Goal: Information Seeking & Learning: Find contact information

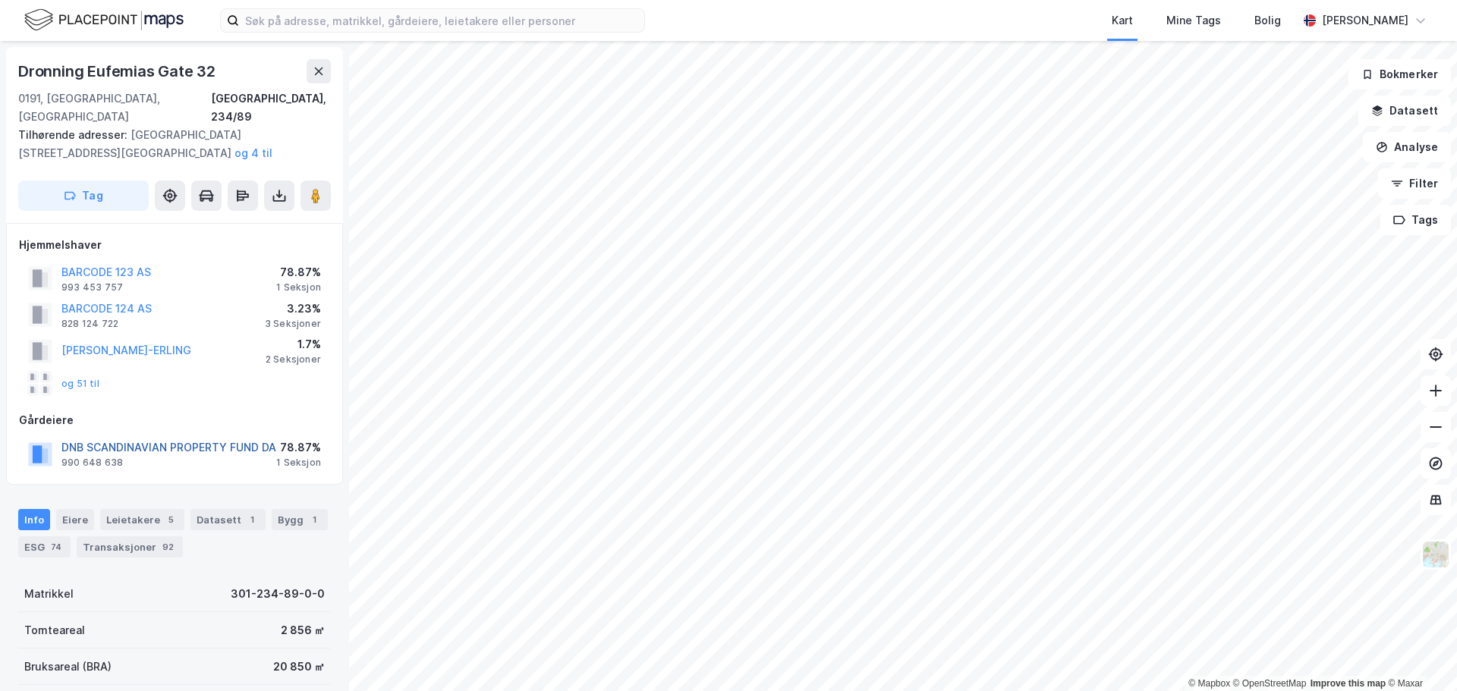
click at [0, 0] on button "DNB SCANDINAVIAN PROPERTY FUND DA" at bounding box center [0, 0] width 0 height 0
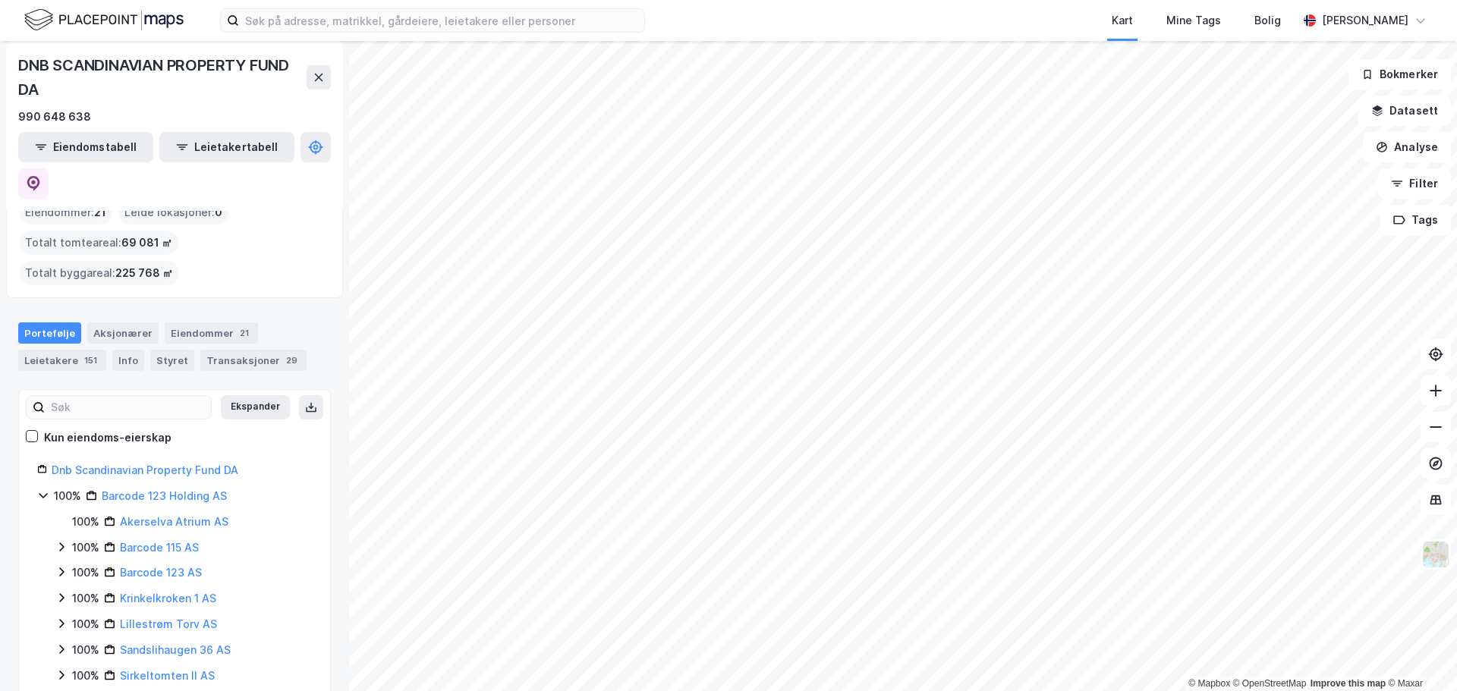
scroll to position [150, 0]
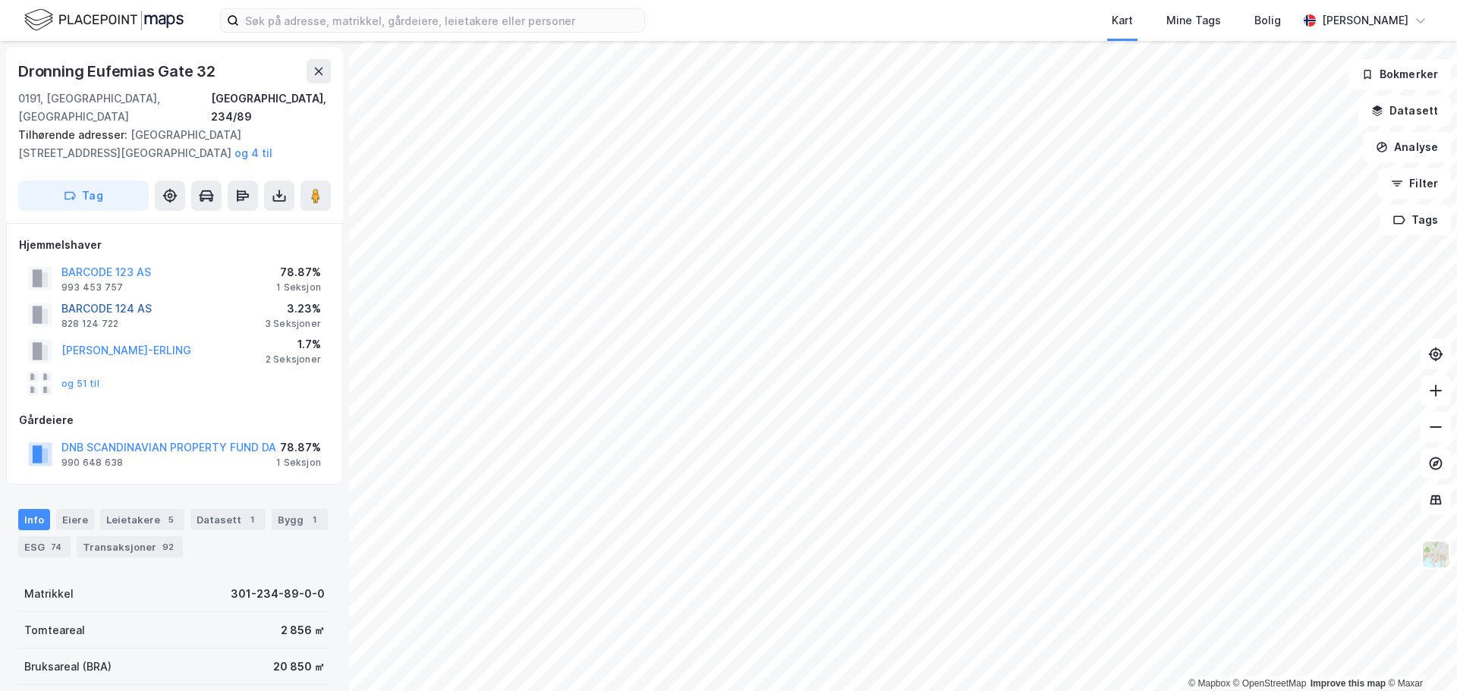
click at [0, 0] on button "BARCODE 124 AS" at bounding box center [0, 0] width 0 height 0
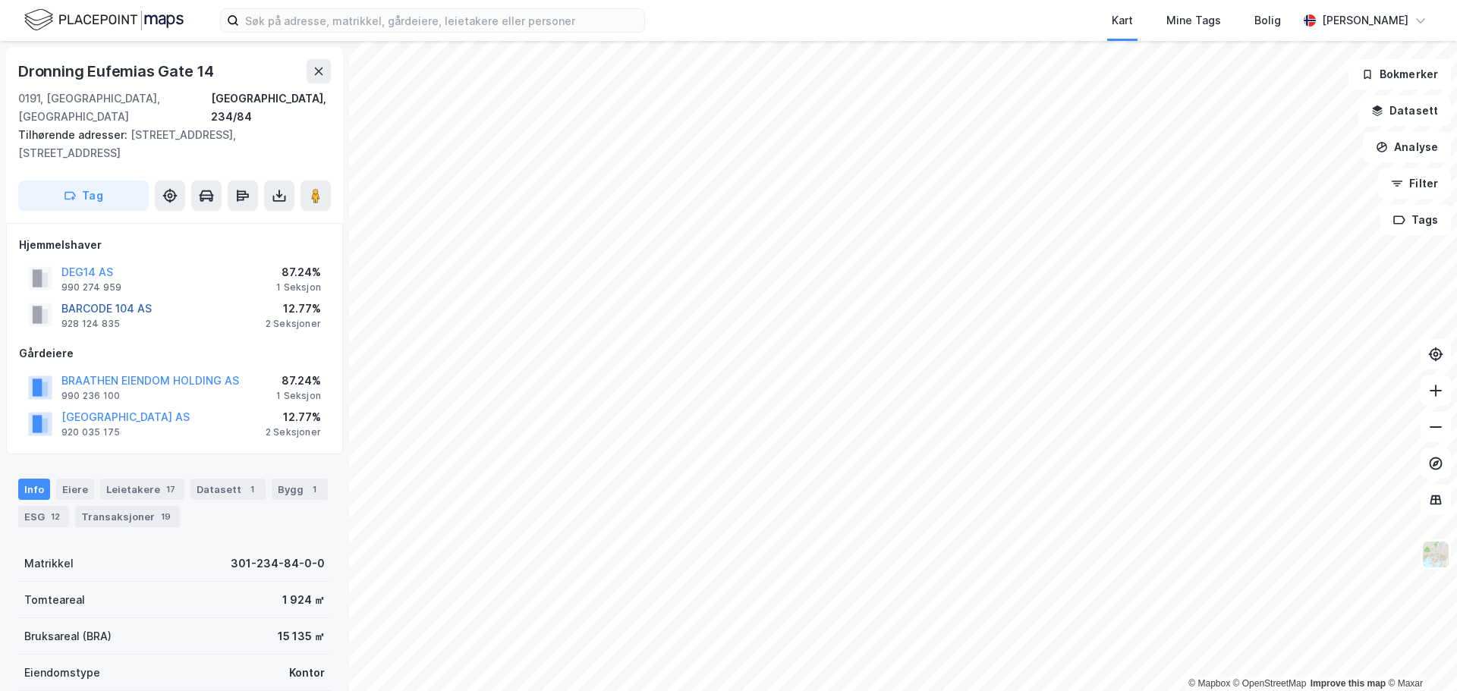
click at [0, 0] on button "BARCODE 104 AS" at bounding box center [0, 0] width 0 height 0
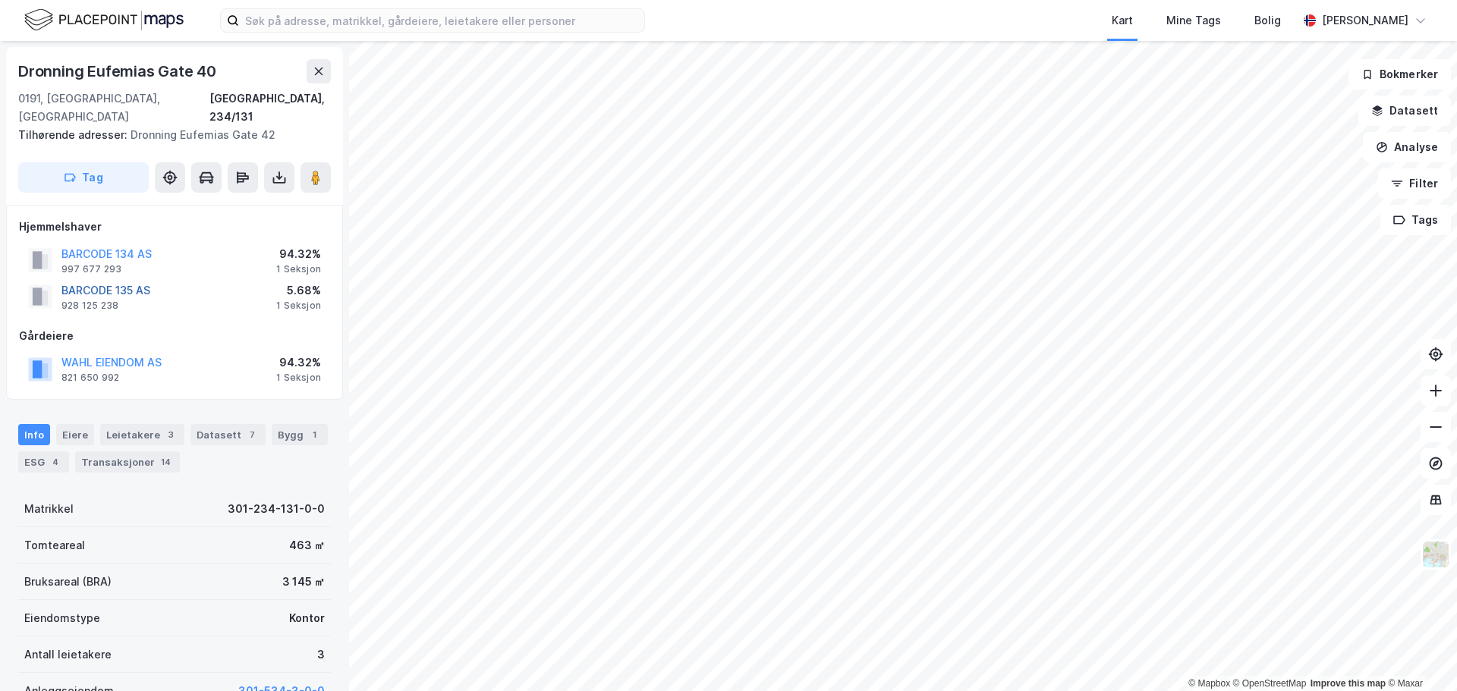
click at [0, 0] on button "BARCODE 135 AS" at bounding box center [0, 0] width 0 height 0
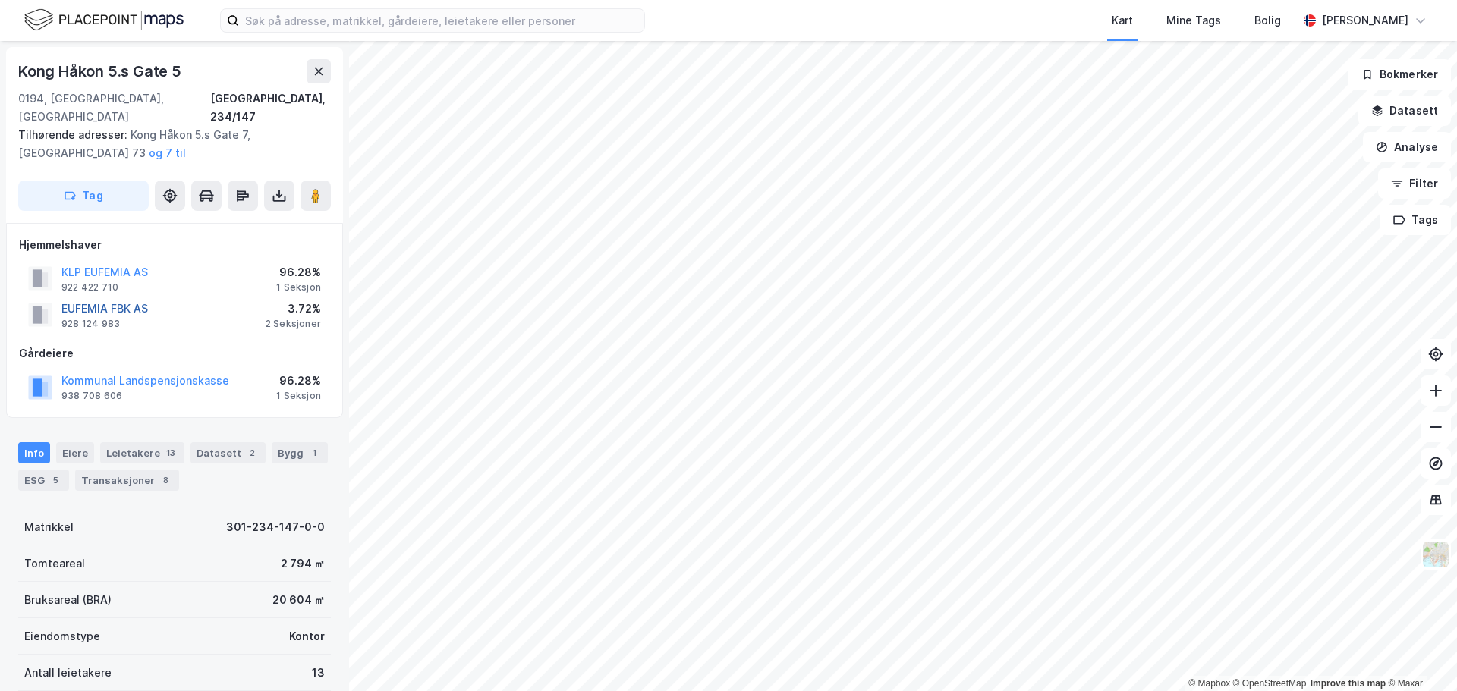
click at [0, 0] on button "EUFEMIA FBK AS" at bounding box center [0, 0] width 0 height 0
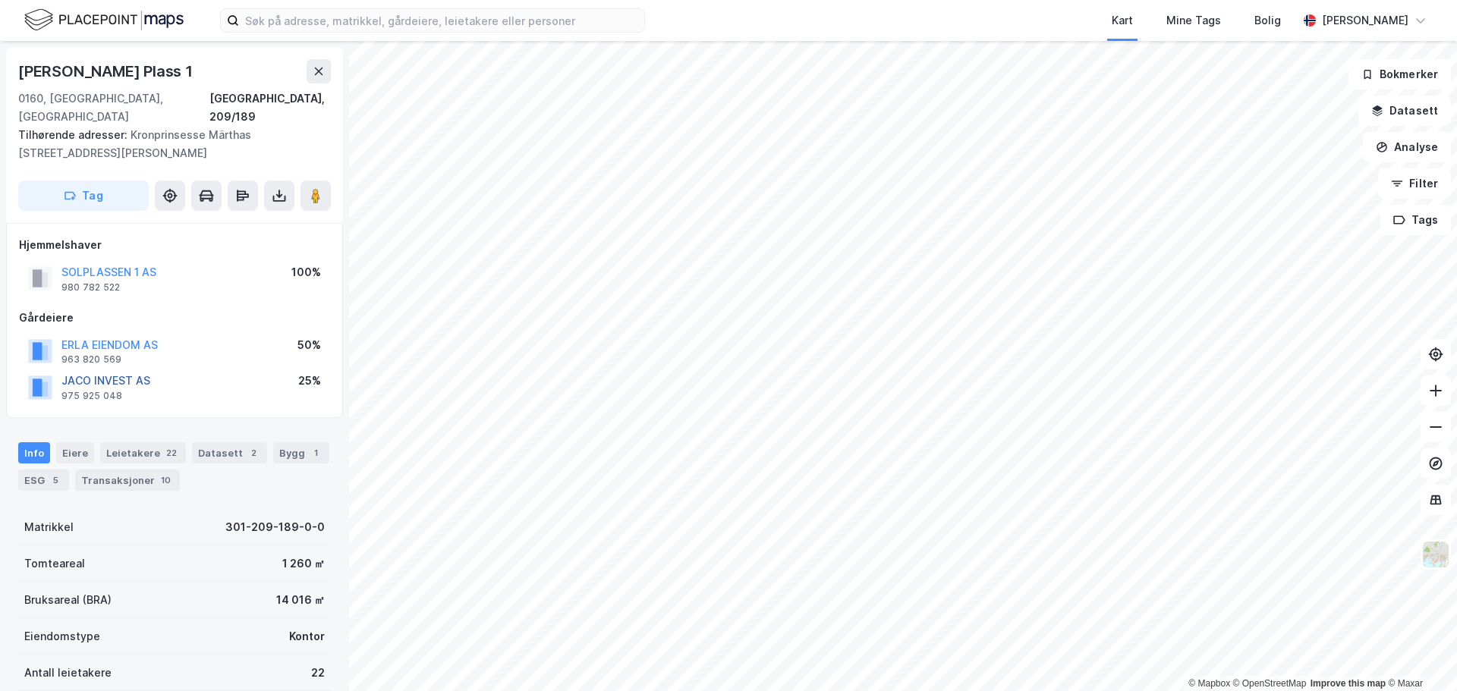
click at [0, 0] on button "JACO INVEST AS" at bounding box center [0, 0] width 0 height 0
click at [0, 0] on button "SOLPLASSEN 1 AS" at bounding box center [0, 0] width 0 height 0
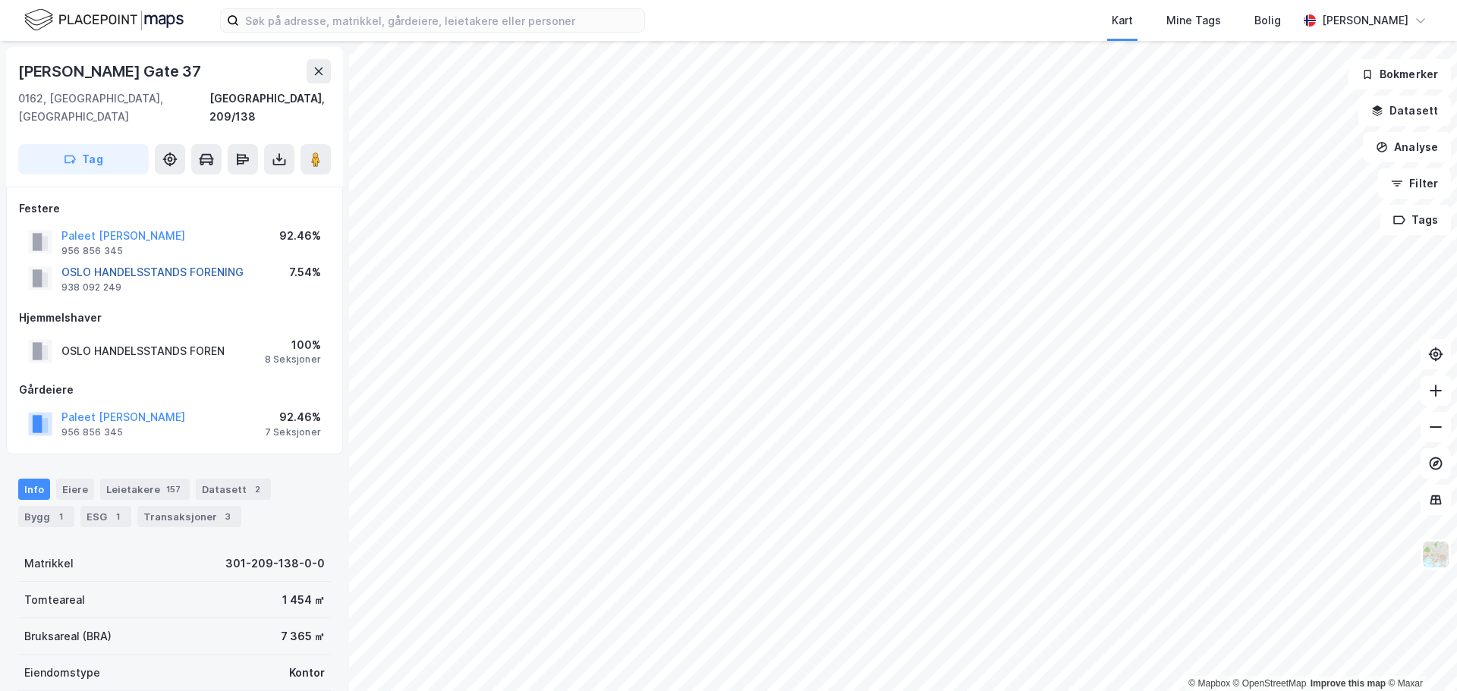
click at [0, 0] on button "OSLO HANDELSSTANDS FORENING" at bounding box center [0, 0] width 0 height 0
click at [0, 0] on button "Paleet [PERSON_NAME]" at bounding box center [0, 0] width 0 height 0
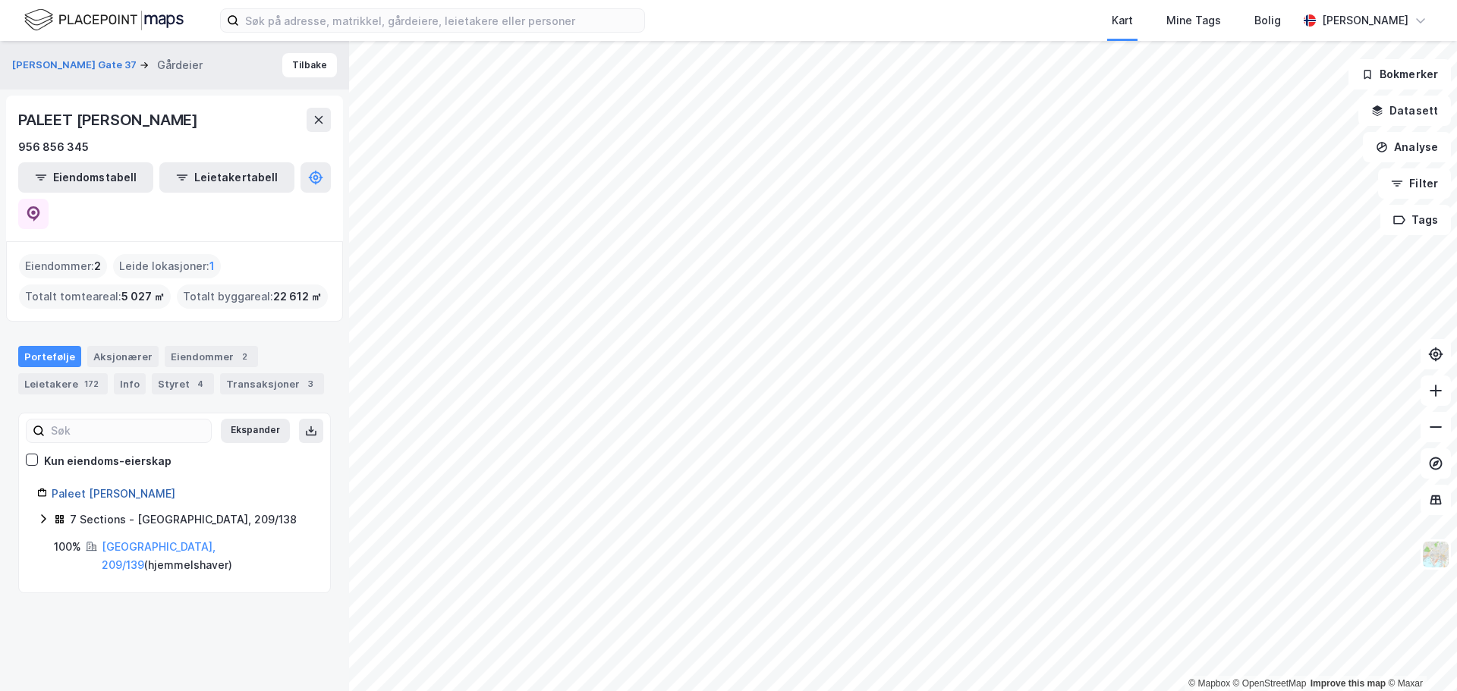
click at [112, 487] on link "Paleet [PERSON_NAME]" at bounding box center [114, 493] width 124 height 13
click at [96, 487] on link "Paleet [PERSON_NAME]" at bounding box center [114, 493] width 124 height 13
drag, startPoint x: 170, startPoint y: 453, endPoint x: 52, endPoint y: 461, distance: 118.6
click at [52, 485] on div "Paleet [PERSON_NAME]" at bounding box center [182, 494] width 260 height 18
copy link "Paleet [PERSON_NAME]"
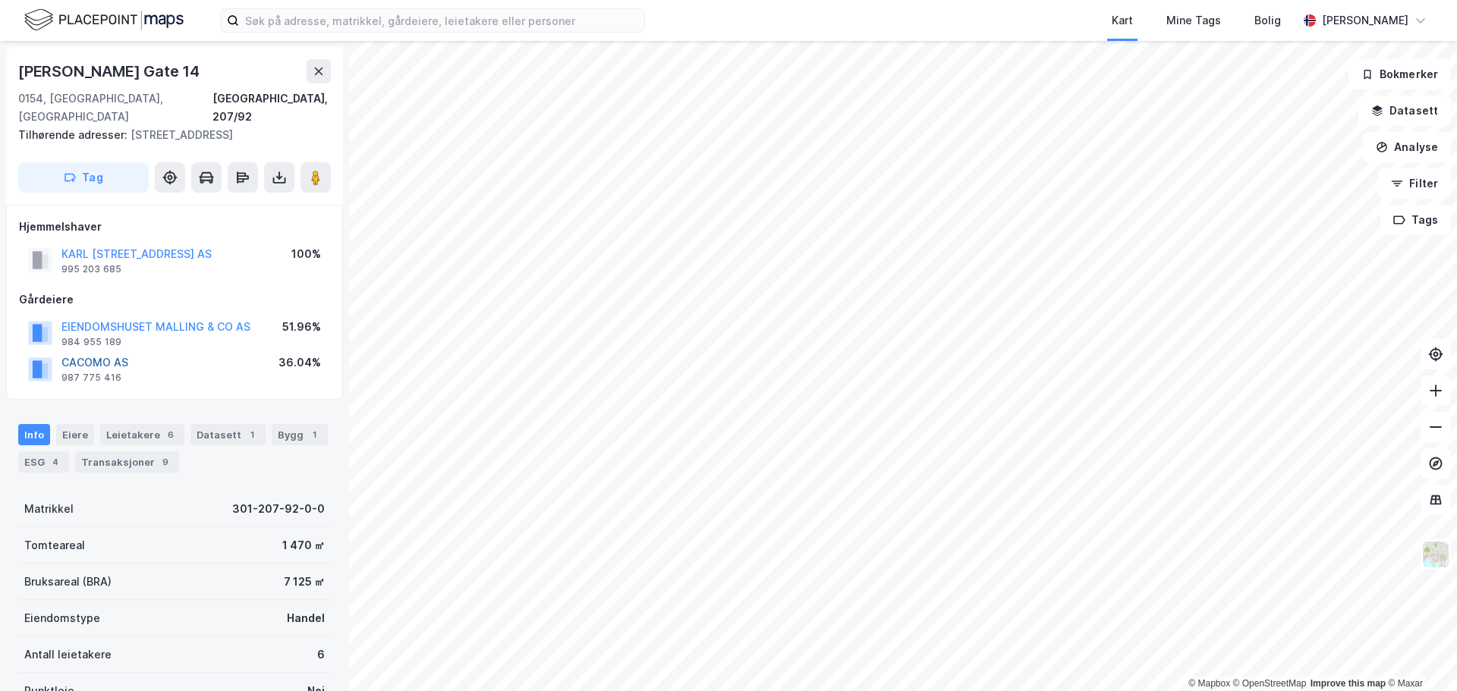
click at [0, 0] on button "CACOMO AS" at bounding box center [0, 0] width 0 height 0
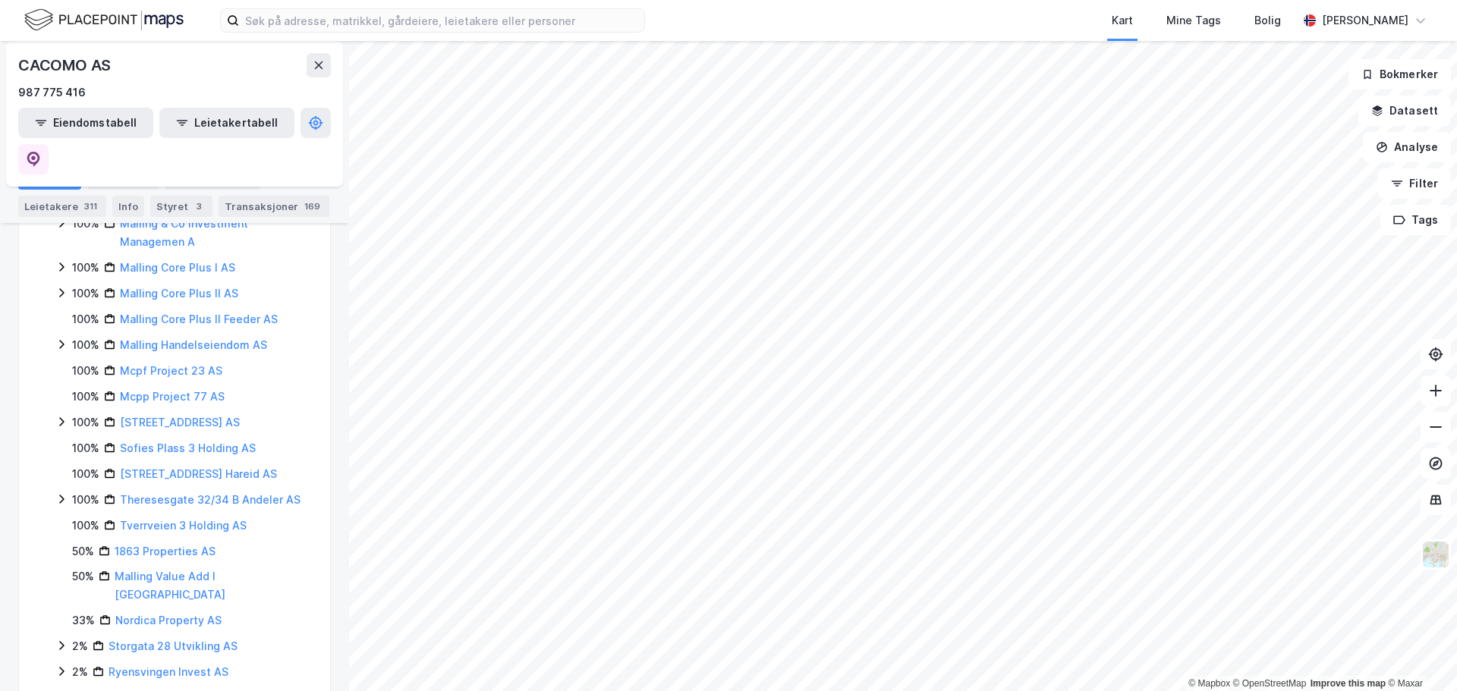
scroll to position [228, 0]
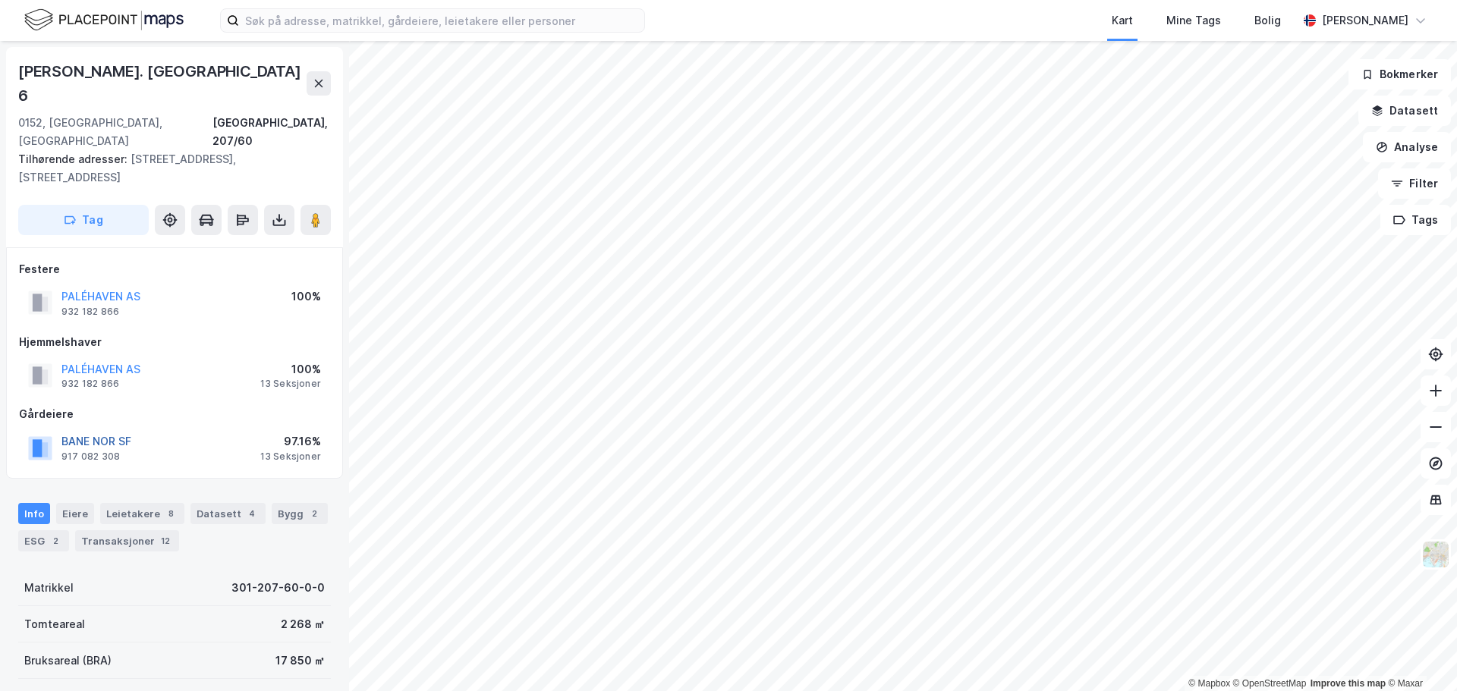
click at [0, 0] on button "BANE NOR SF" at bounding box center [0, 0] width 0 height 0
click at [0, 0] on button "PALÉHAVEN AS" at bounding box center [0, 0] width 0 height 0
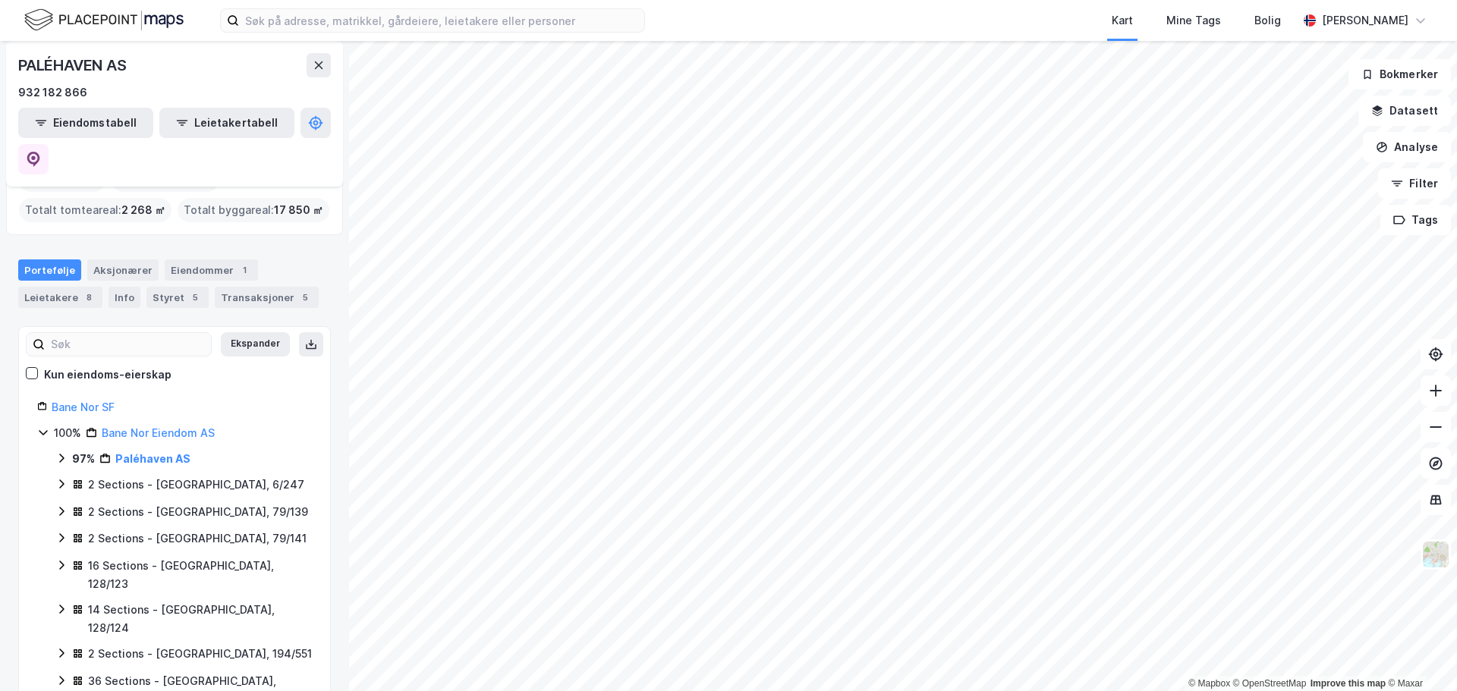
scroll to position [76, 0]
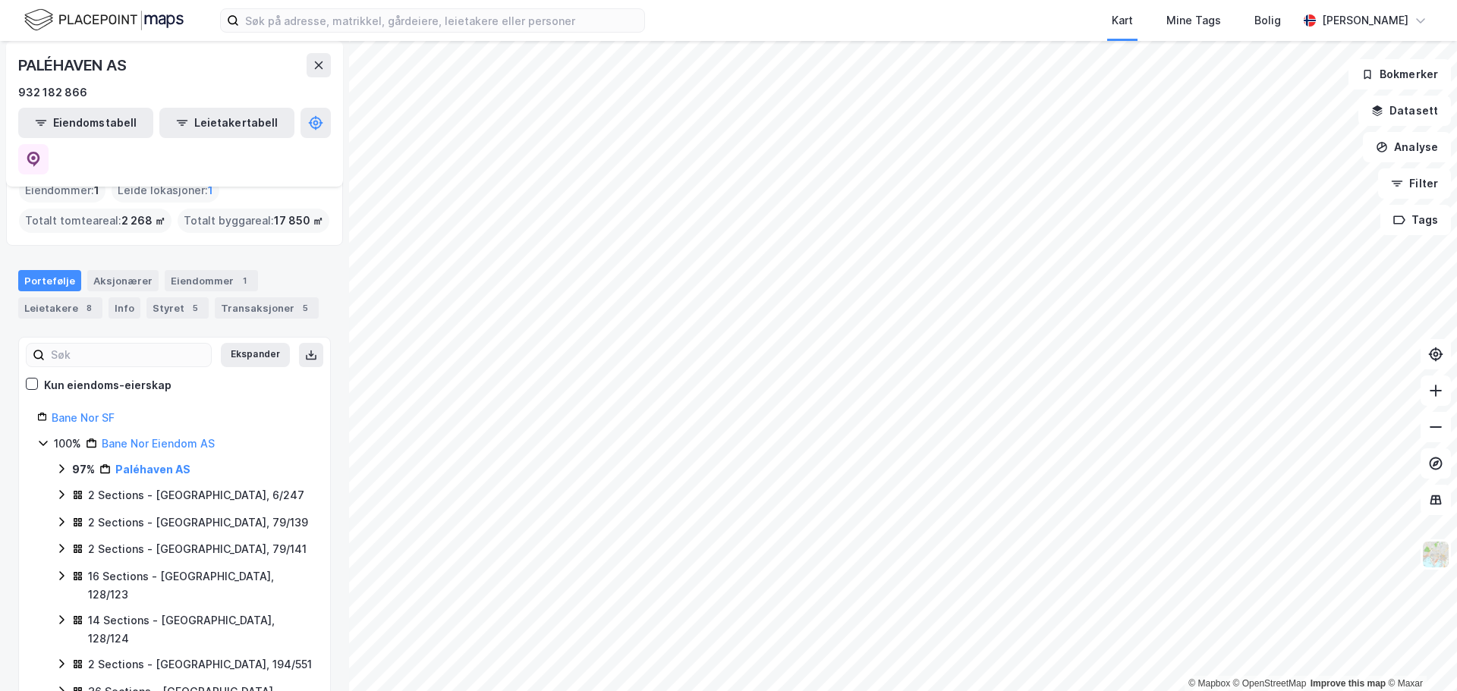
click at [58, 463] on icon at bounding box center [61, 469] width 12 height 12
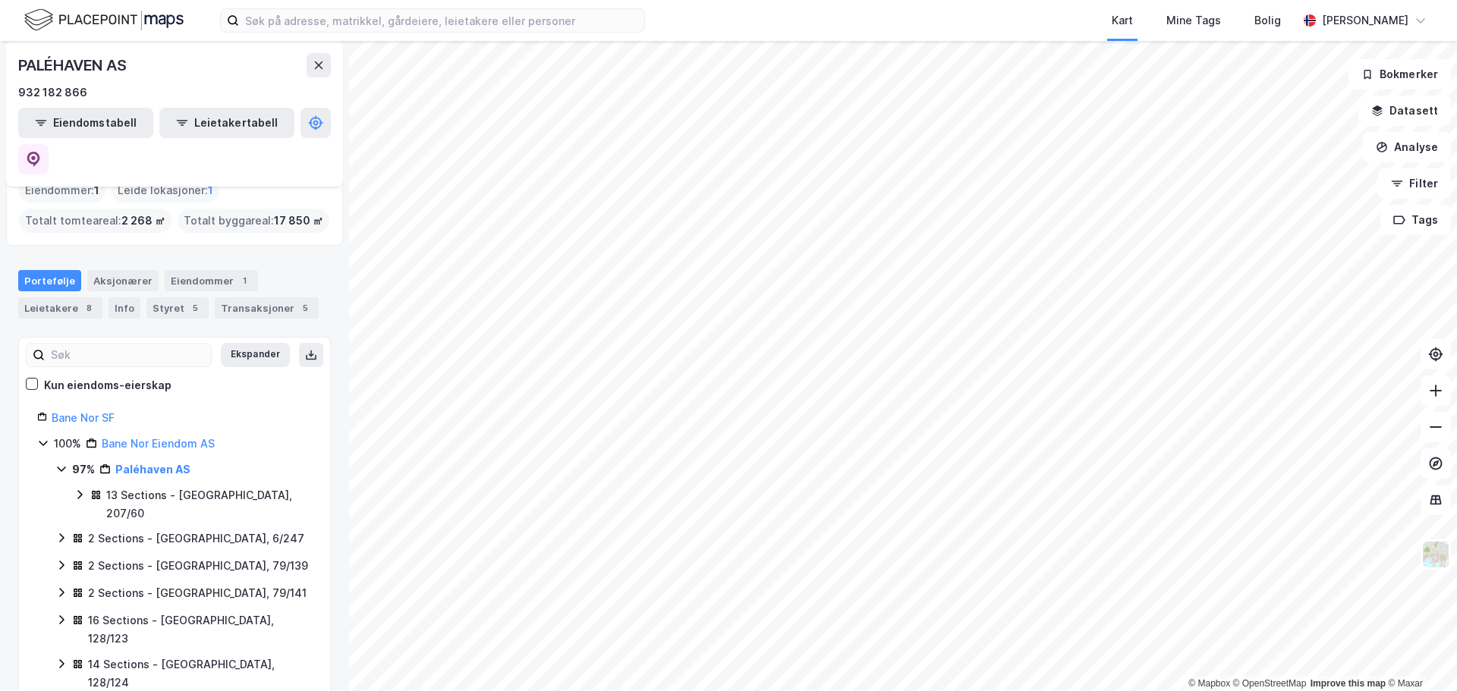
click at [143, 486] on div "13 Sections - [GEOGRAPHIC_DATA], 207/60" at bounding box center [209, 504] width 206 height 36
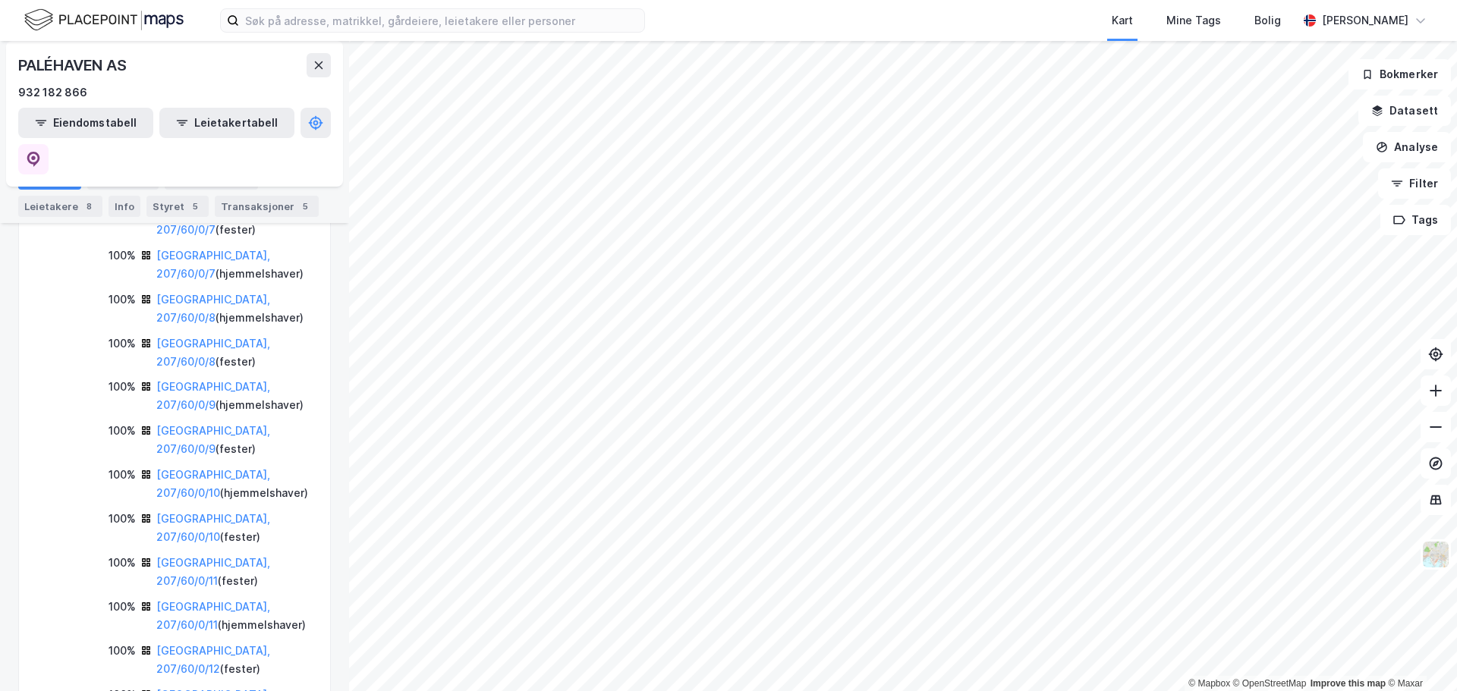
scroll to position [986, 0]
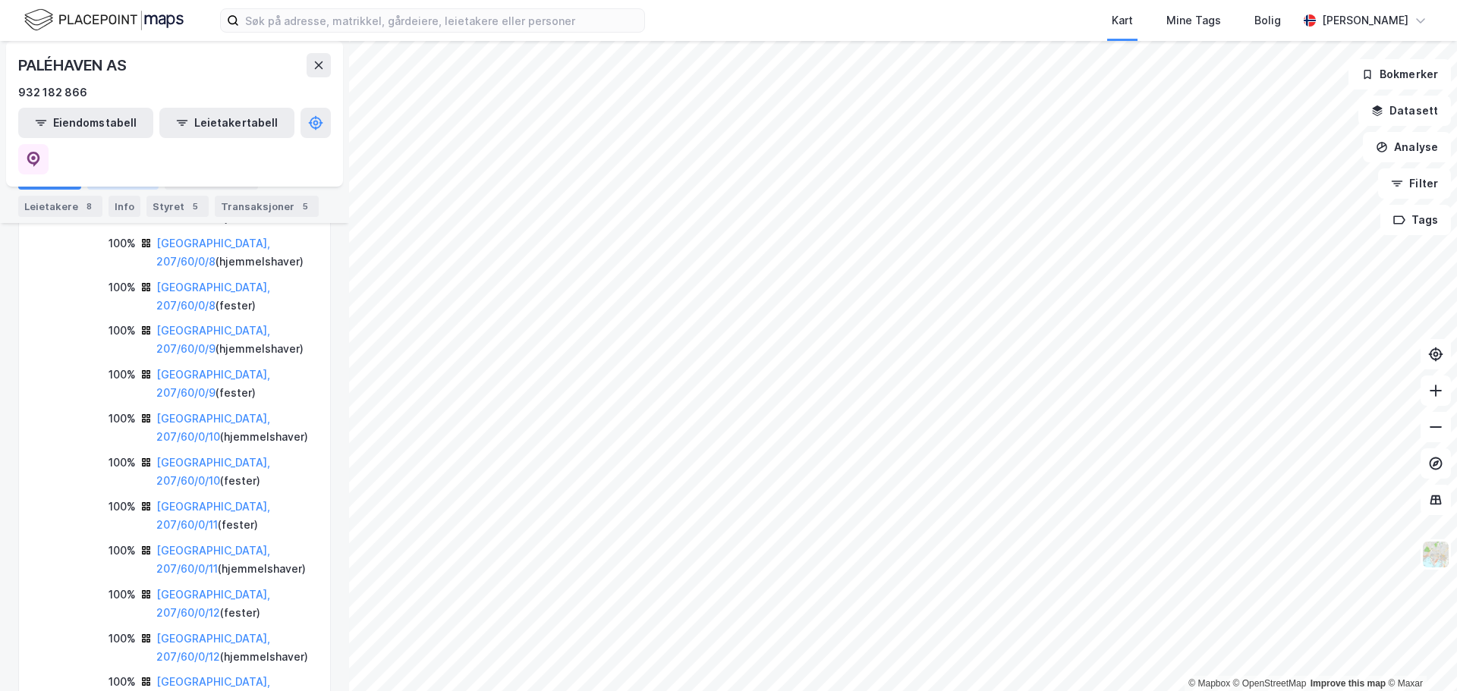
click at [124, 178] on div "Aksjonærer" at bounding box center [122, 178] width 71 height 21
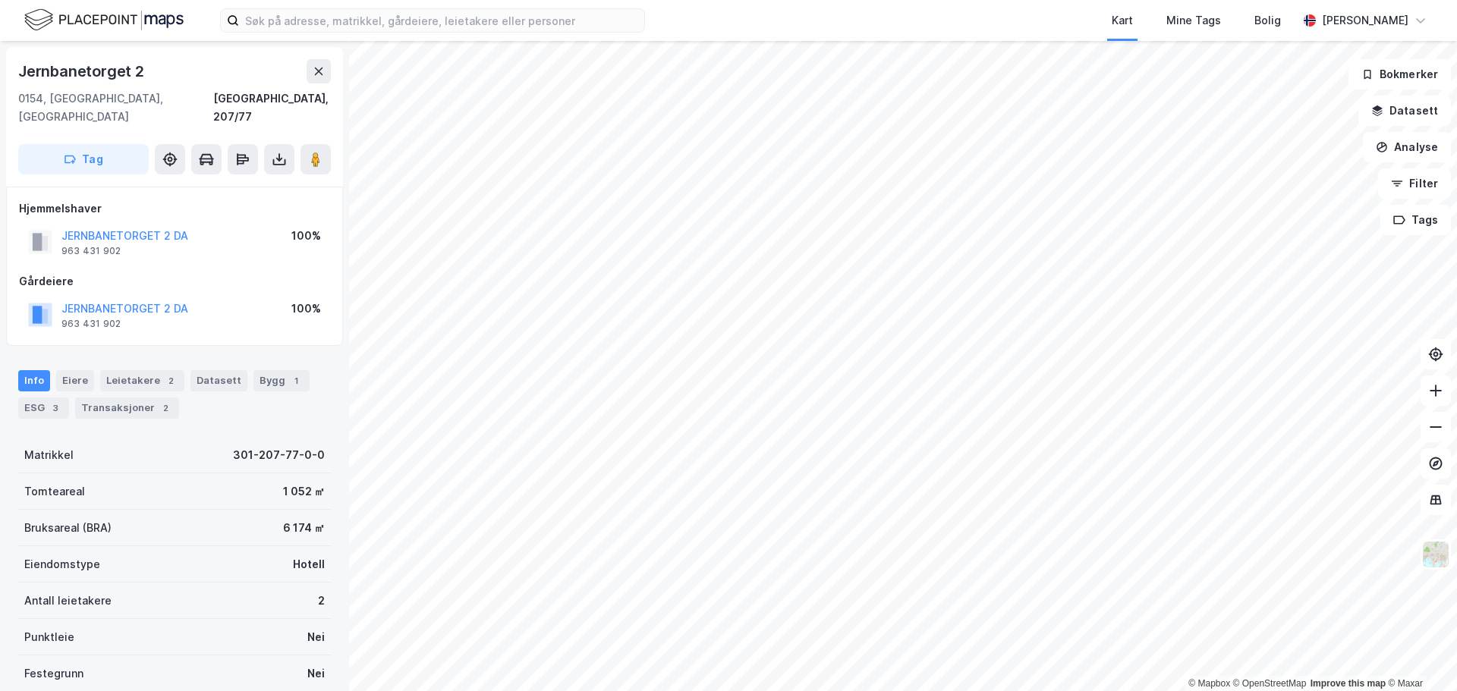
scroll to position [4, 0]
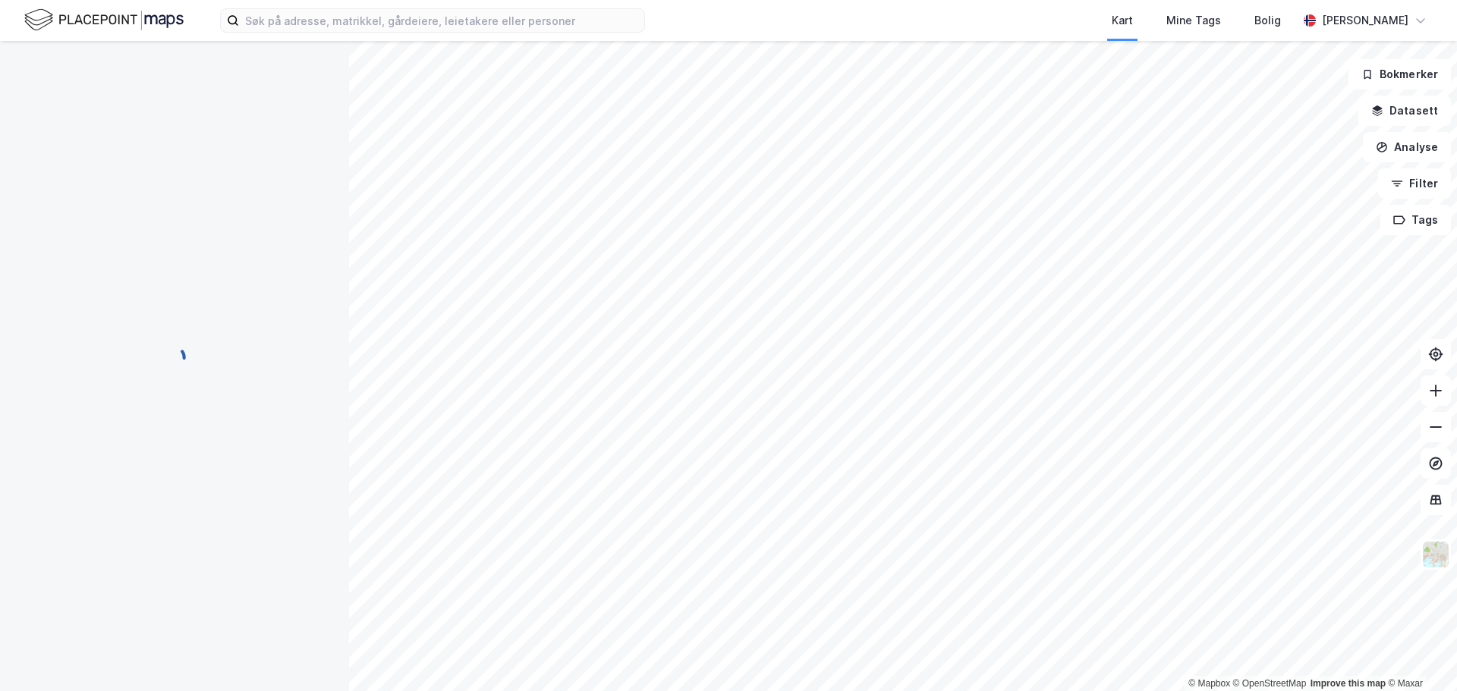
scroll to position [4, 0]
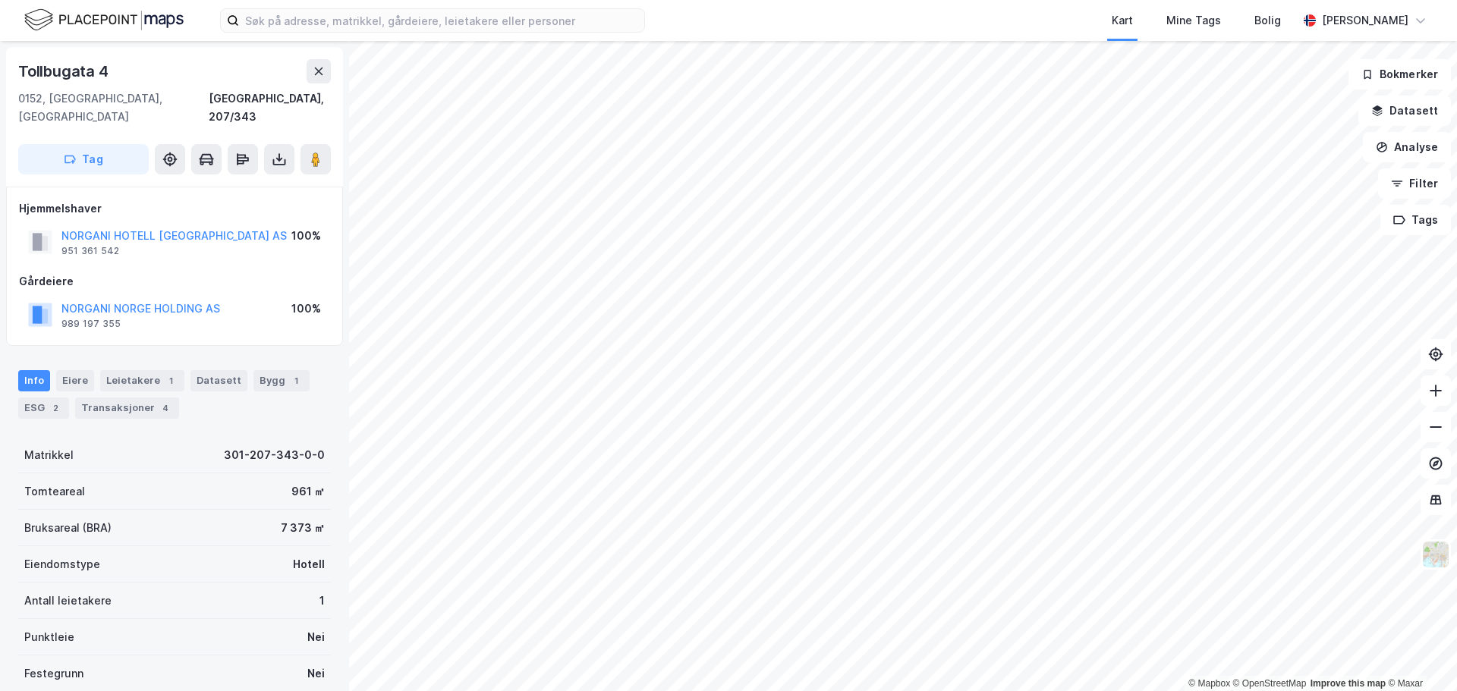
scroll to position [4, 0]
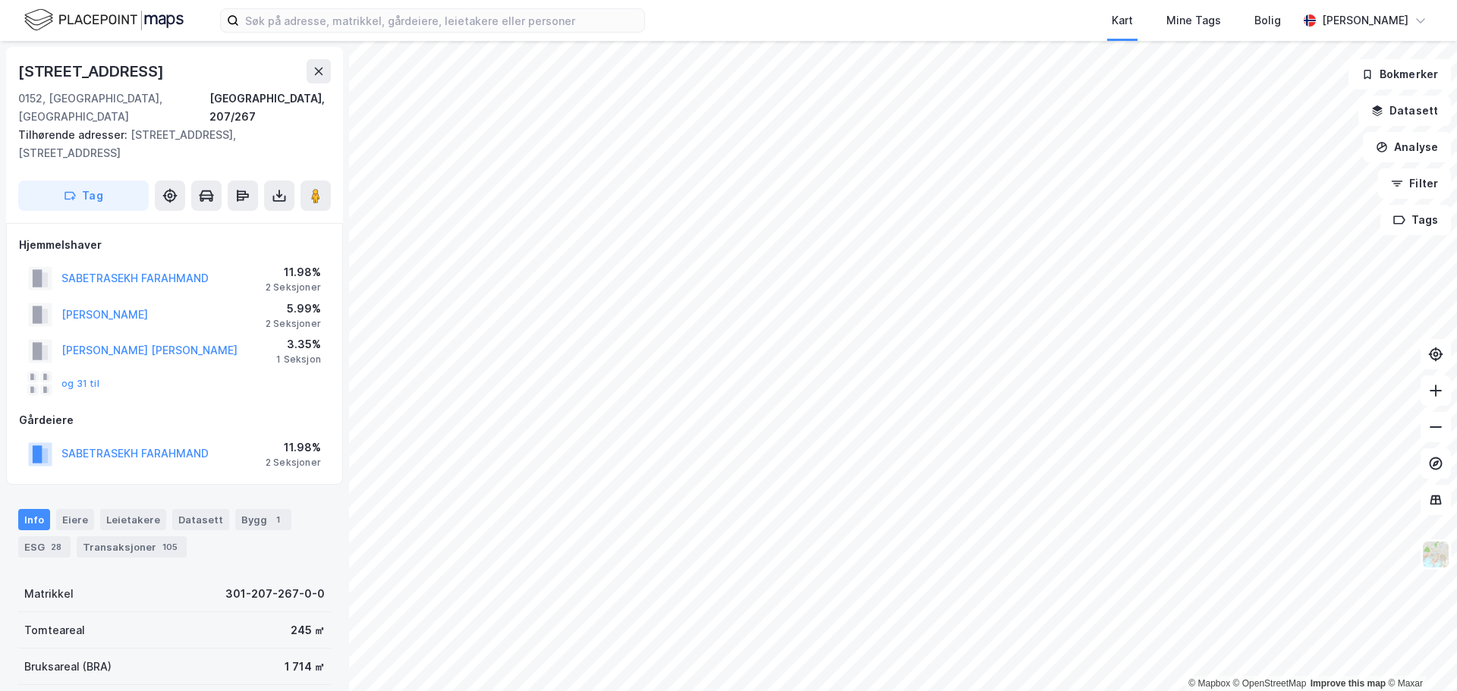
scroll to position [4, 0]
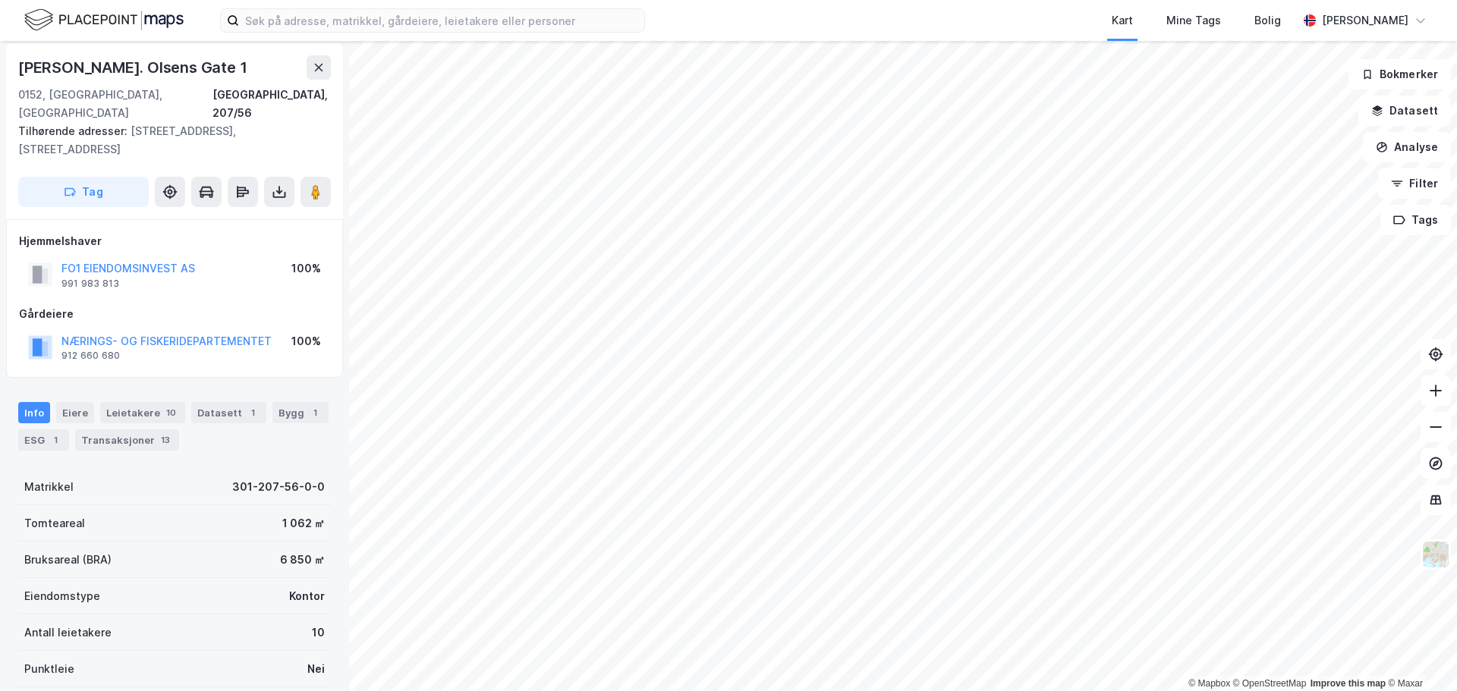
scroll to position [4, 0]
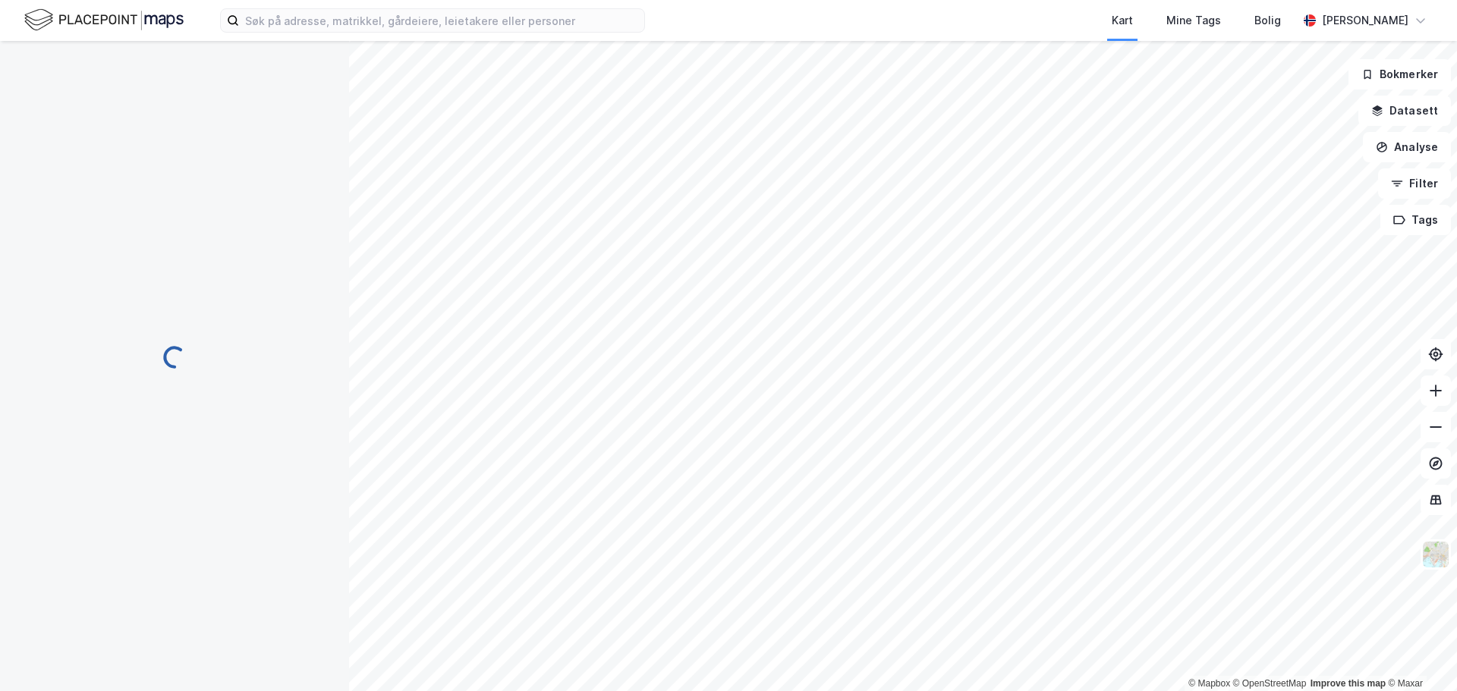
scroll to position [4, 0]
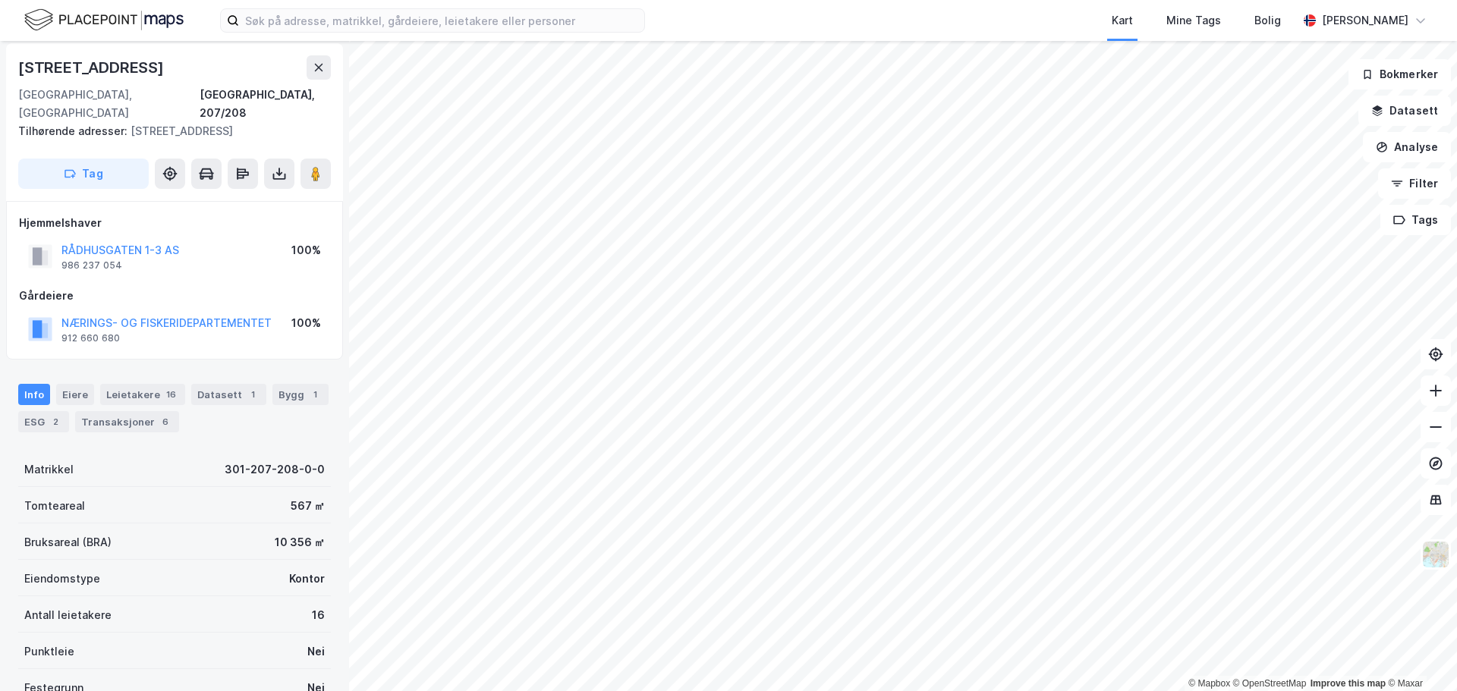
scroll to position [4, 0]
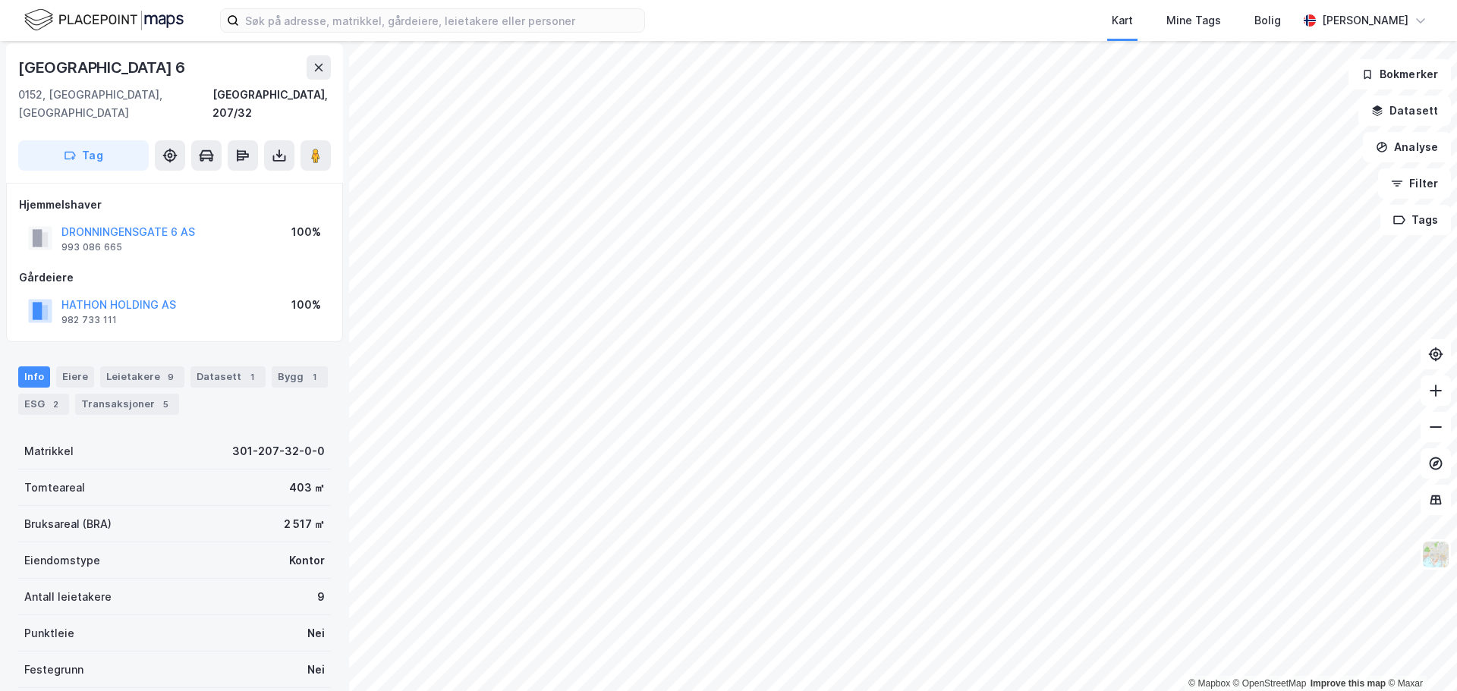
scroll to position [4, 0]
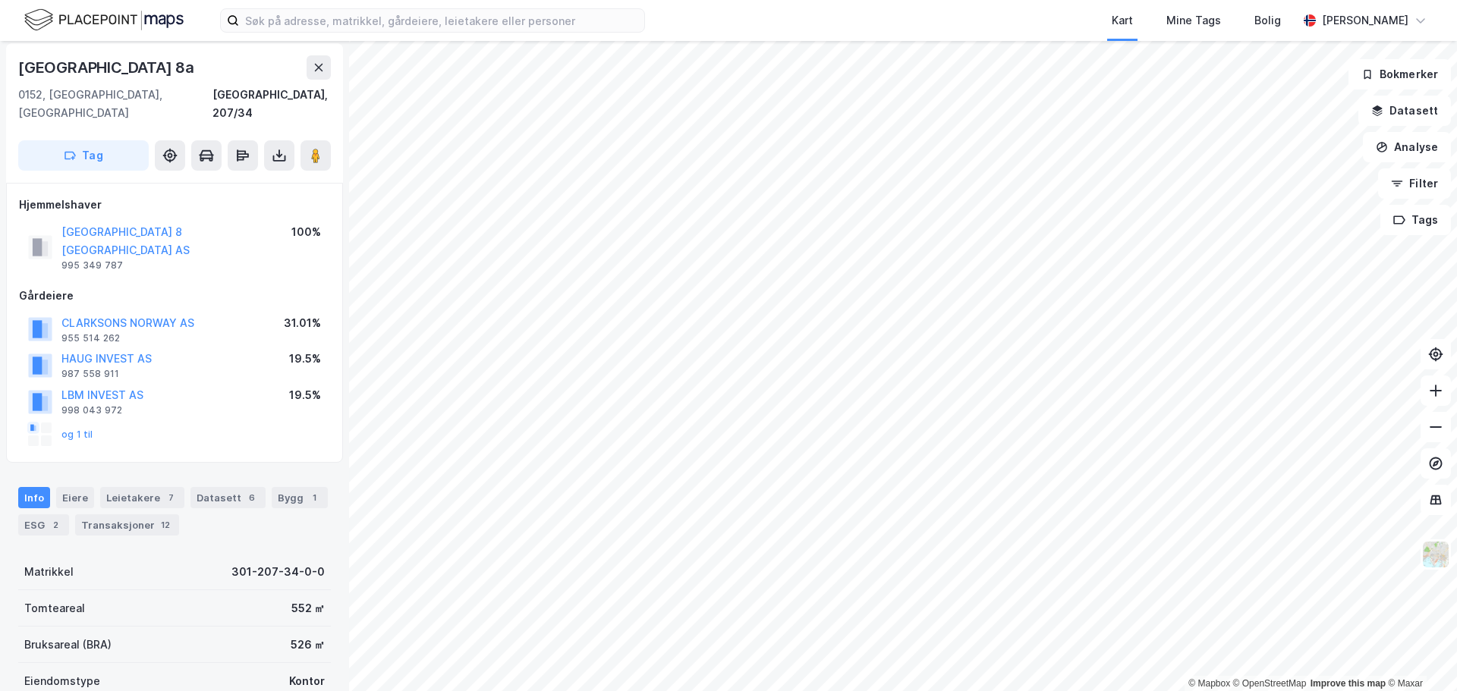
scroll to position [4, 0]
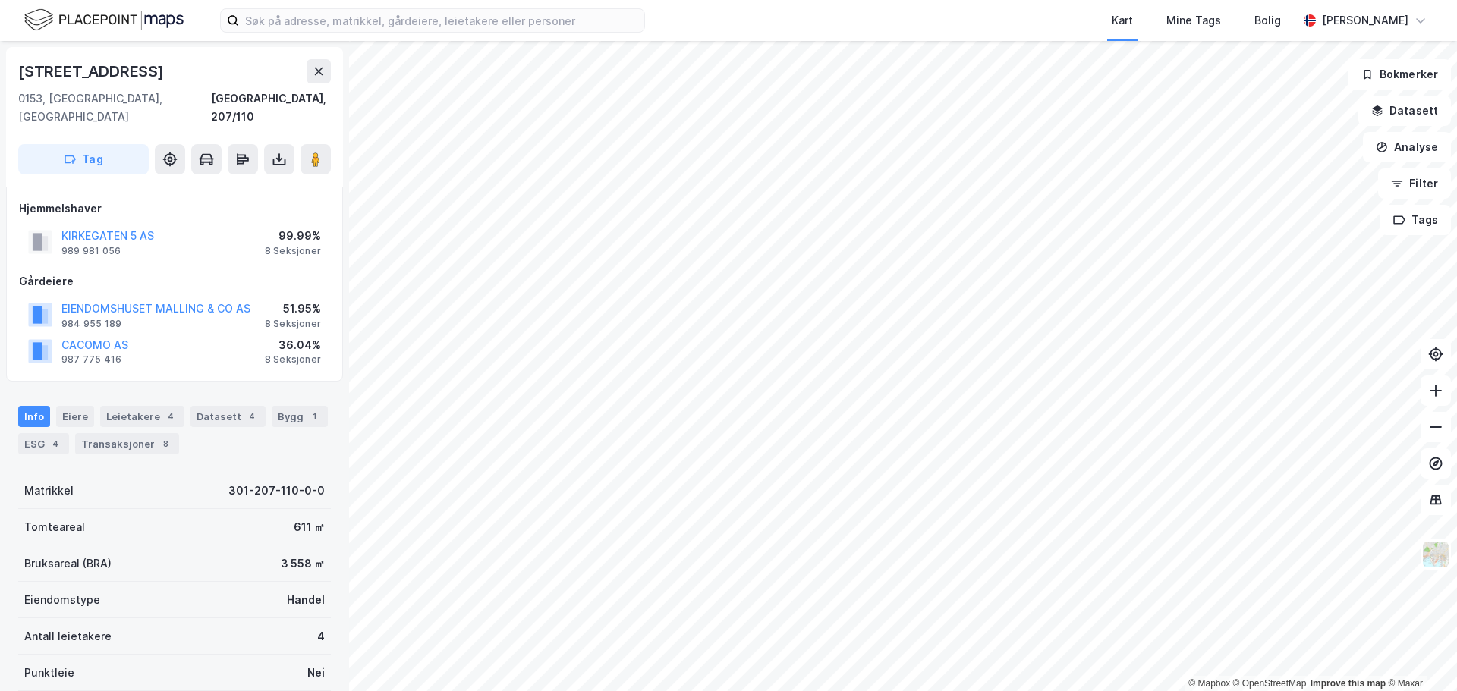
scroll to position [4, 0]
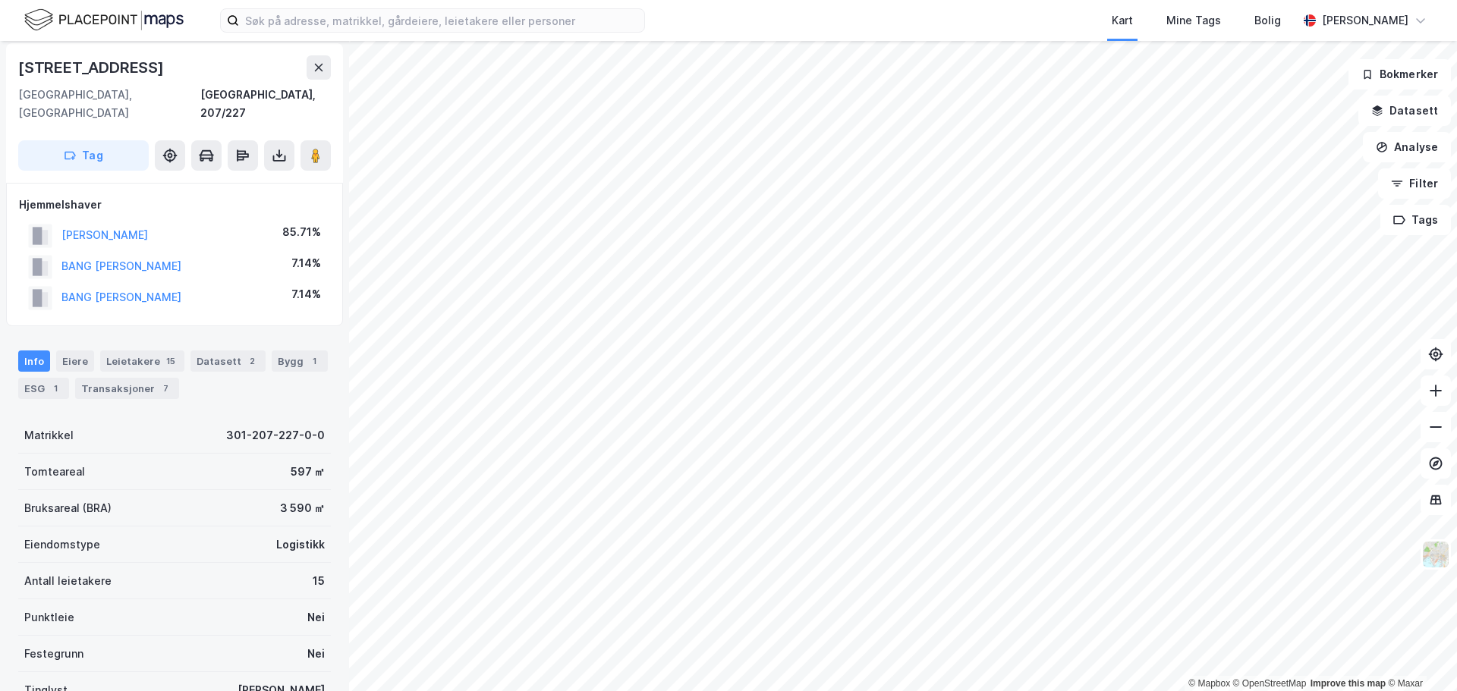
scroll to position [4, 0]
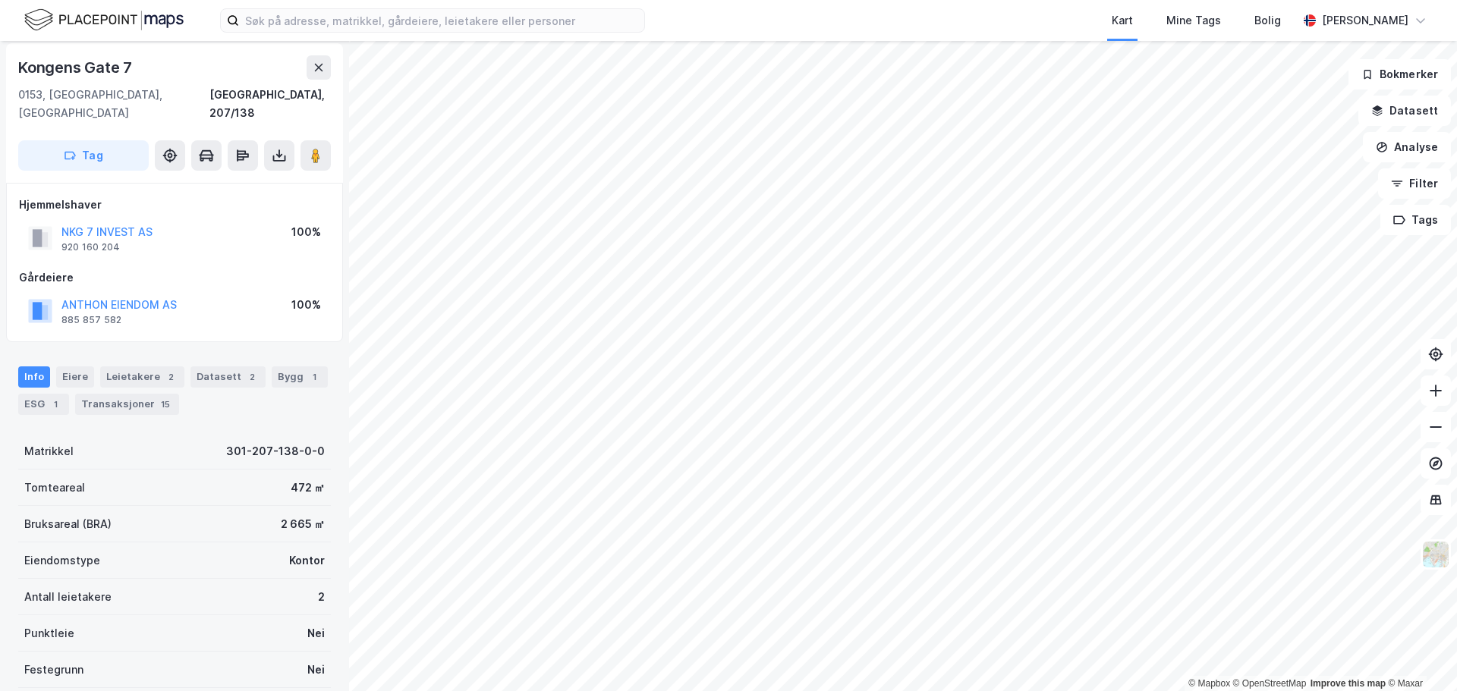
scroll to position [4, 0]
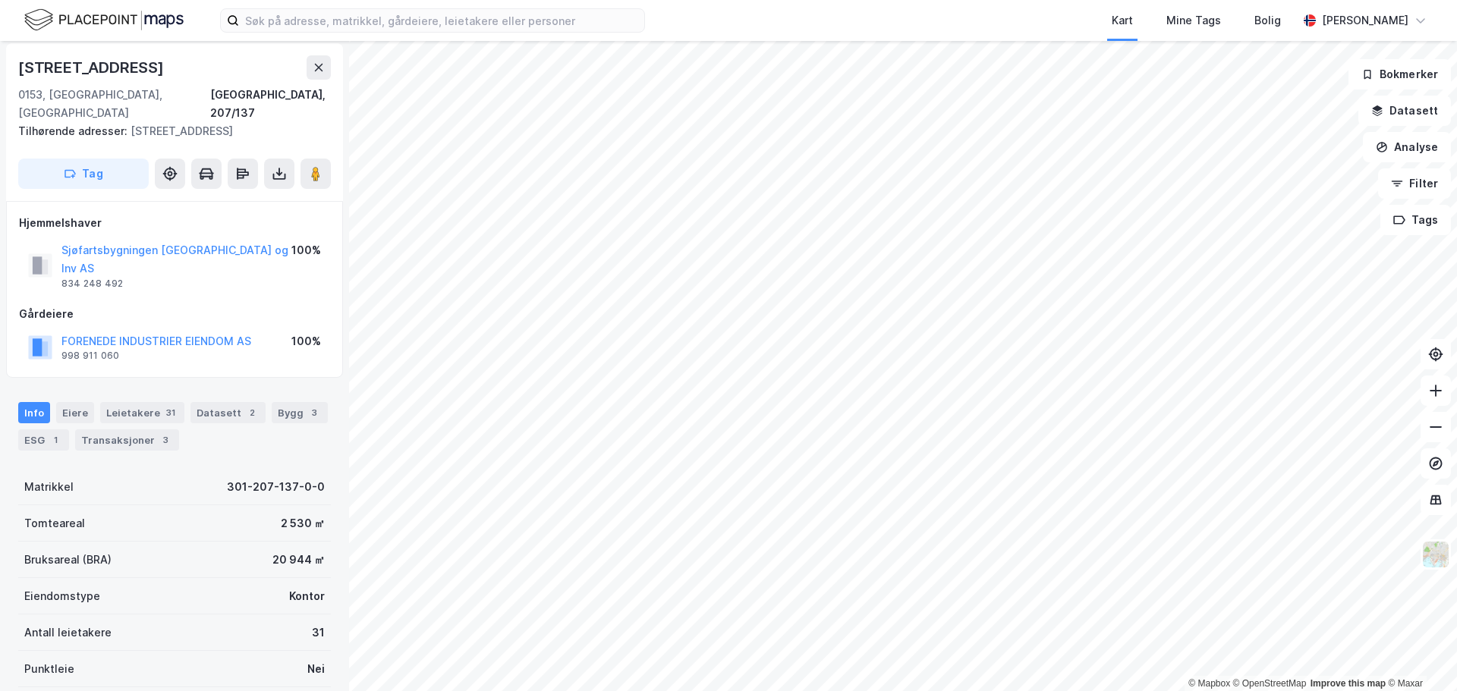
scroll to position [4, 0]
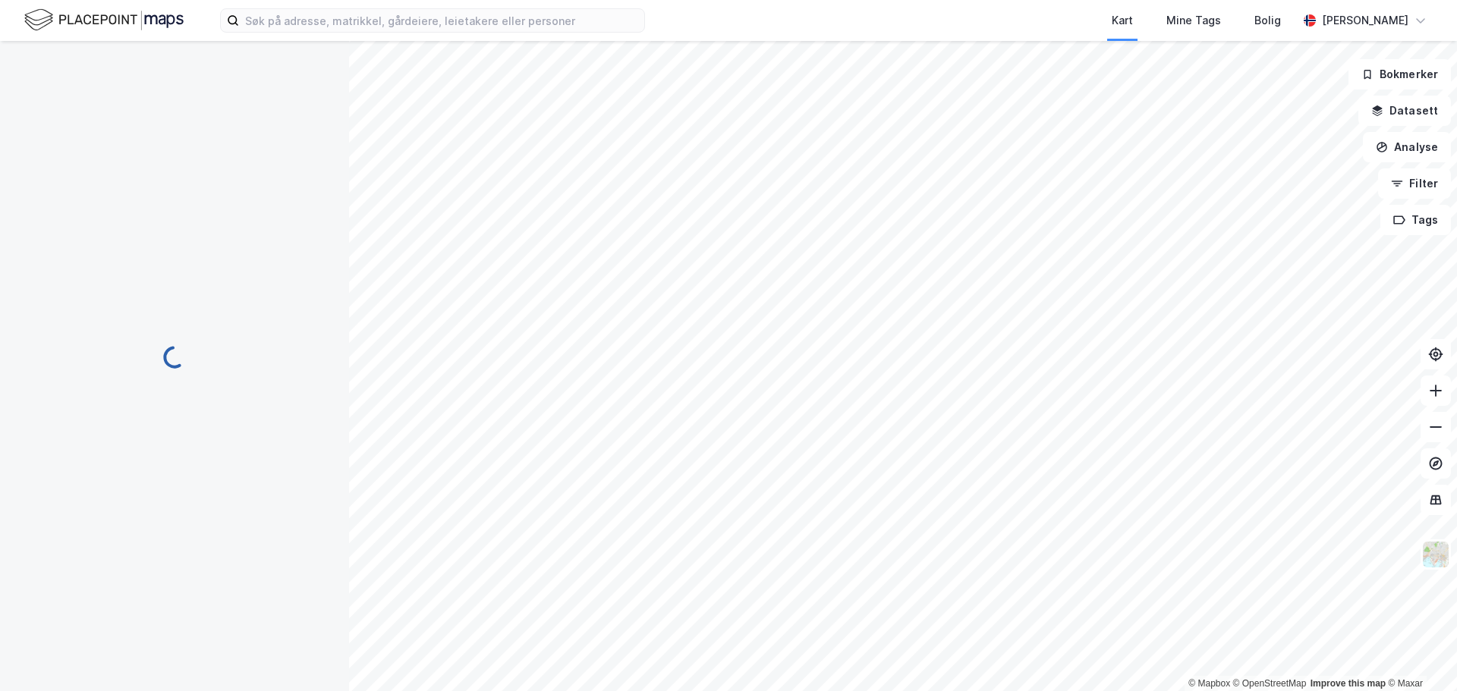
scroll to position [4, 0]
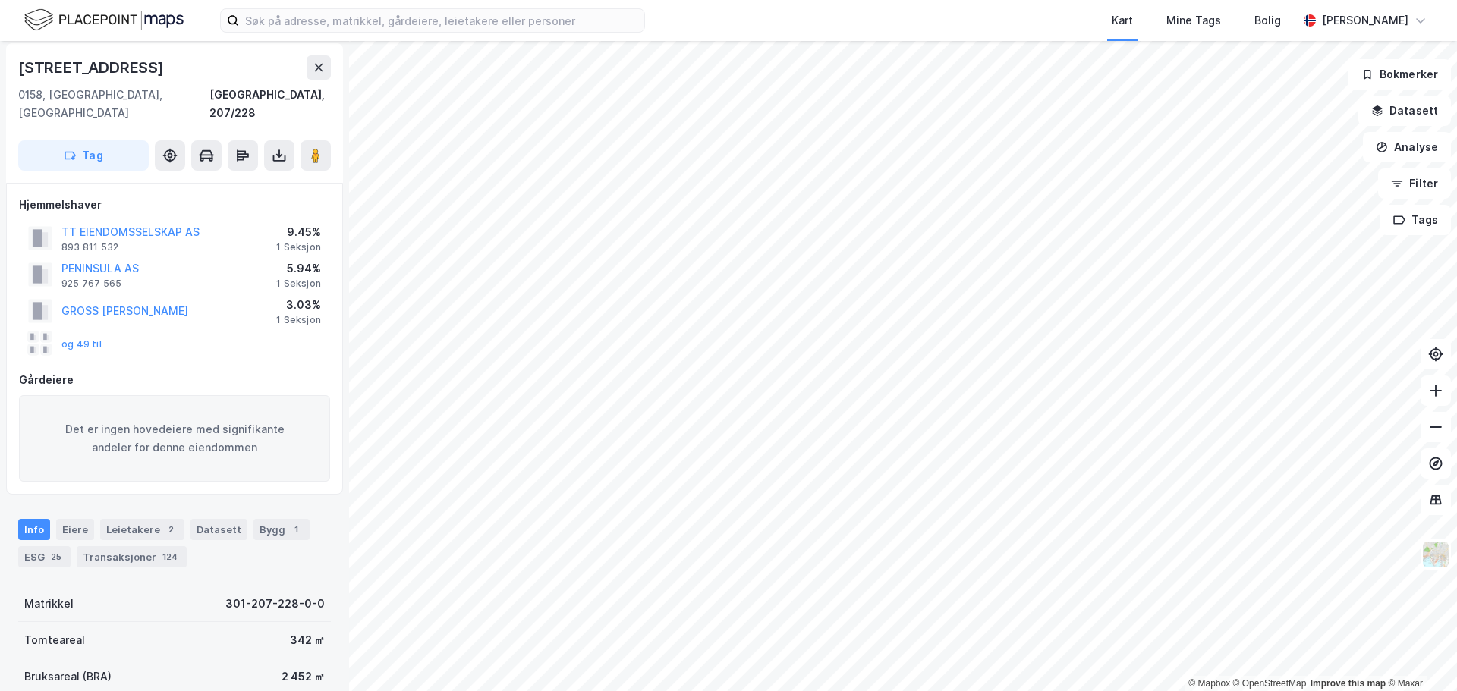
scroll to position [4, 0]
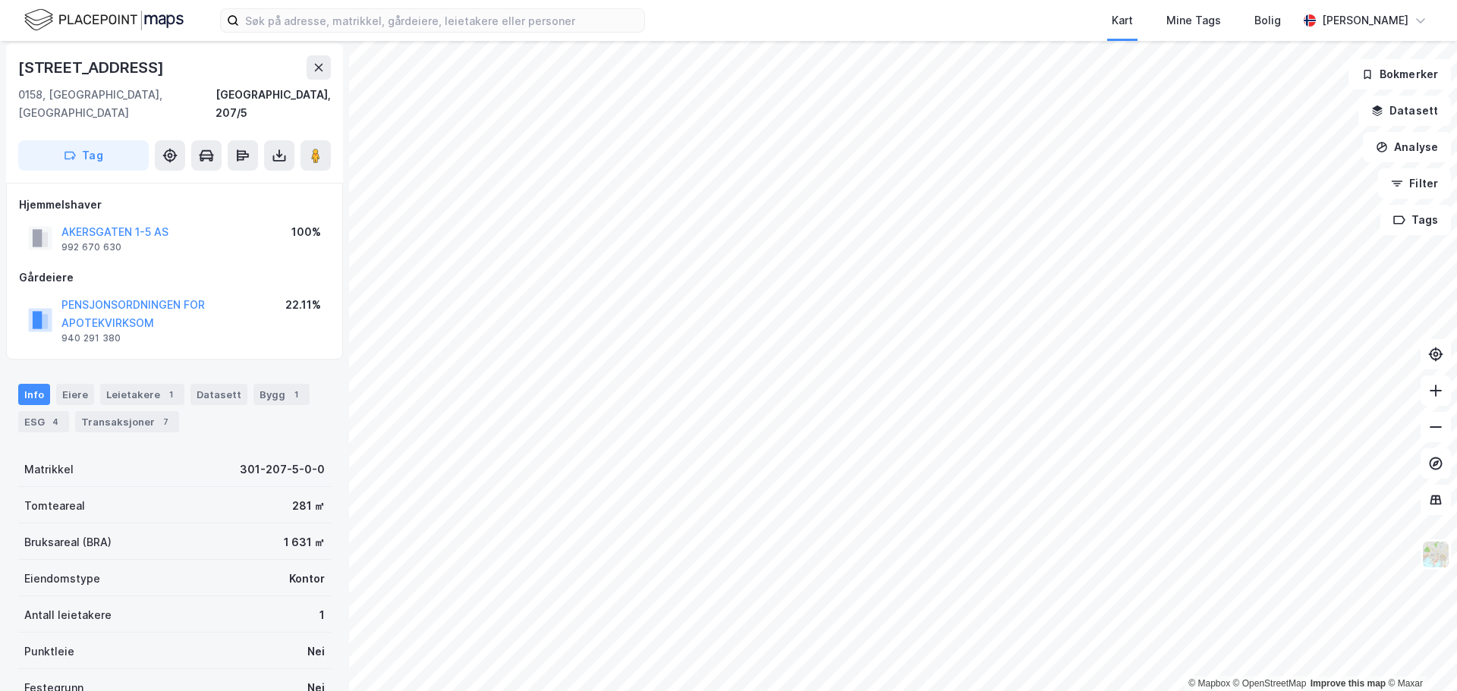
scroll to position [4, 0]
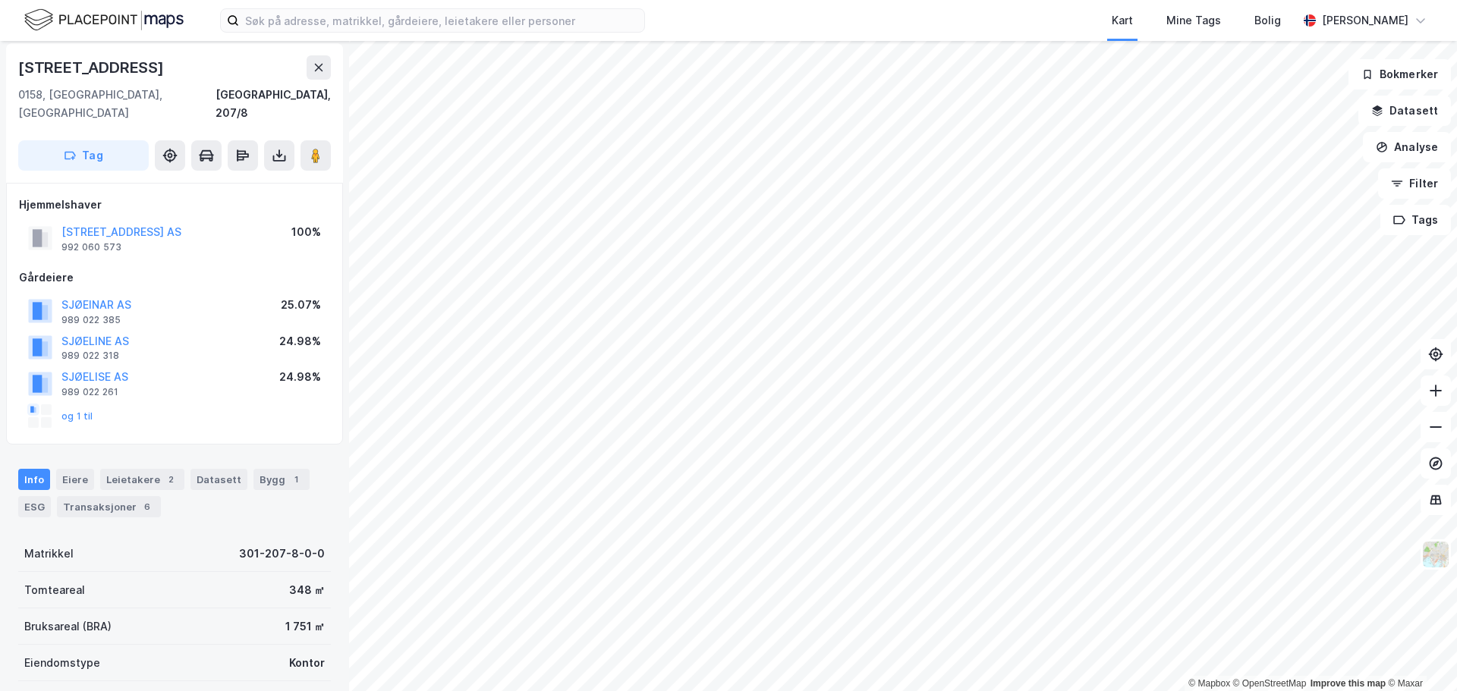
scroll to position [4, 0]
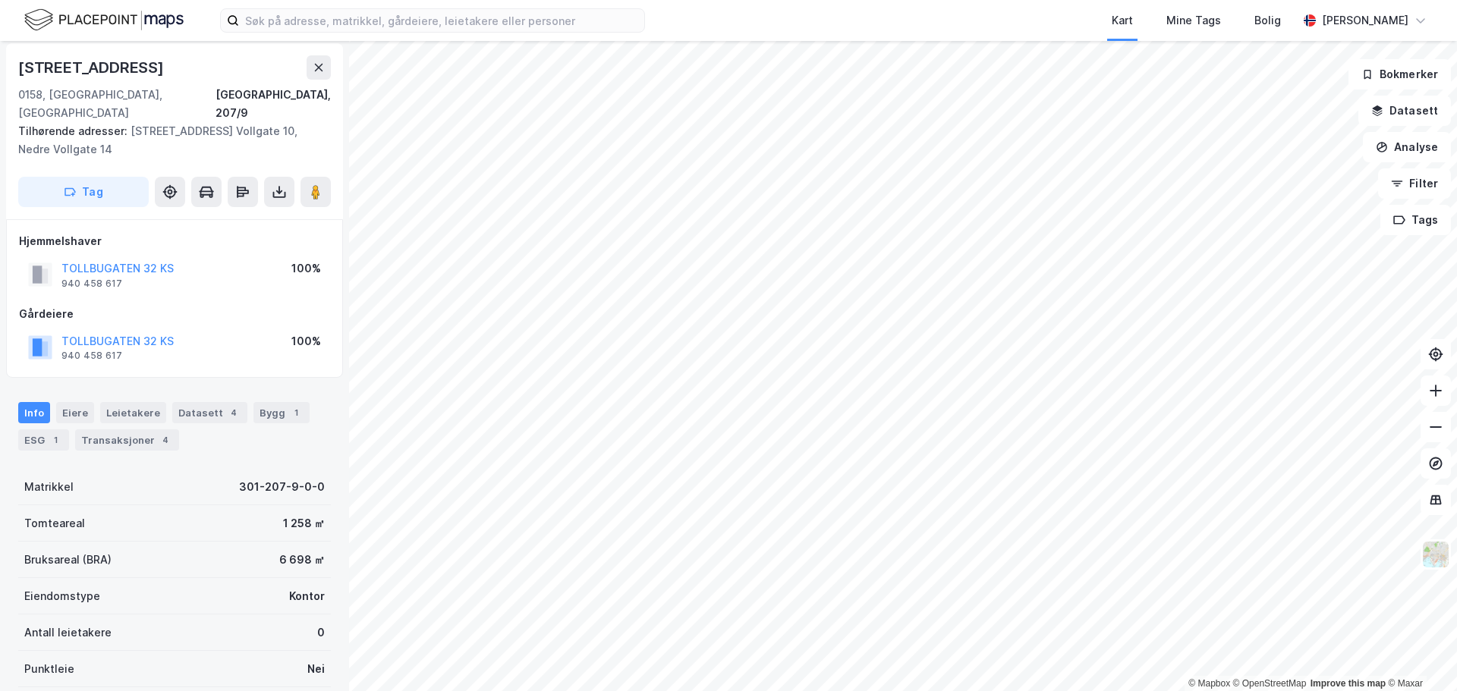
scroll to position [4, 0]
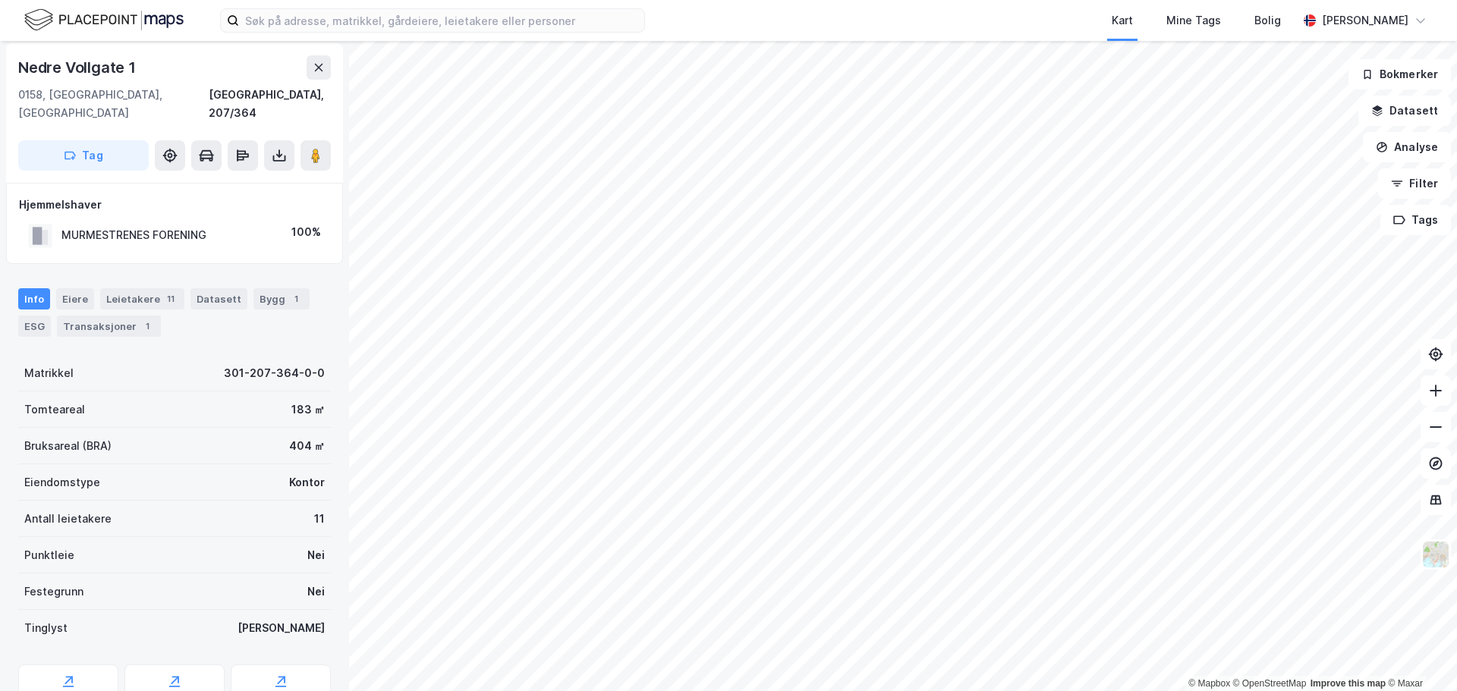
scroll to position [4, 0]
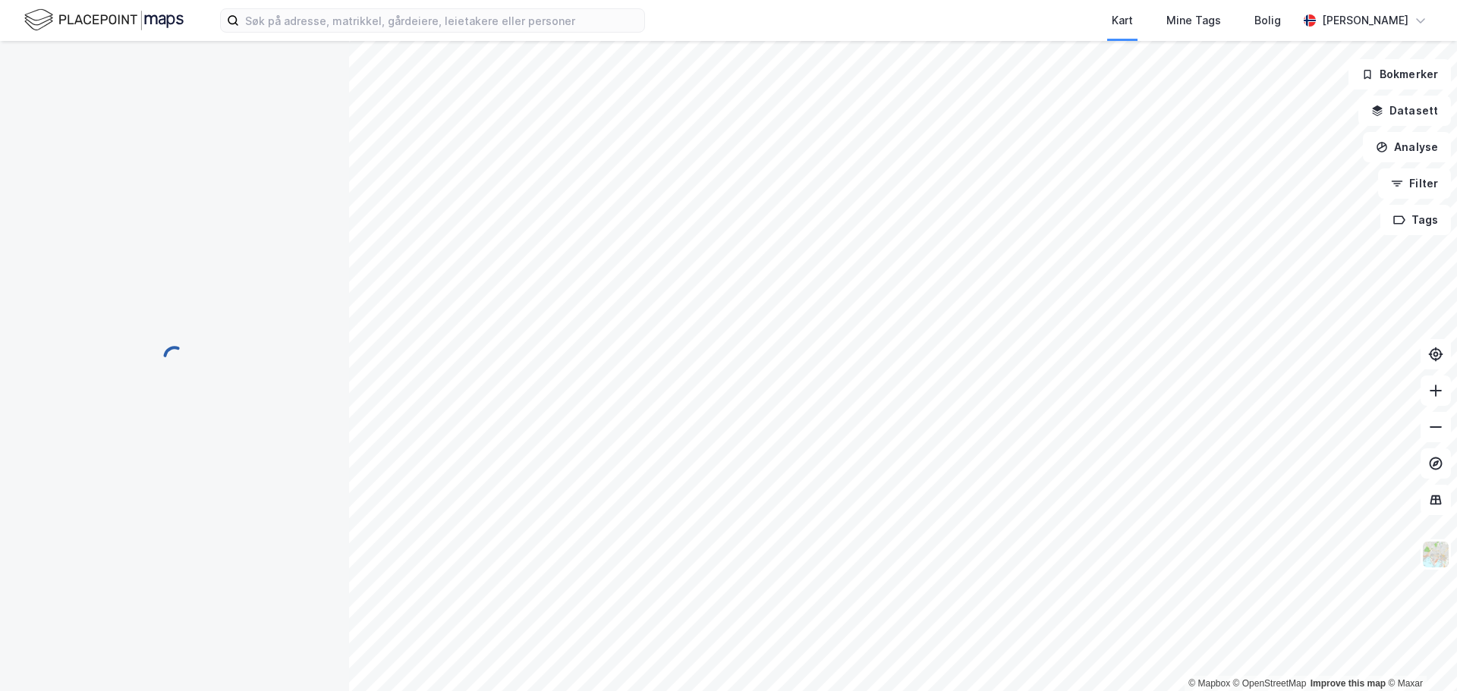
scroll to position [4, 0]
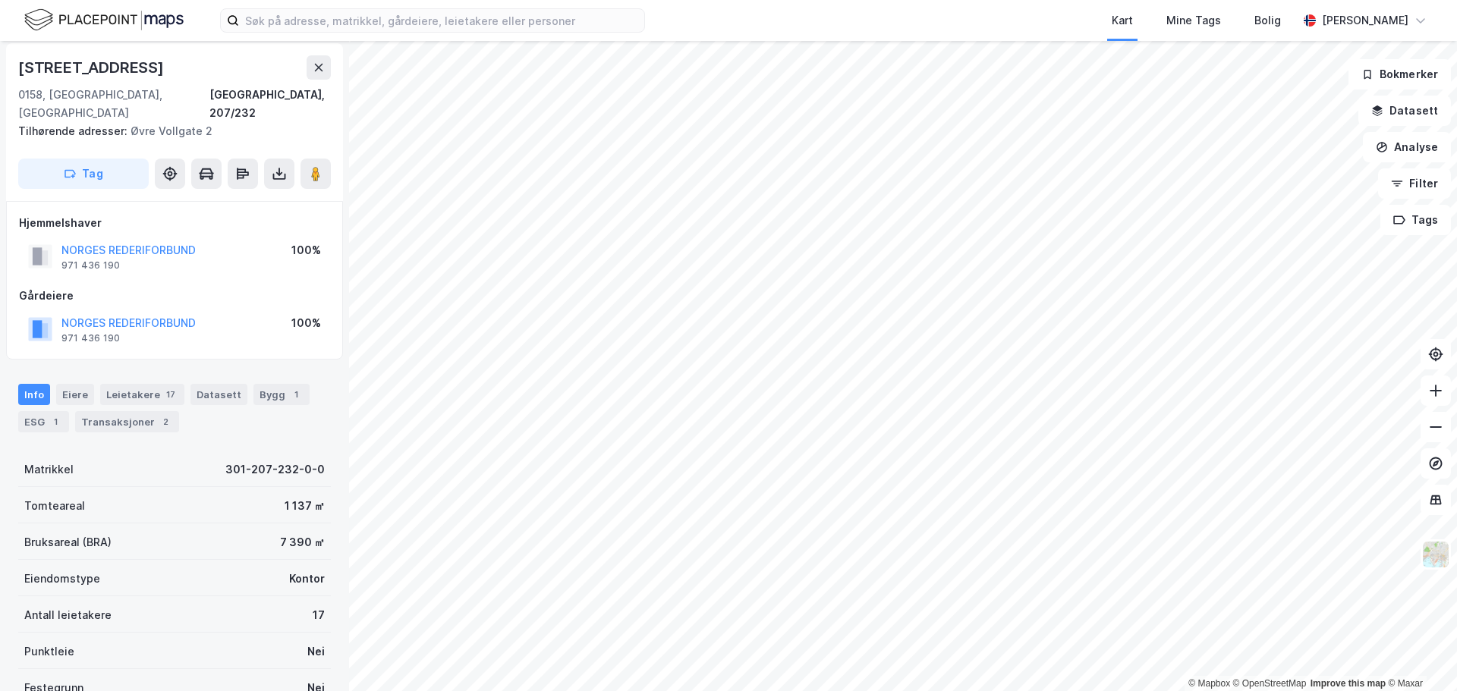
scroll to position [4, 0]
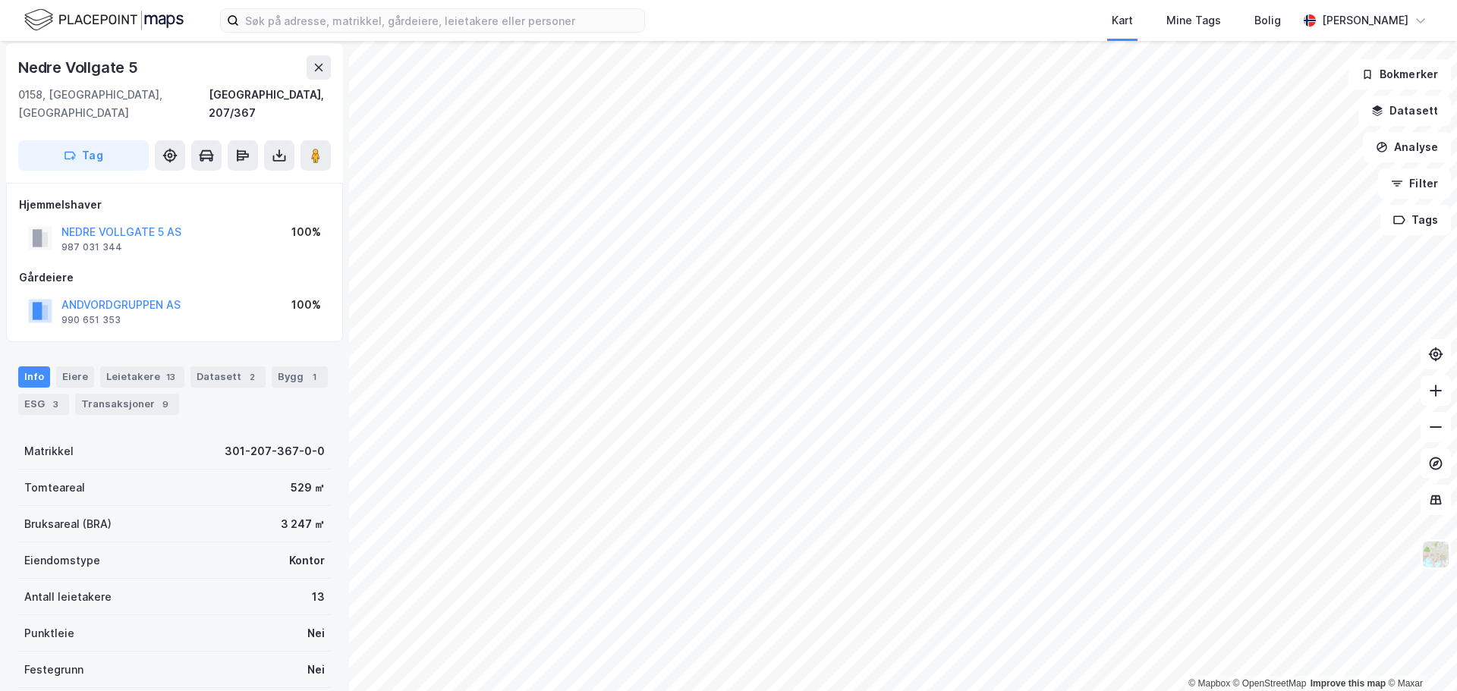
scroll to position [4, 0]
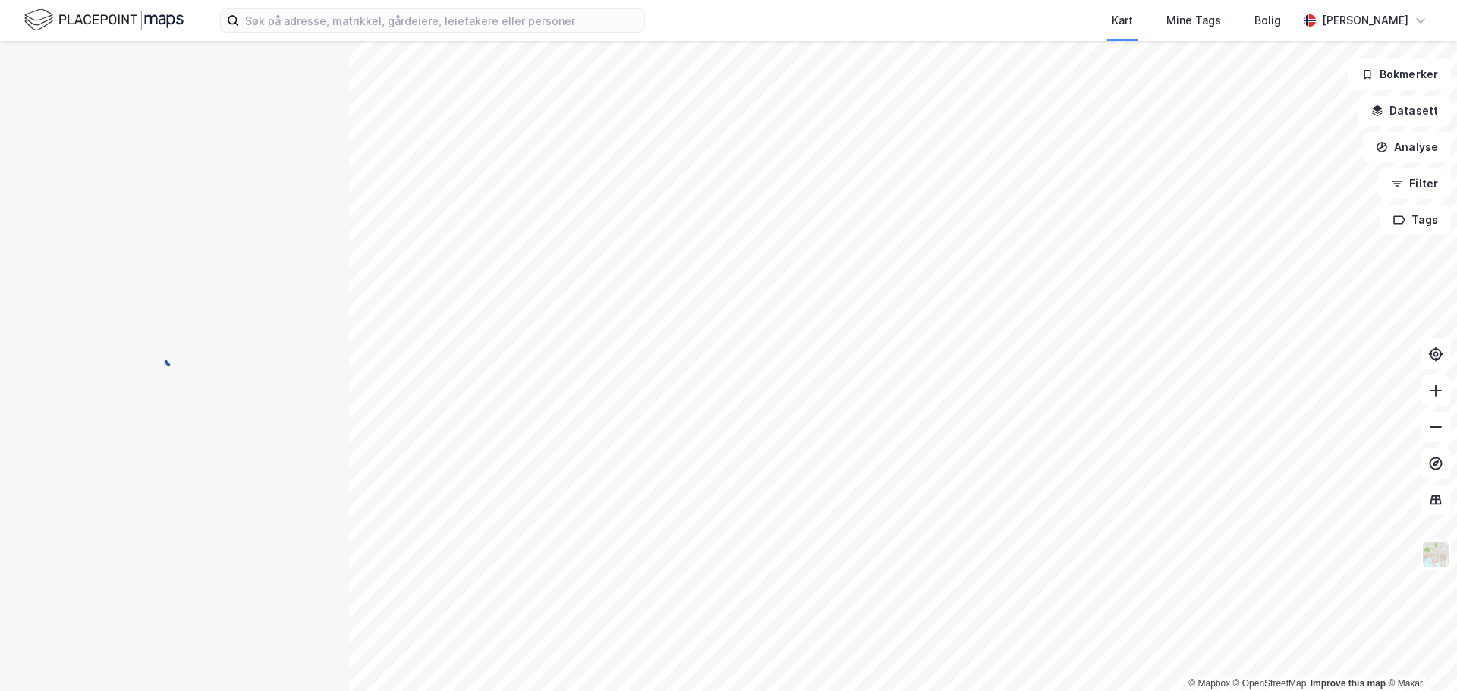
scroll to position [4, 0]
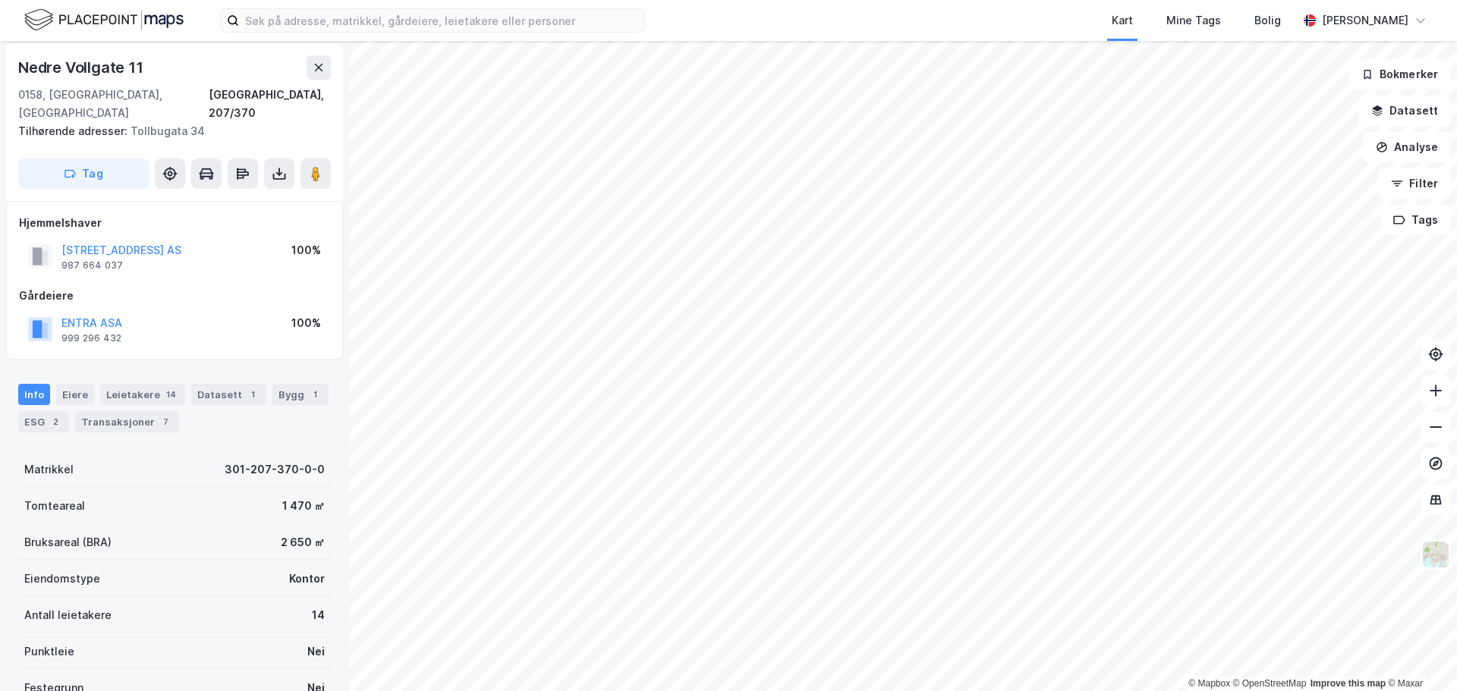
scroll to position [4, 0]
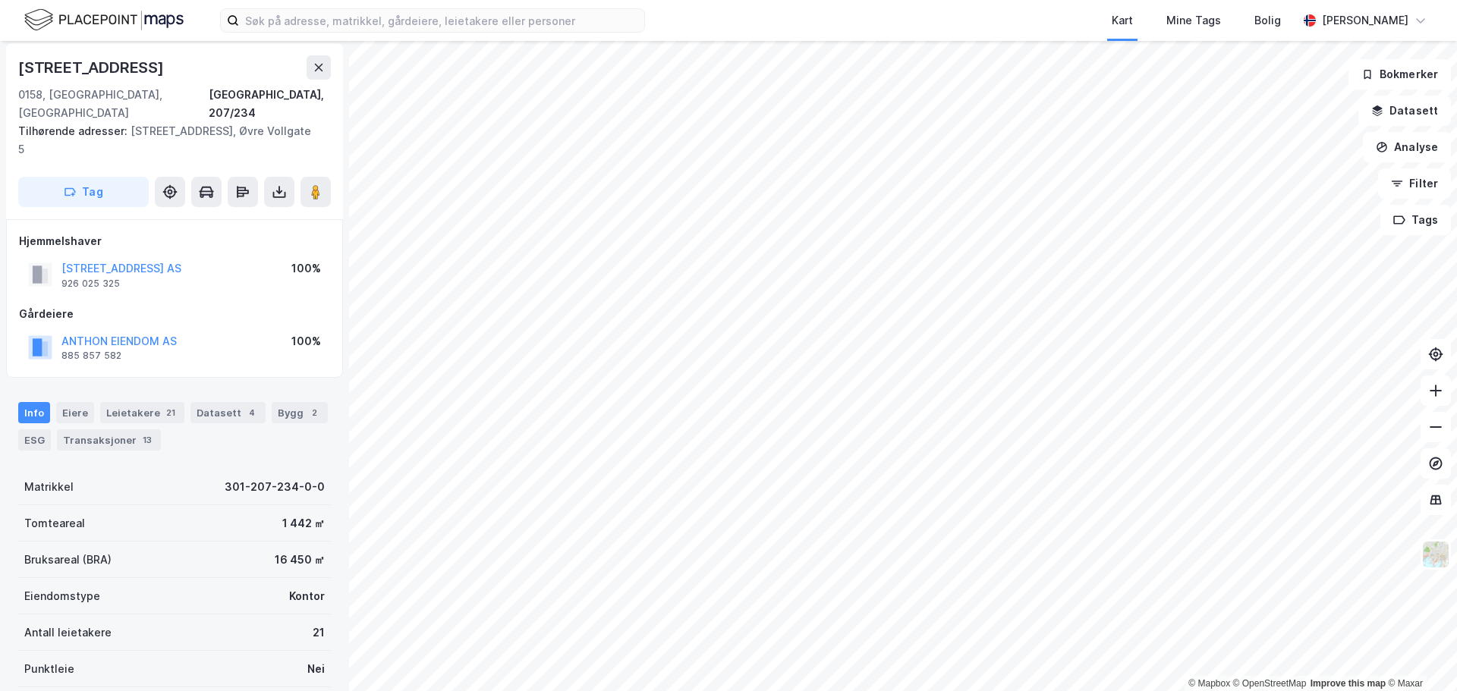
scroll to position [4, 0]
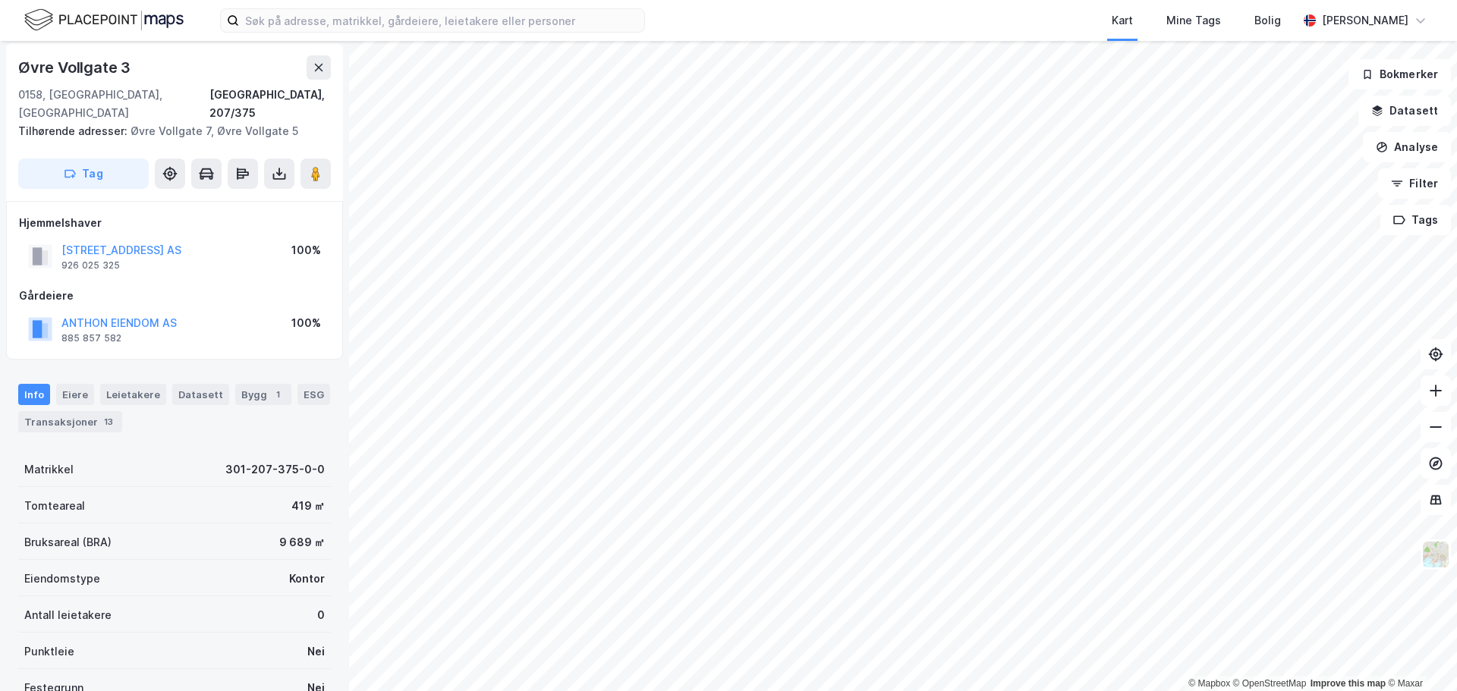
scroll to position [4, 0]
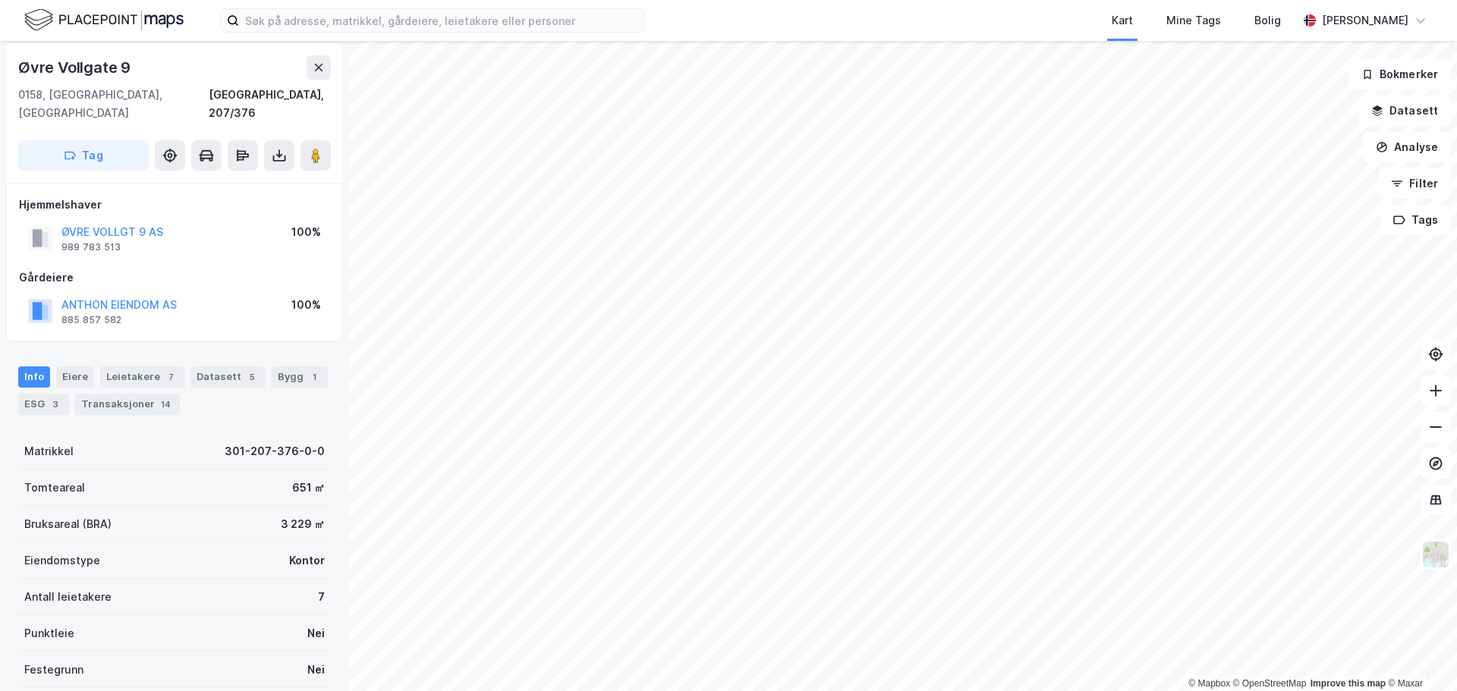
scroll to position [4, 0]
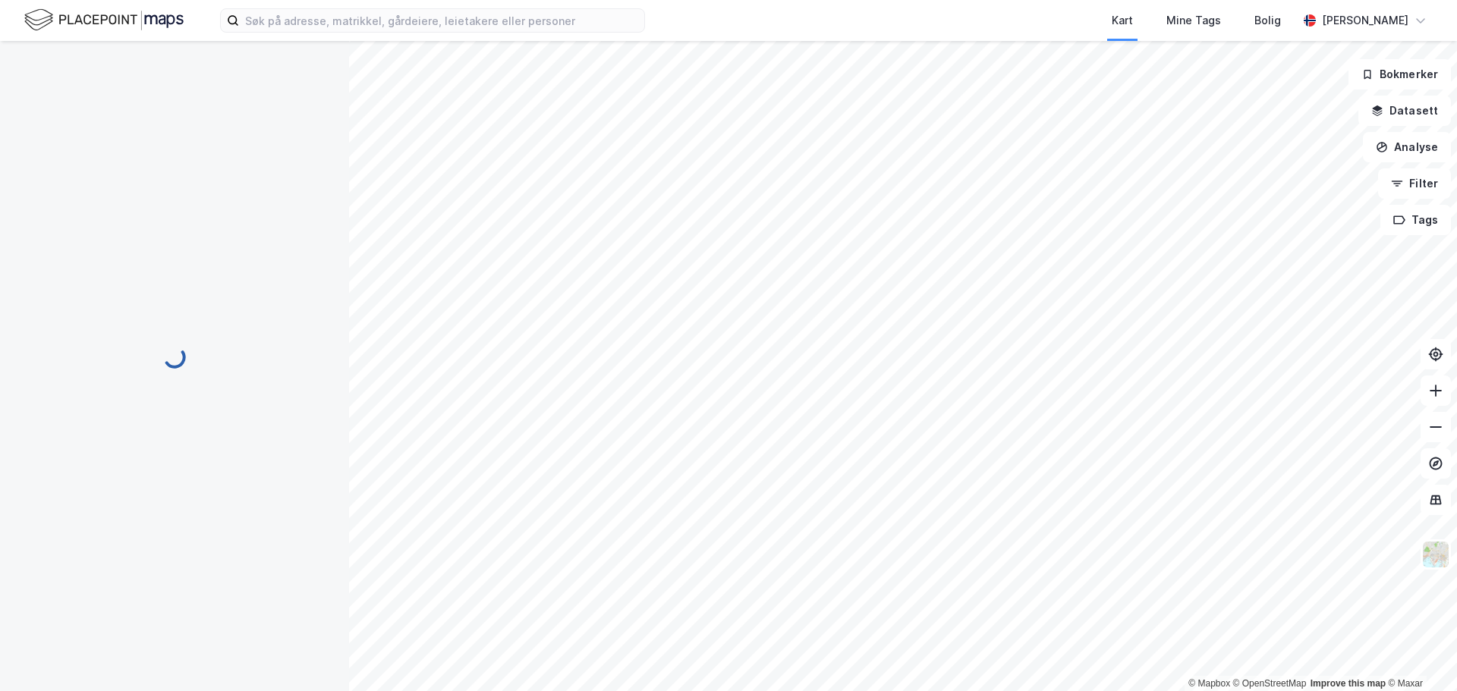
scroll to position [4, 0]
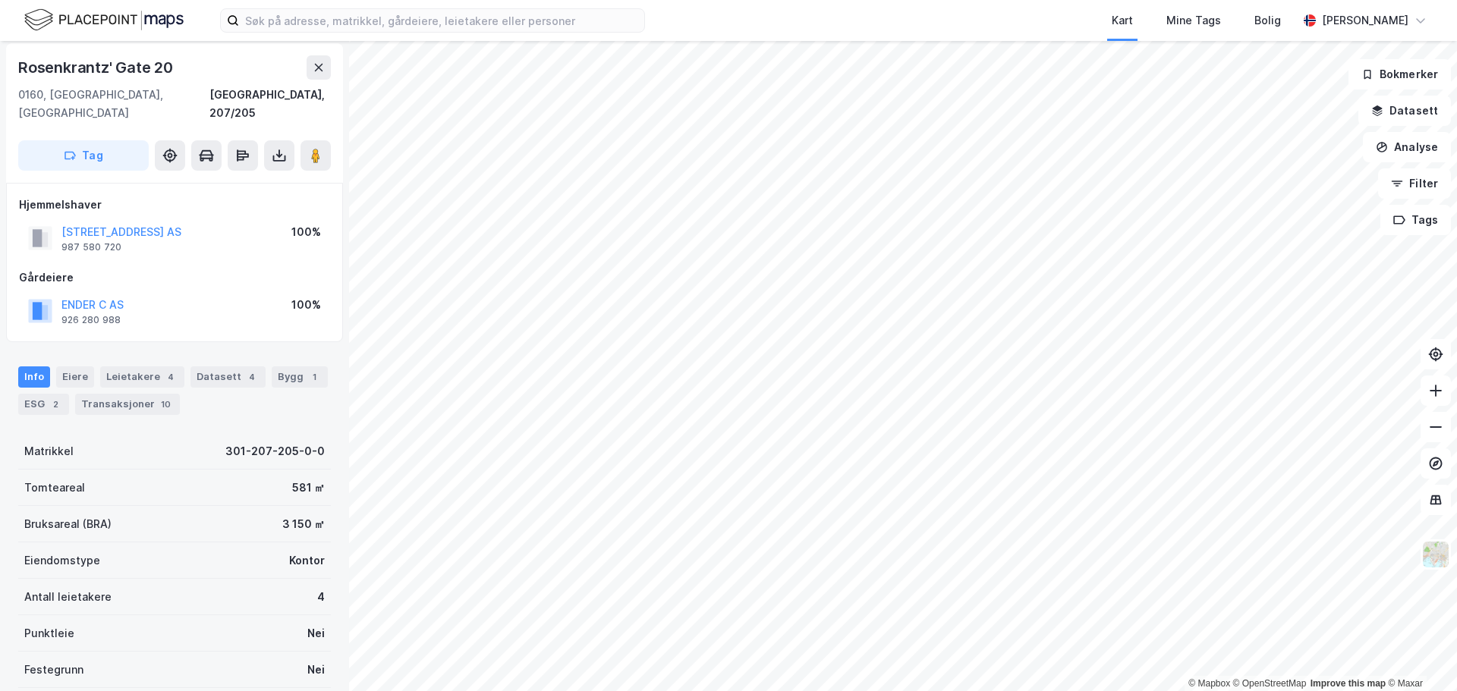
scroll to position [4, 0]
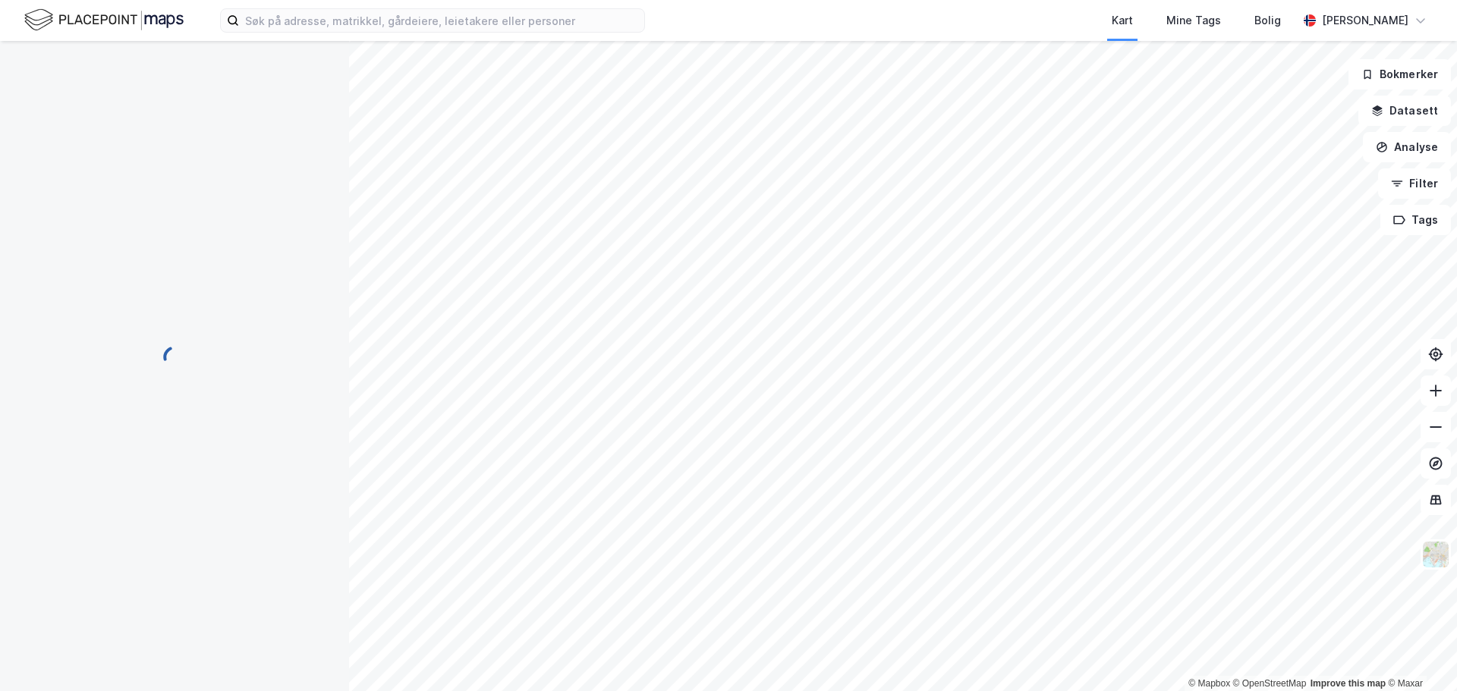
scroll to position [4, 0]
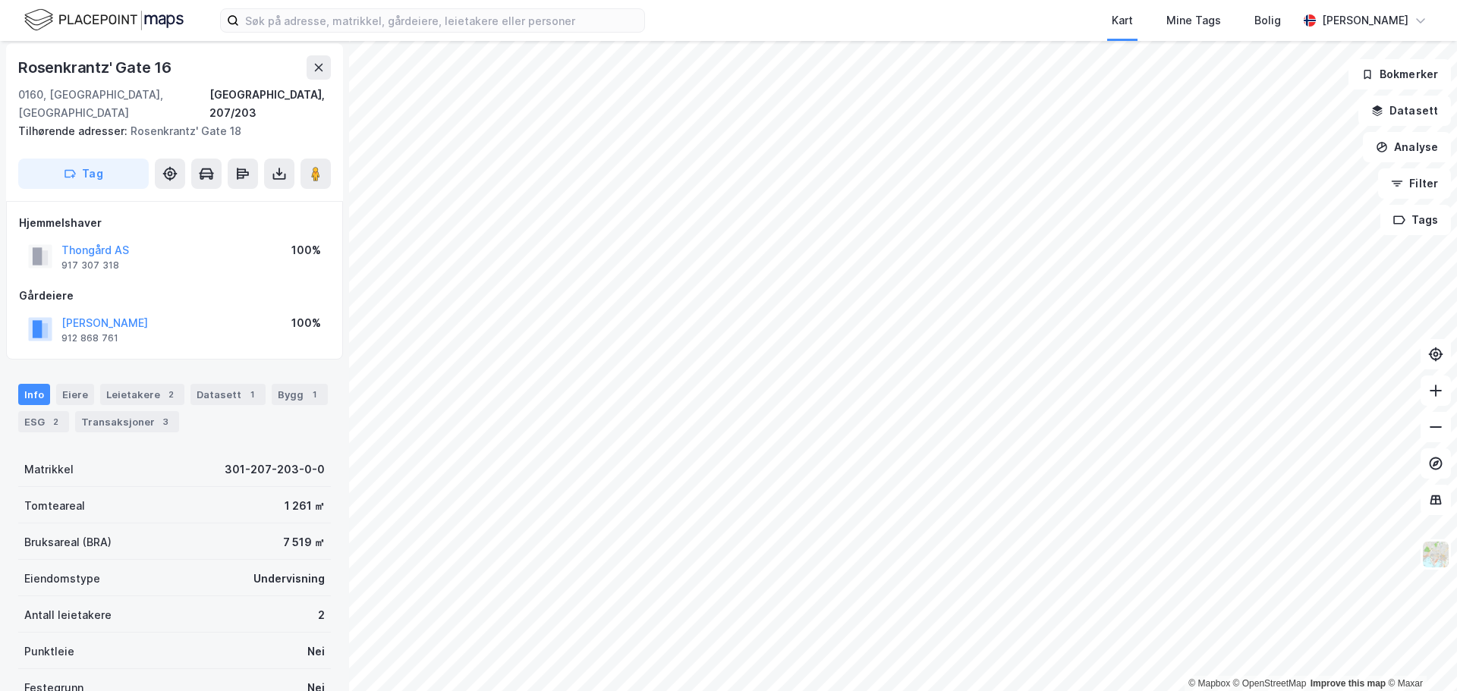
scroll to position [4, 0]
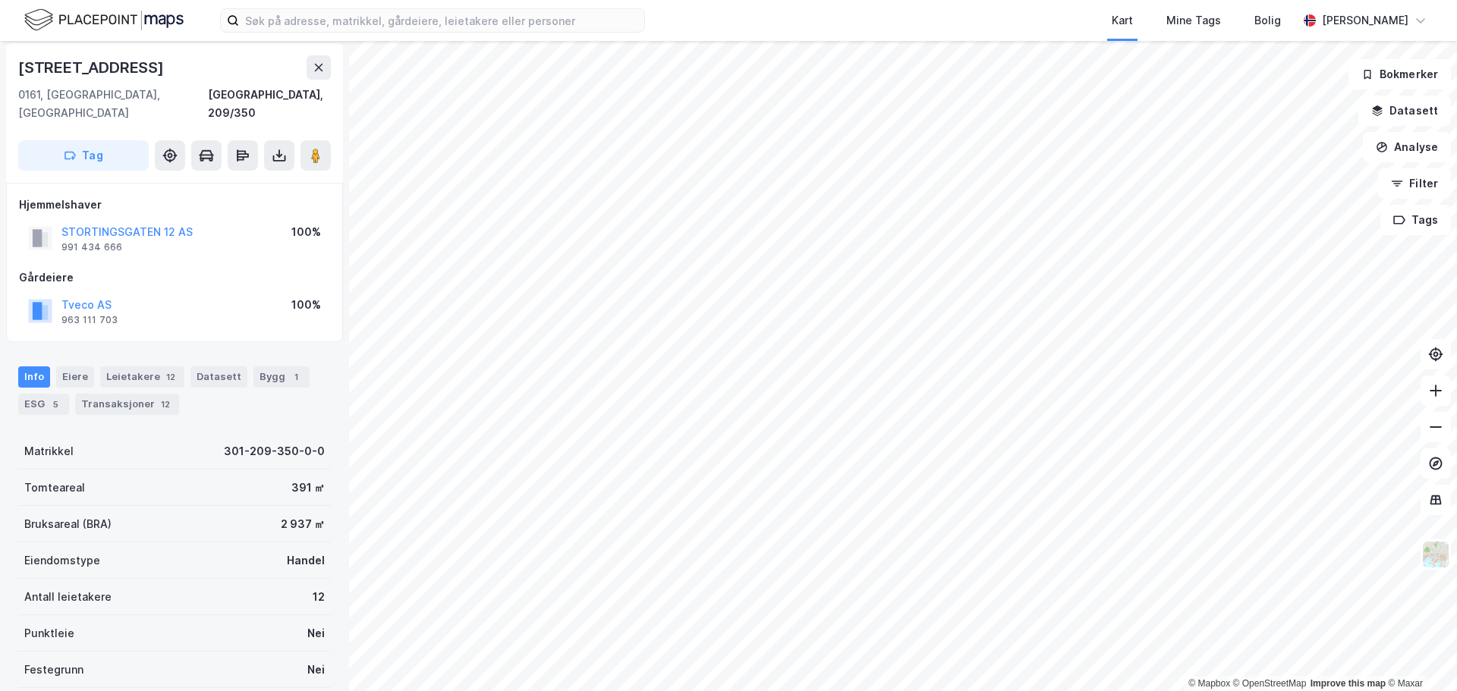
scroll to position [4, 0]
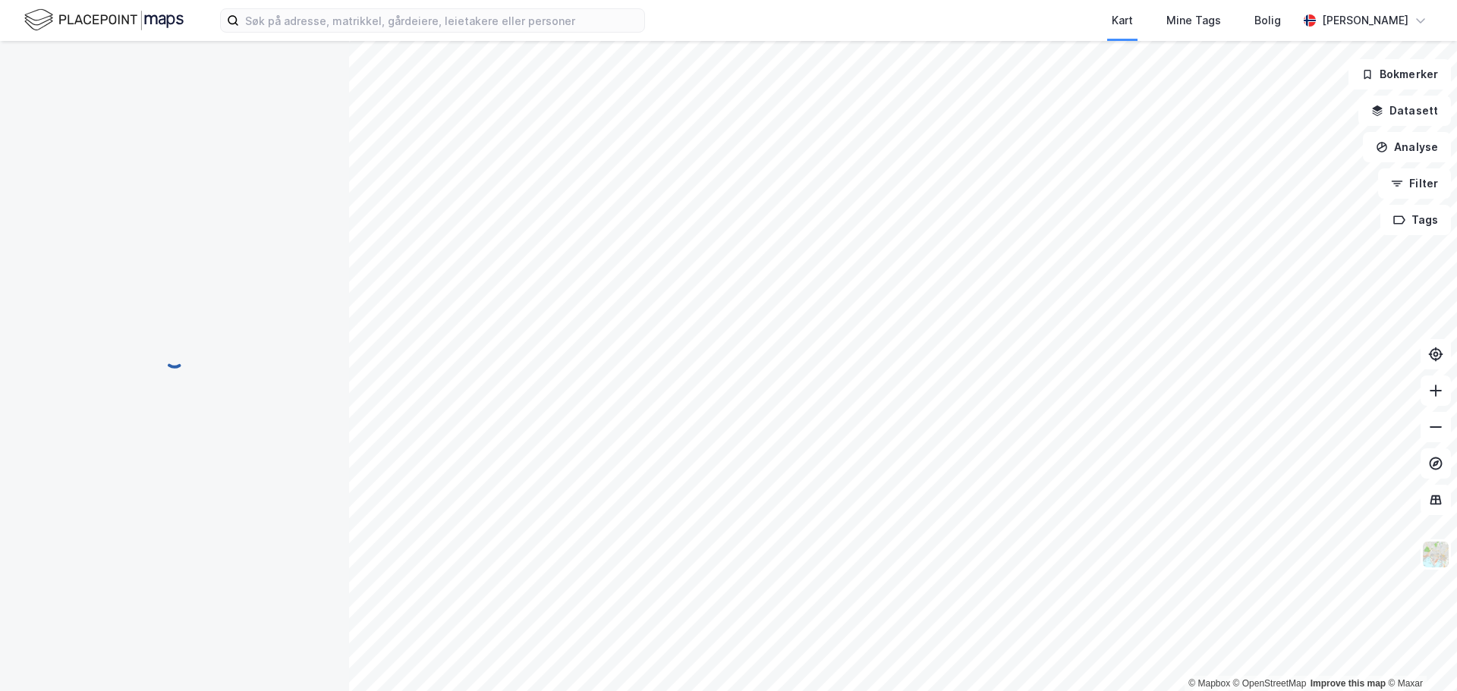
scroll to position [4, 0]
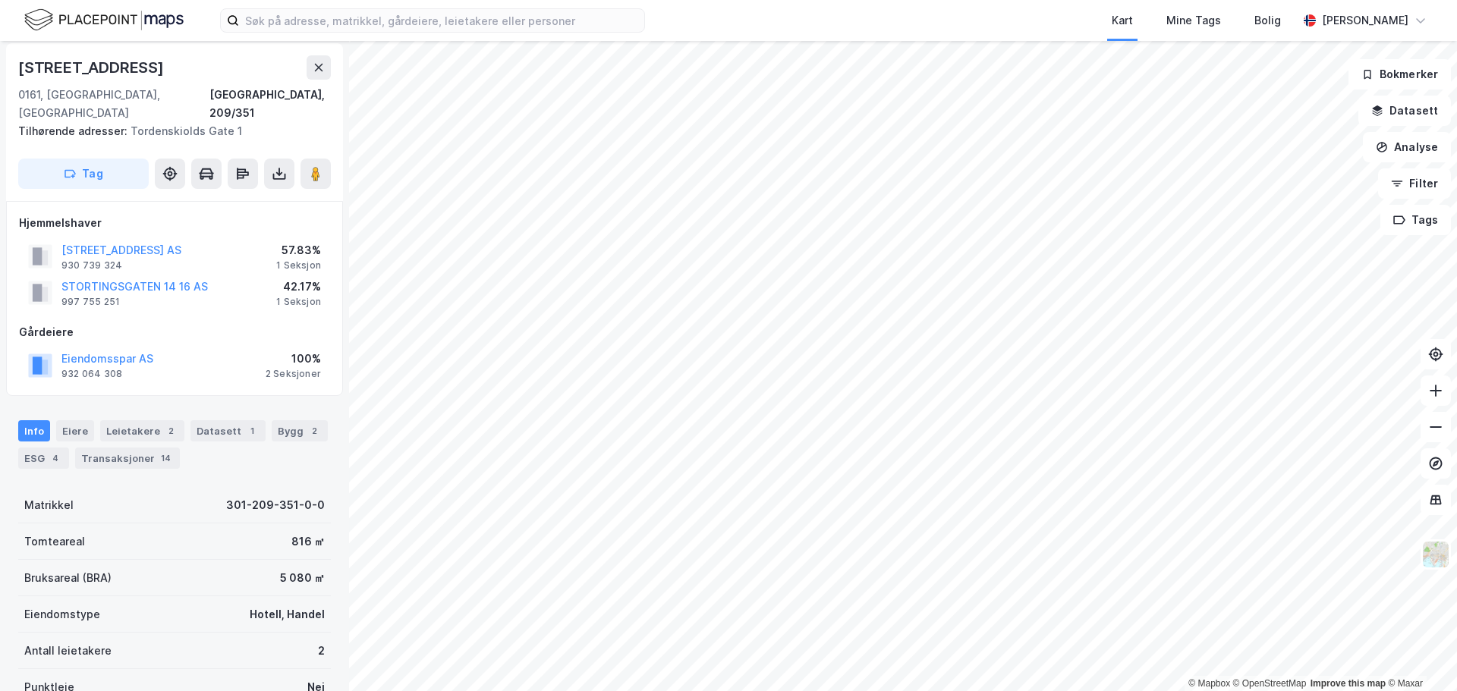
scroll to position [4, 0]
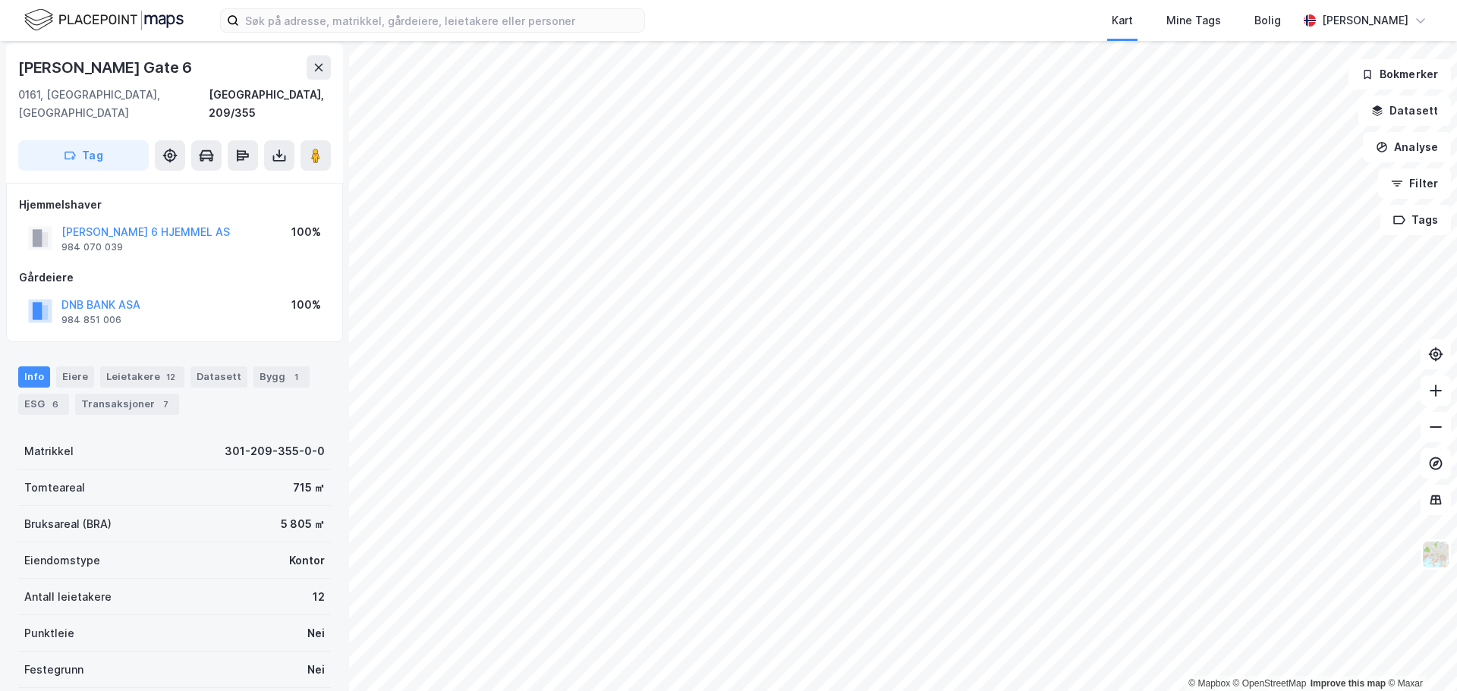
scroll to position [4, 0]
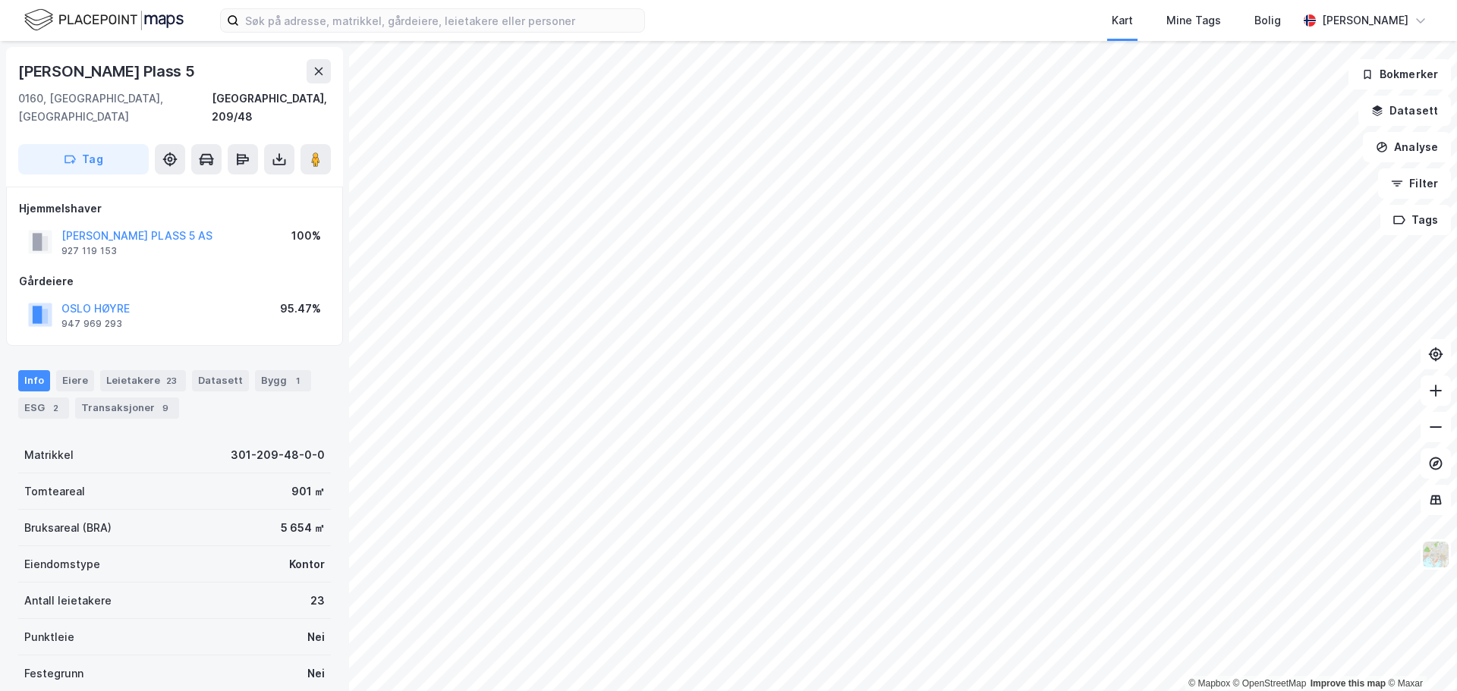
scroll to position [4, 0]
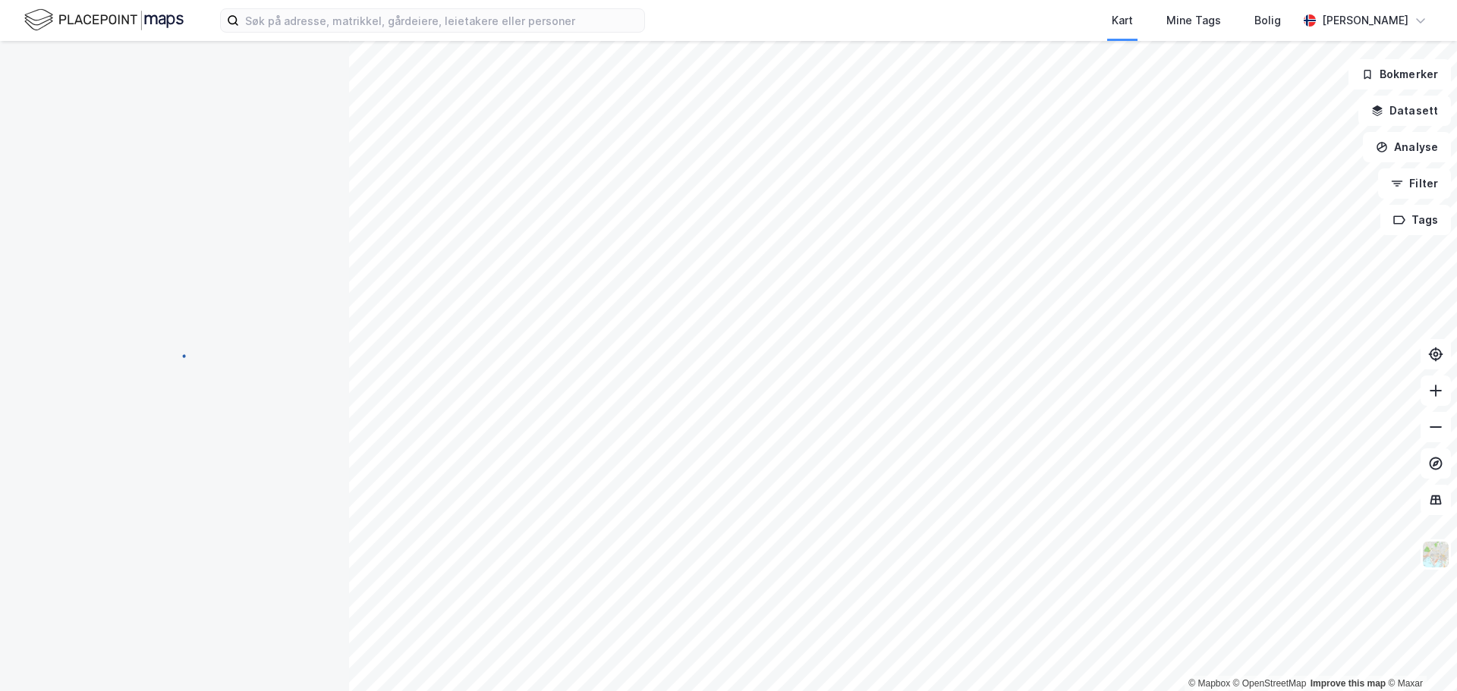
scroll to position [4, 0]
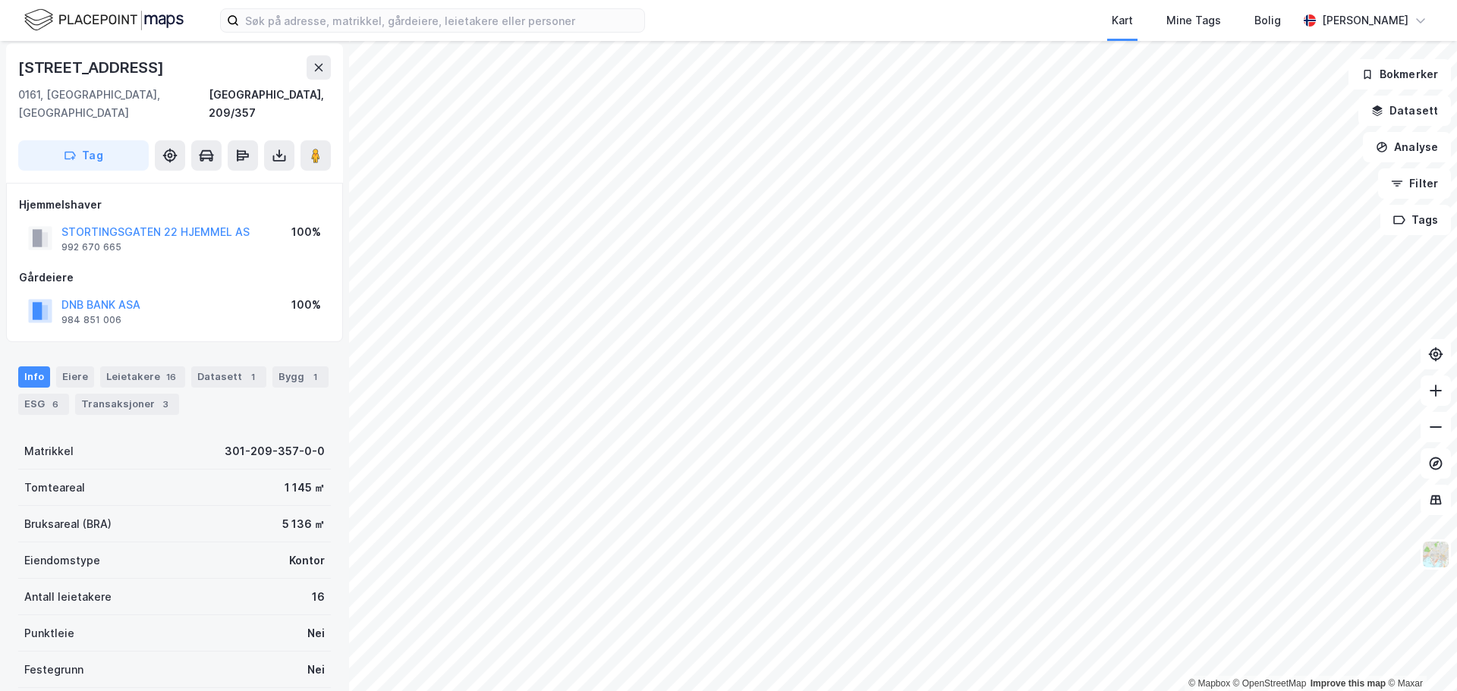
scroll to position [4, 0]
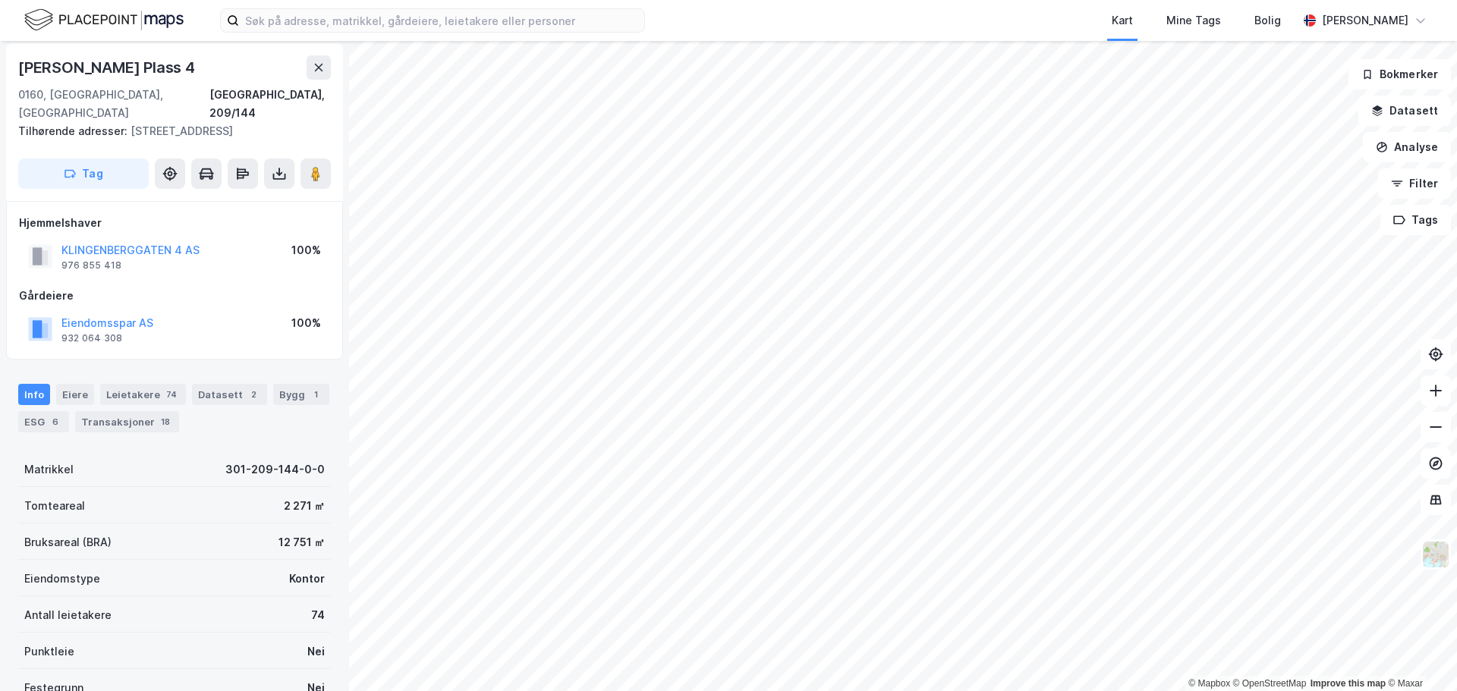
scroll to position [4, 0]
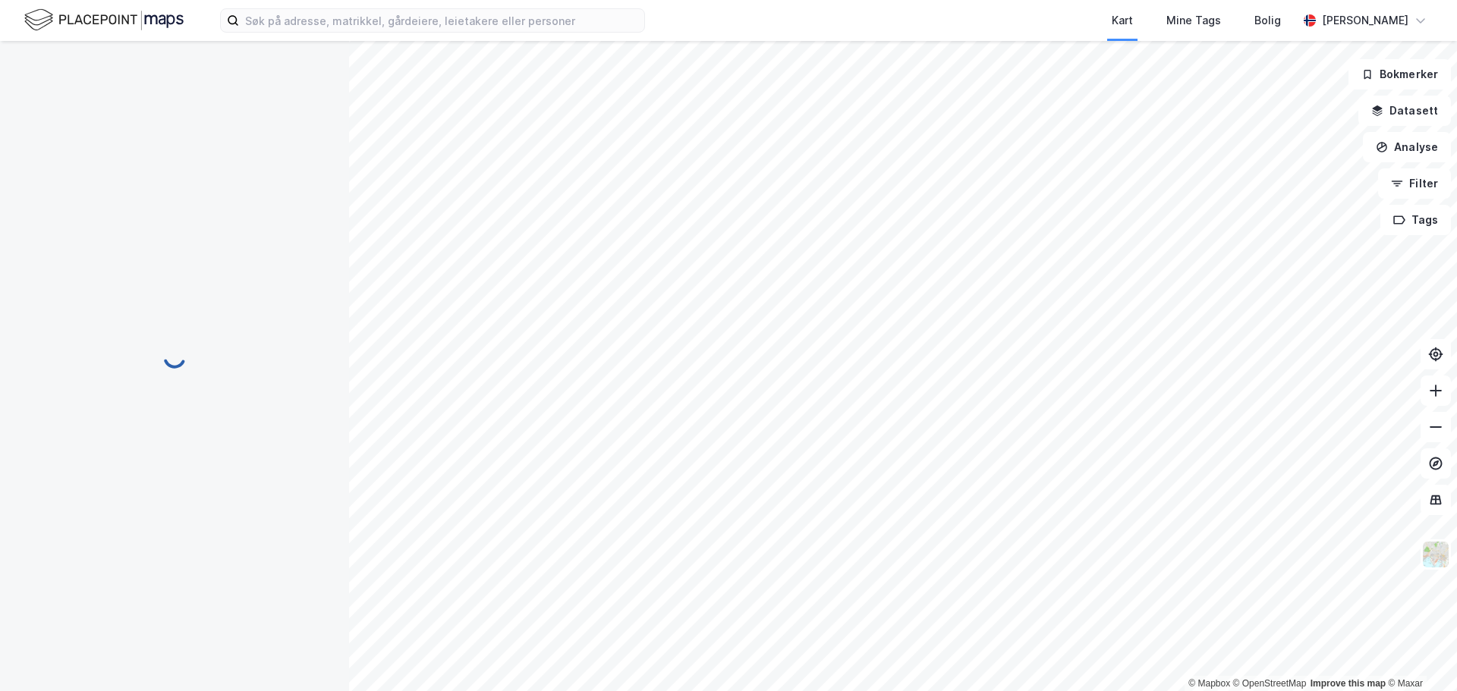
scroll to position [4, 0]
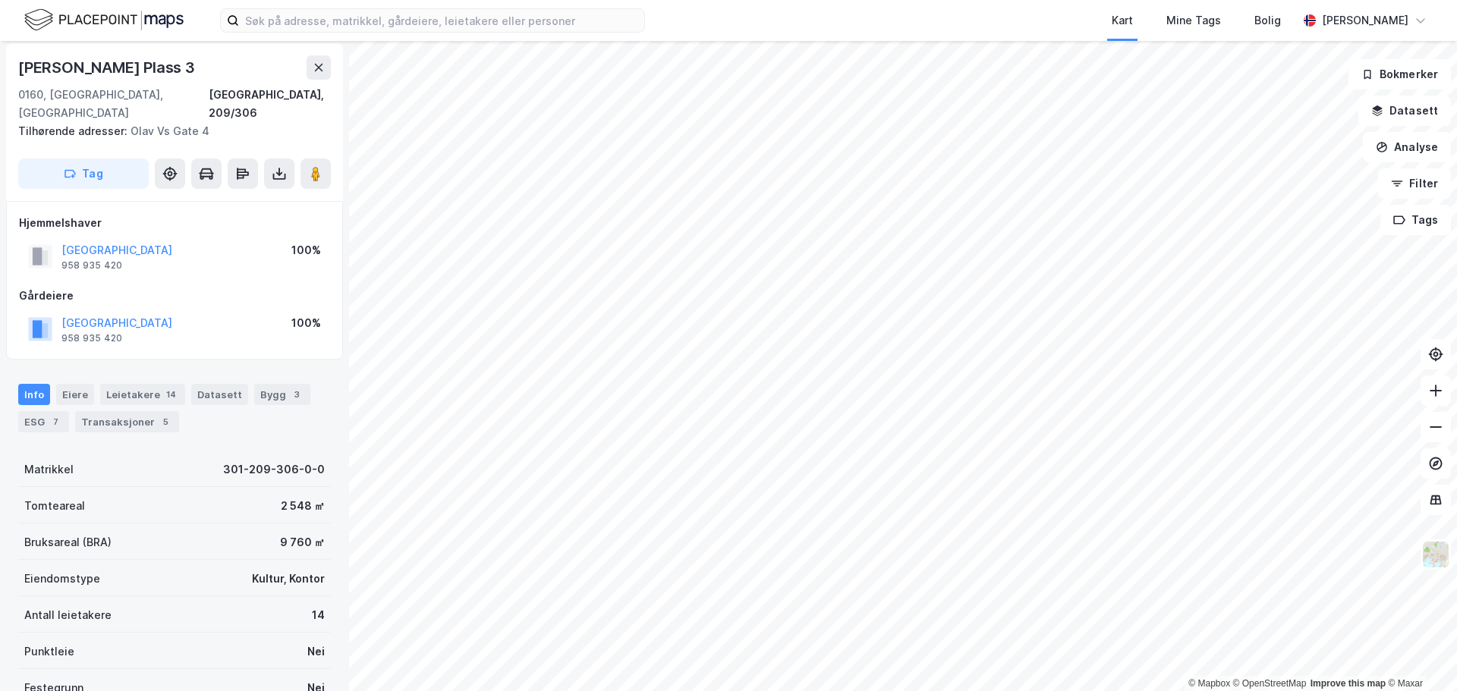
scroll to position [4, 0]
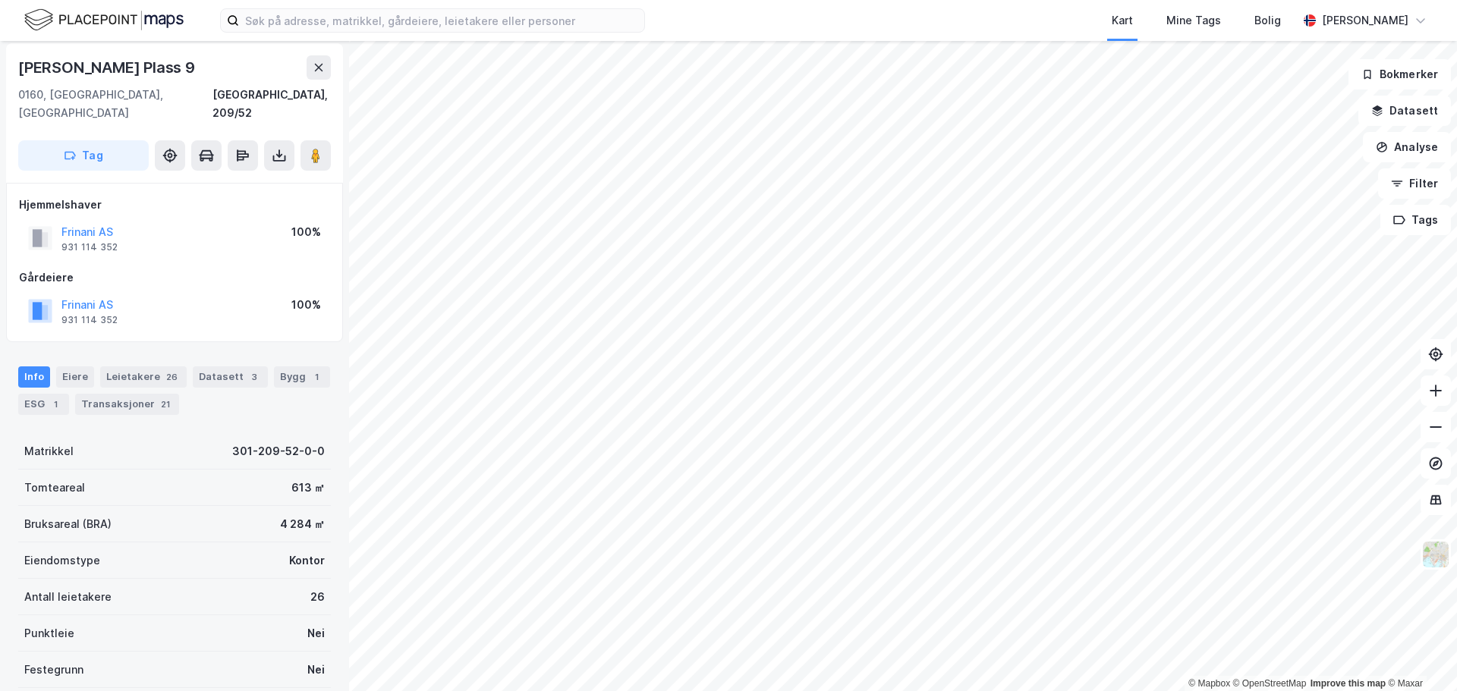
scroll to position [4, 0]
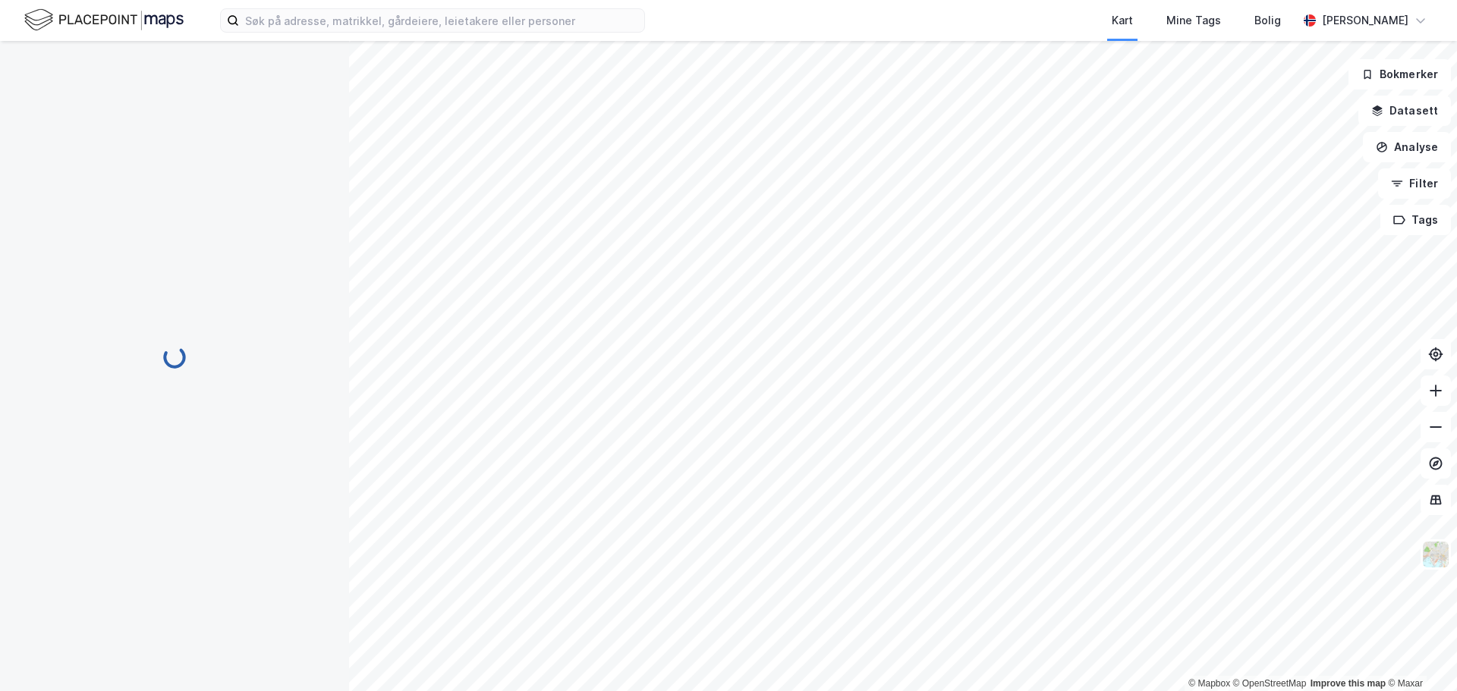
scroll to position [4, 0]
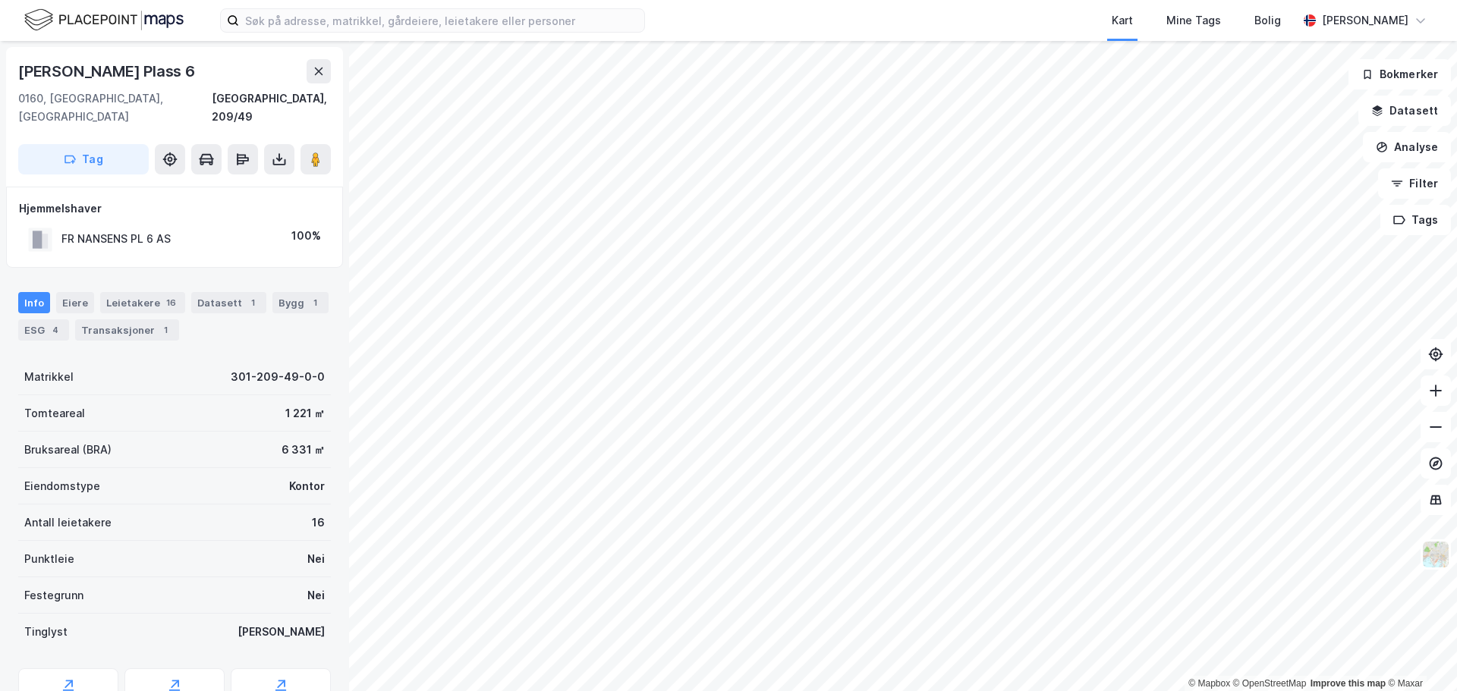
scroll to position [4, 0]
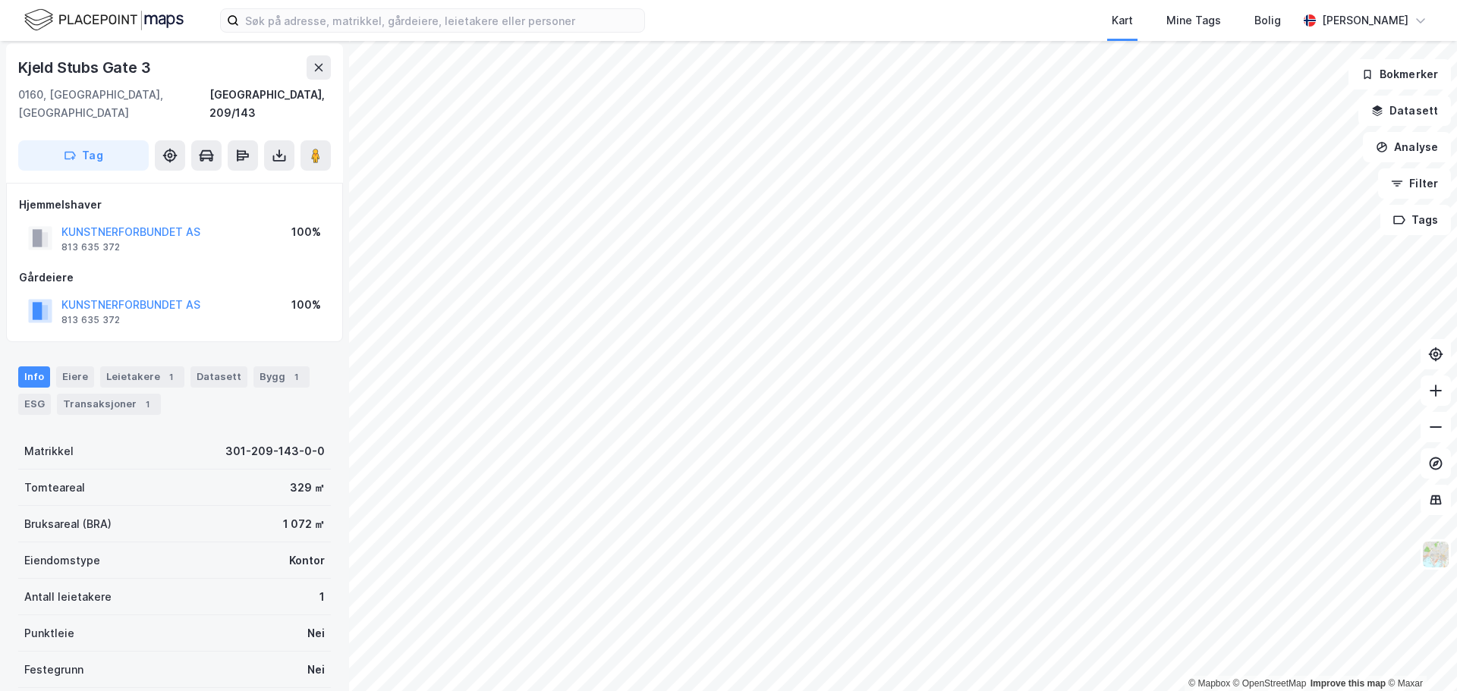
scroll to position [4, 0]
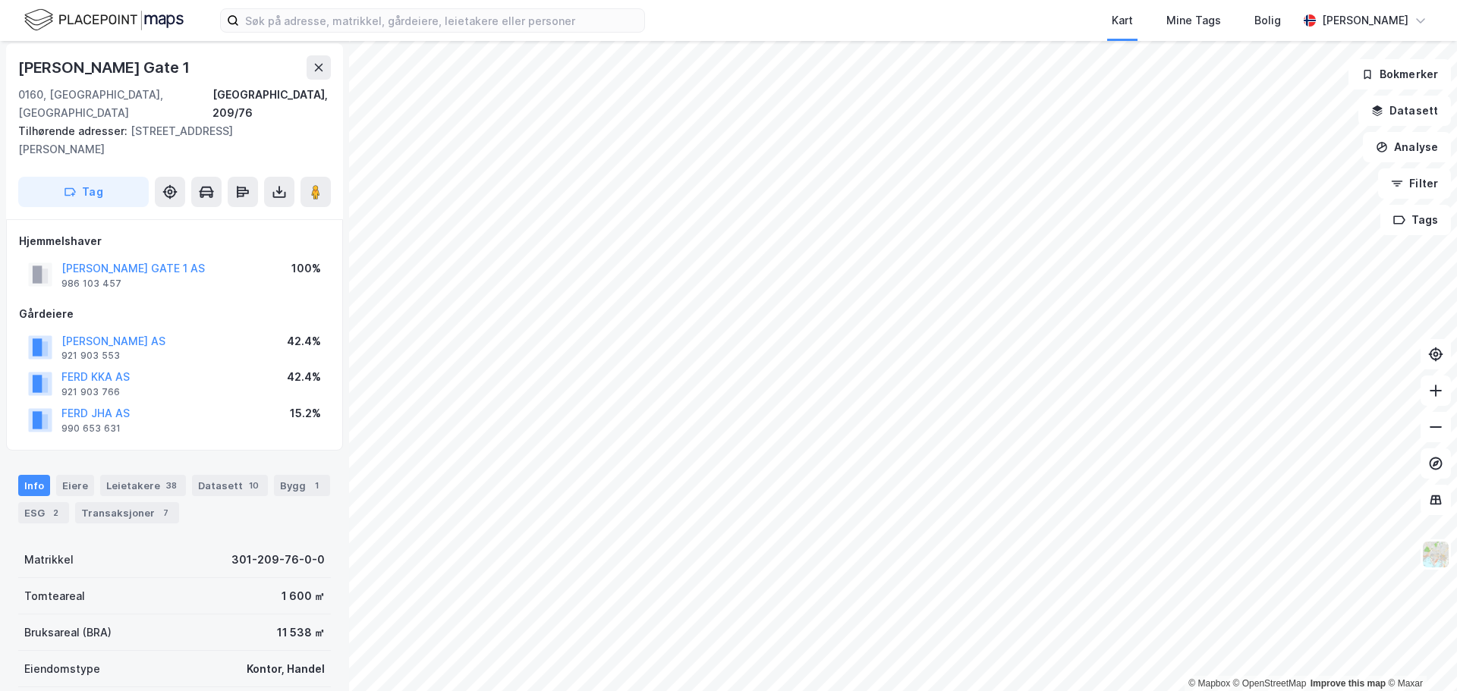
scroll to position [4, 0]
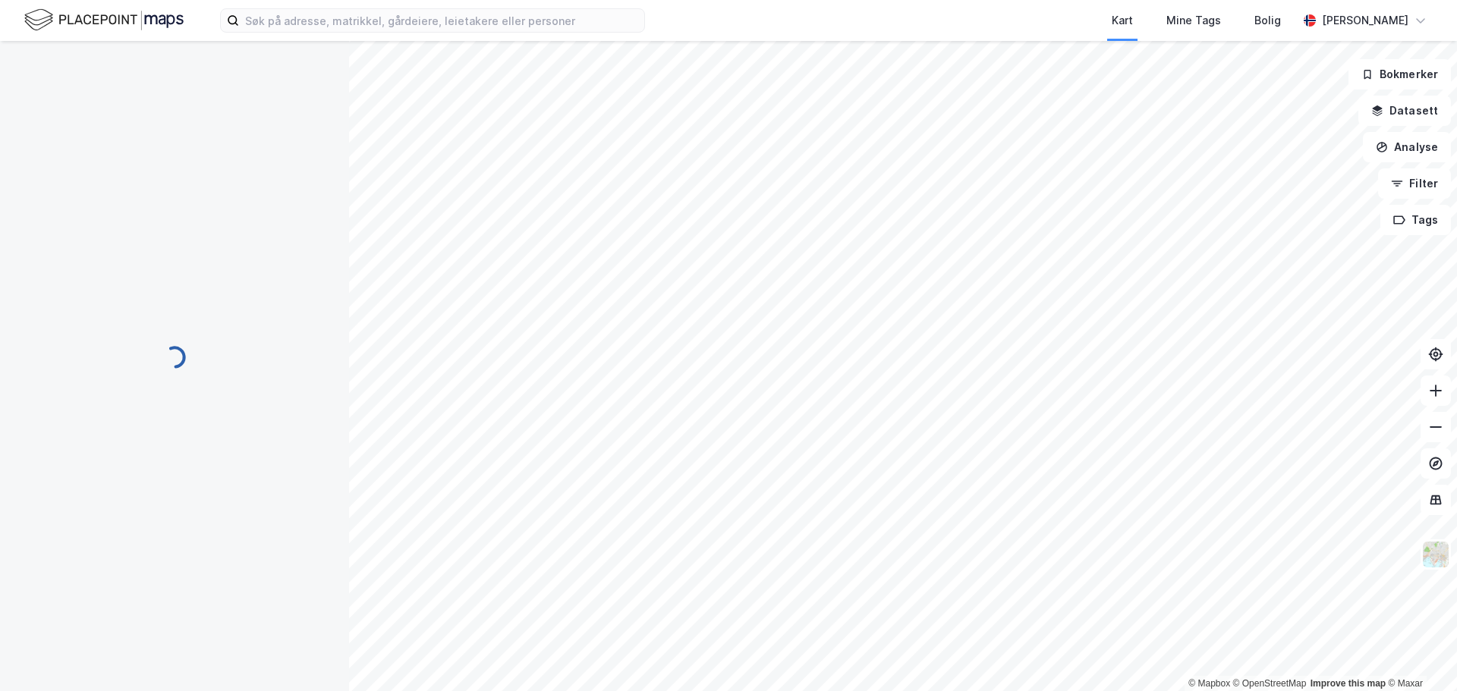
scroll to position [4, 0]
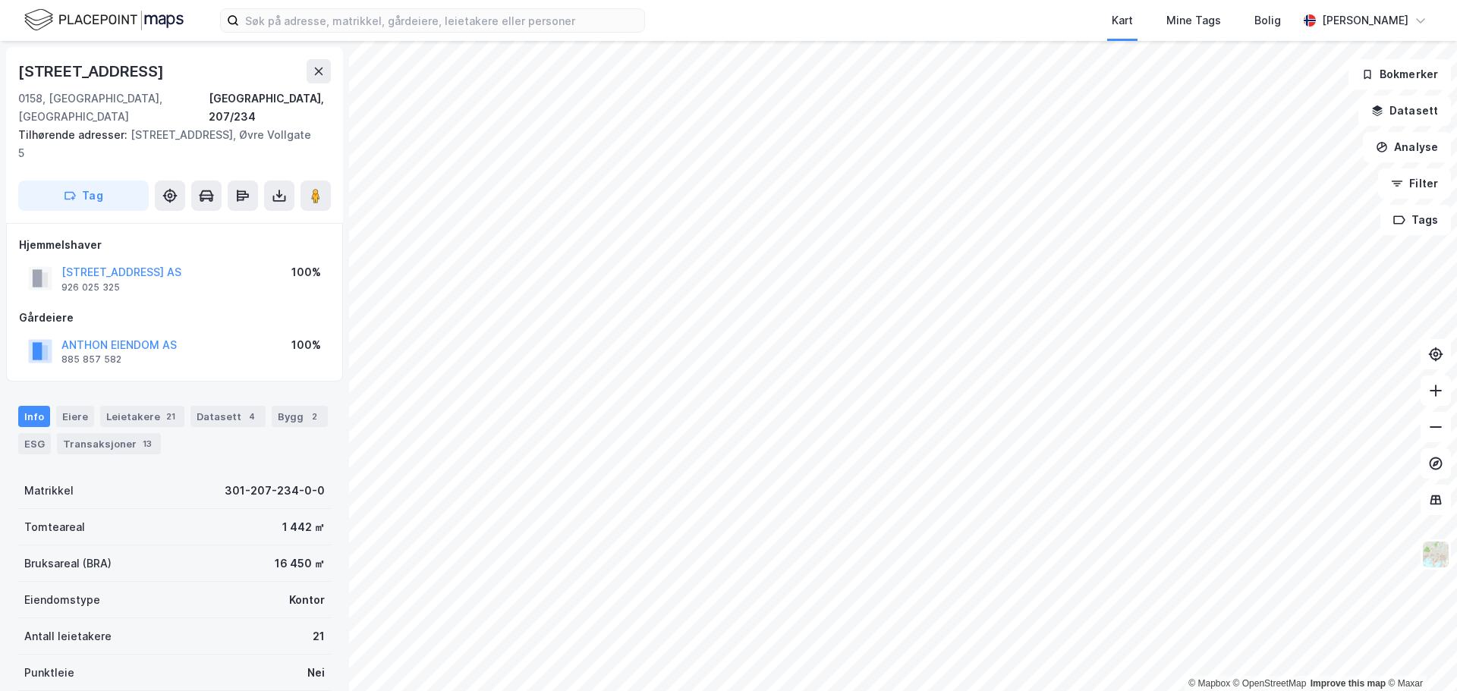
scroll to position [4, 0]
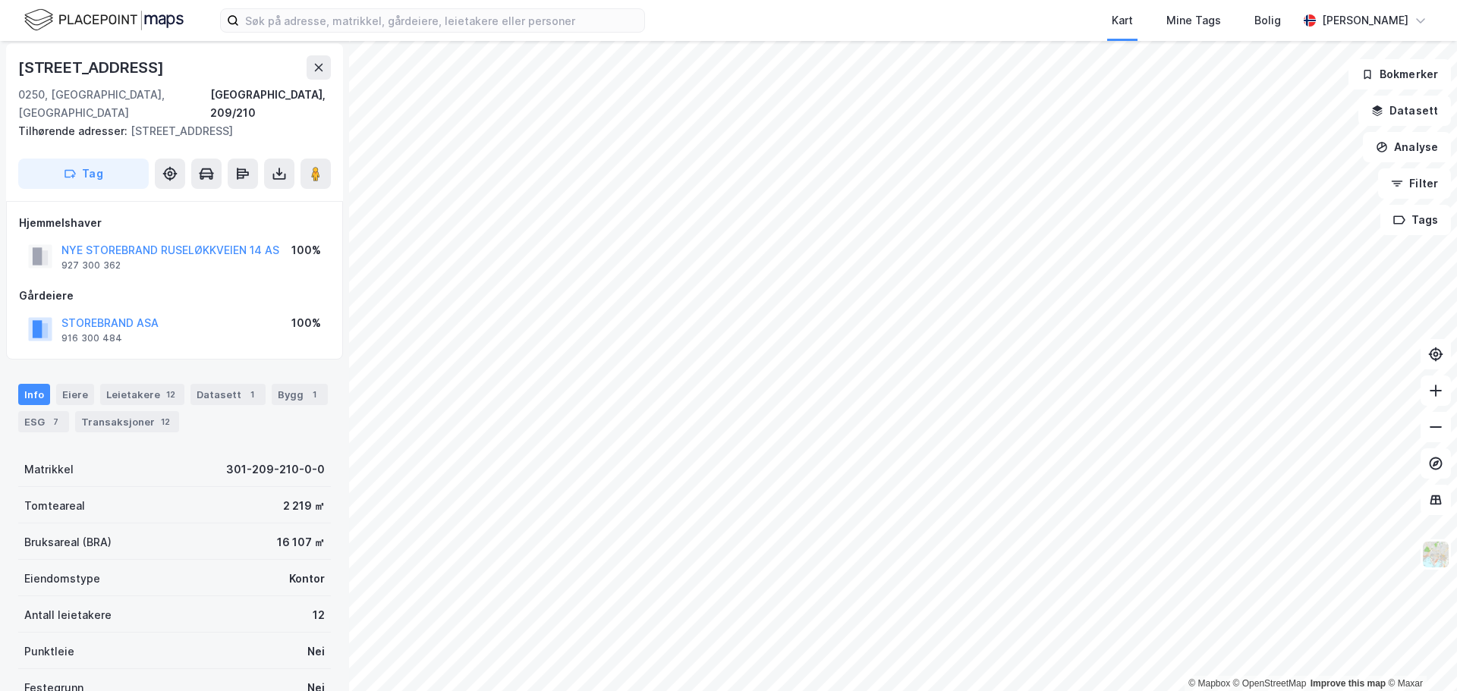
scroll to position [4, 0]
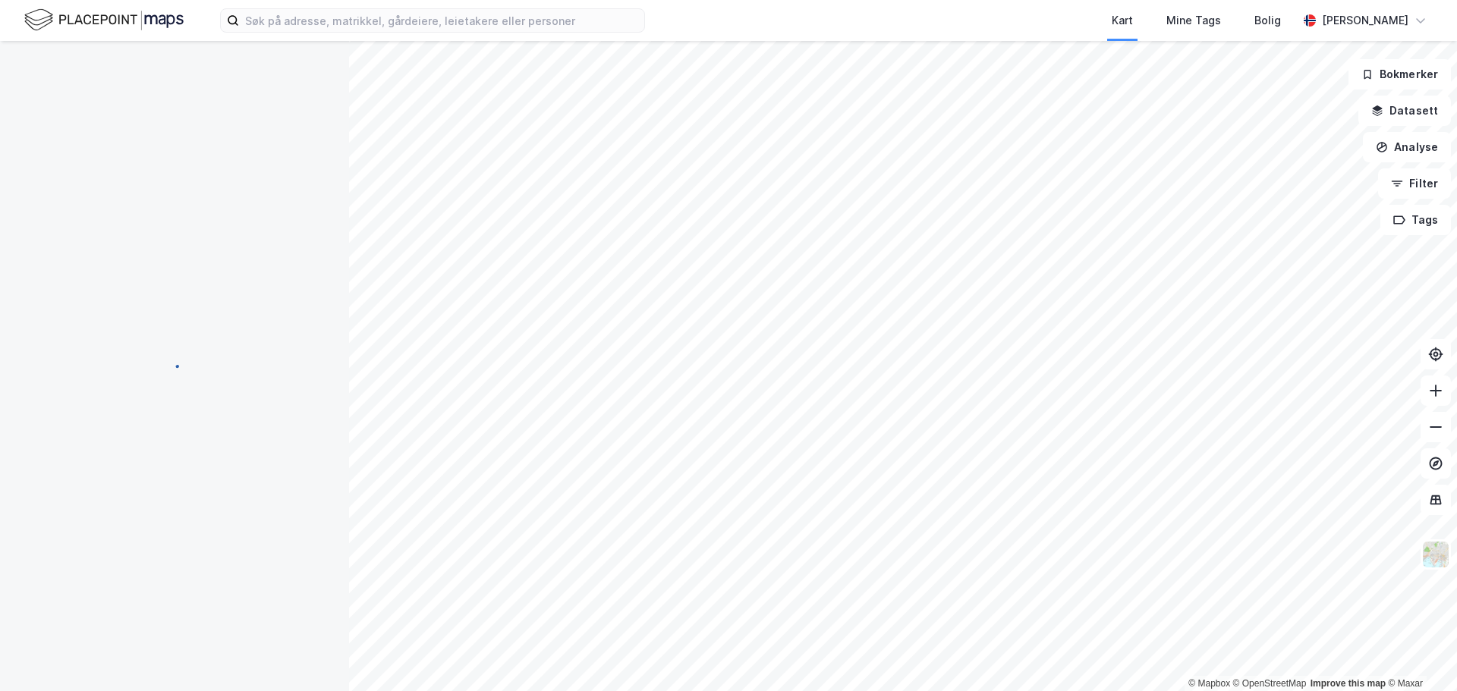
scroll to position [4, 0]
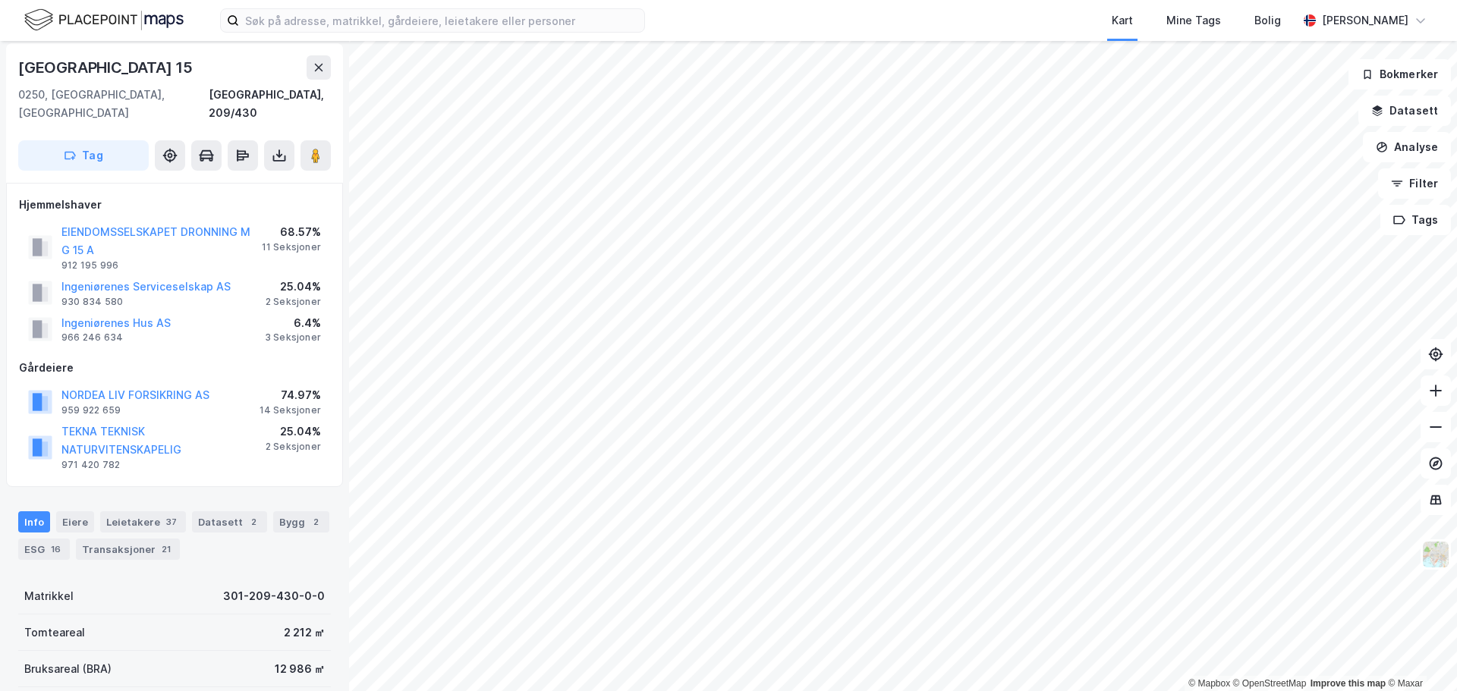
scroll to position [4, 0]
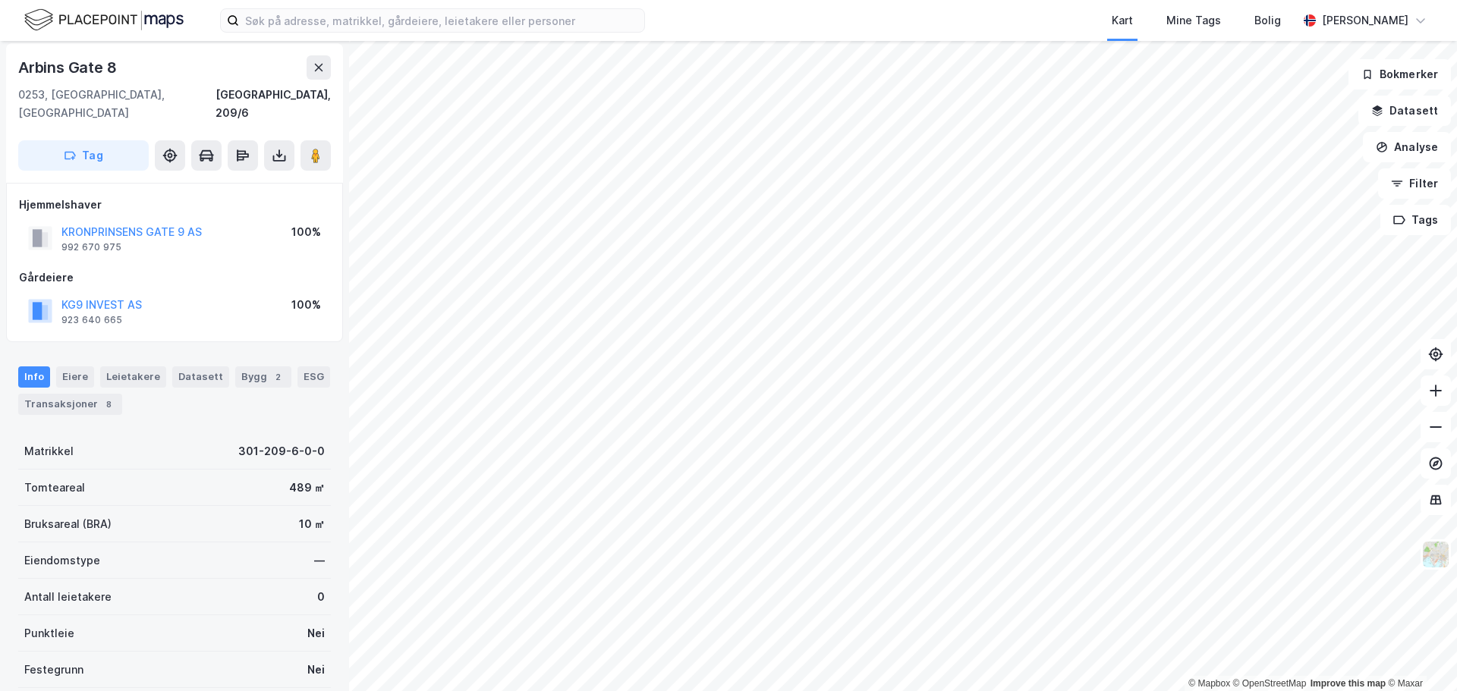
scroll to position [4, 0]
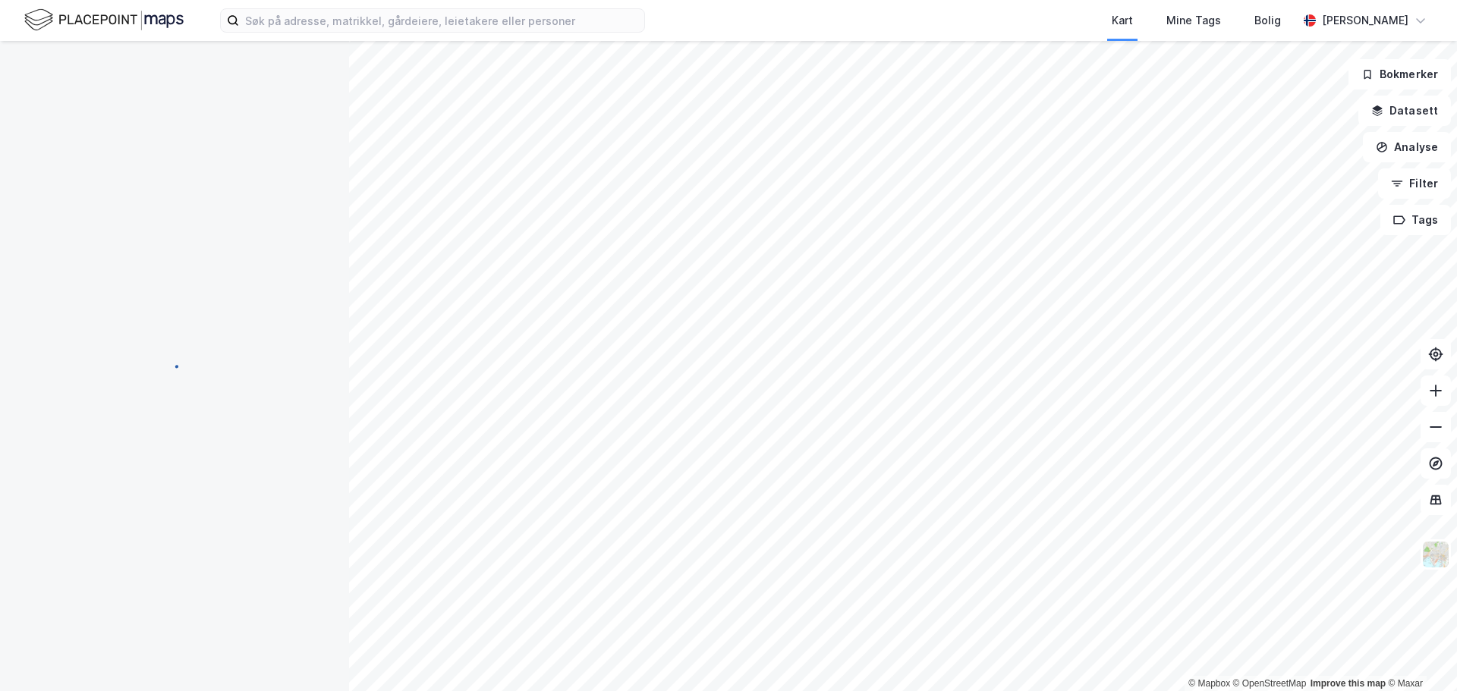
scroll to position [4, 0]
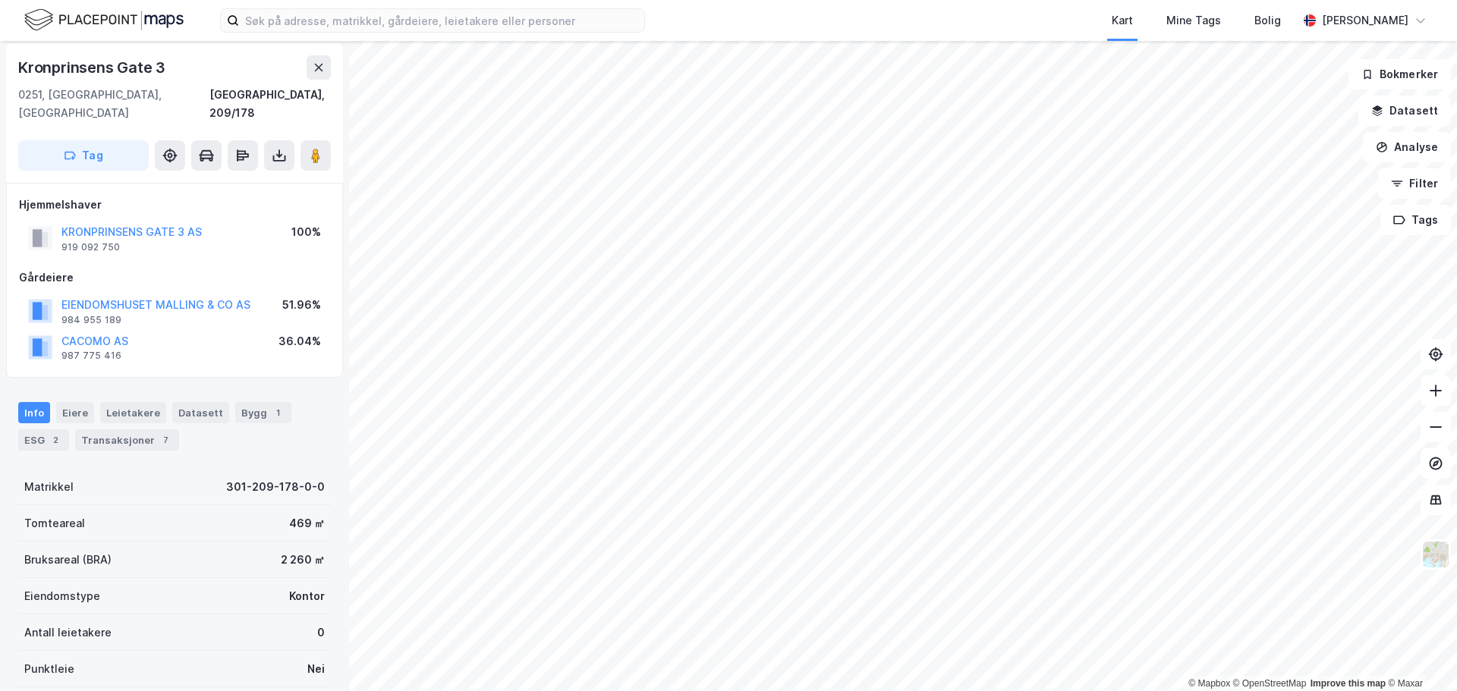
scroll to position [4, 0]
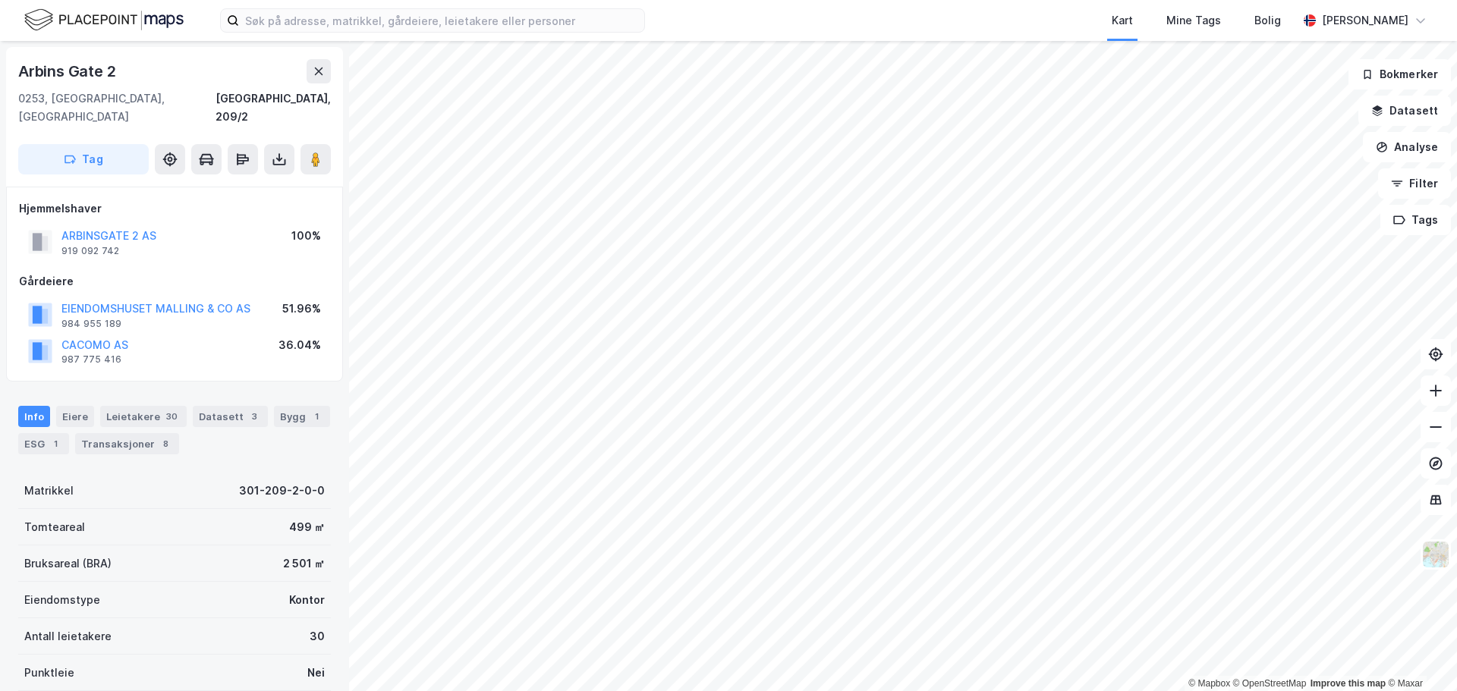
scroll to position [4, 0]
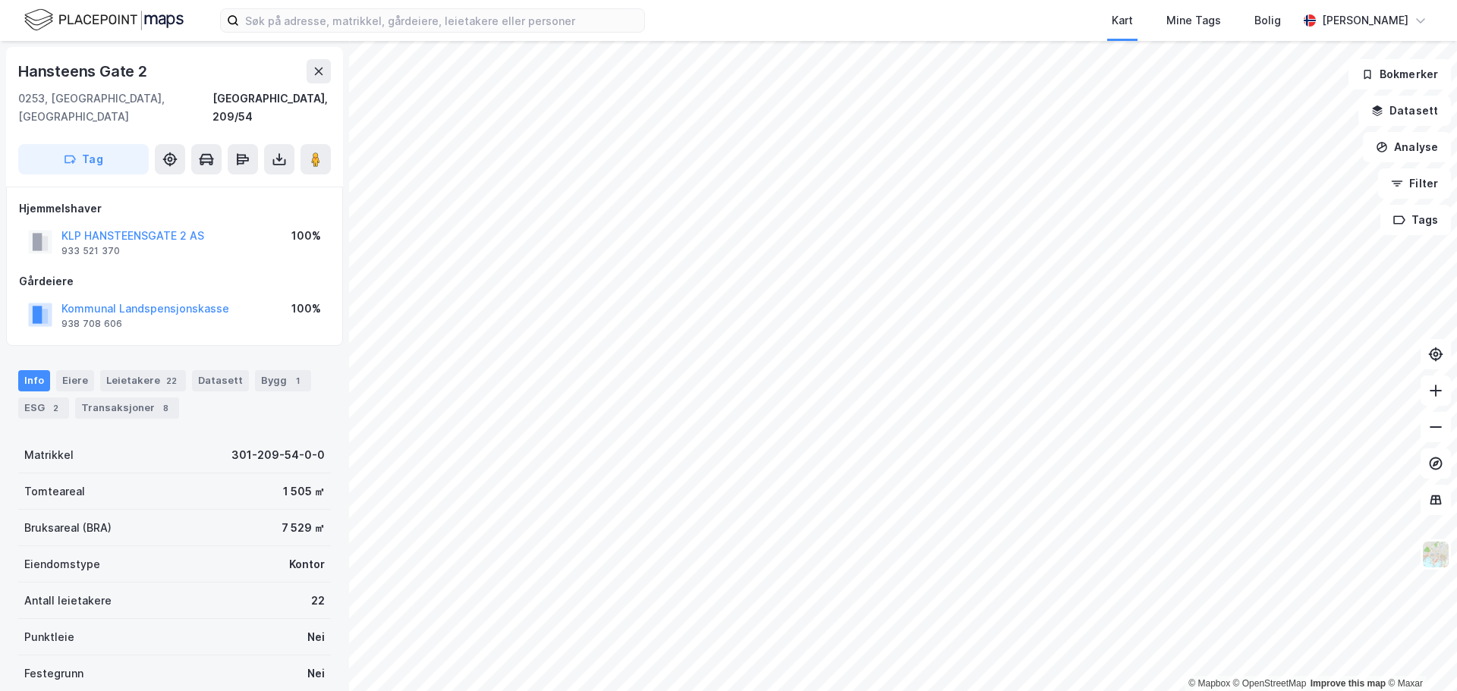
scroll to position [4, 0]
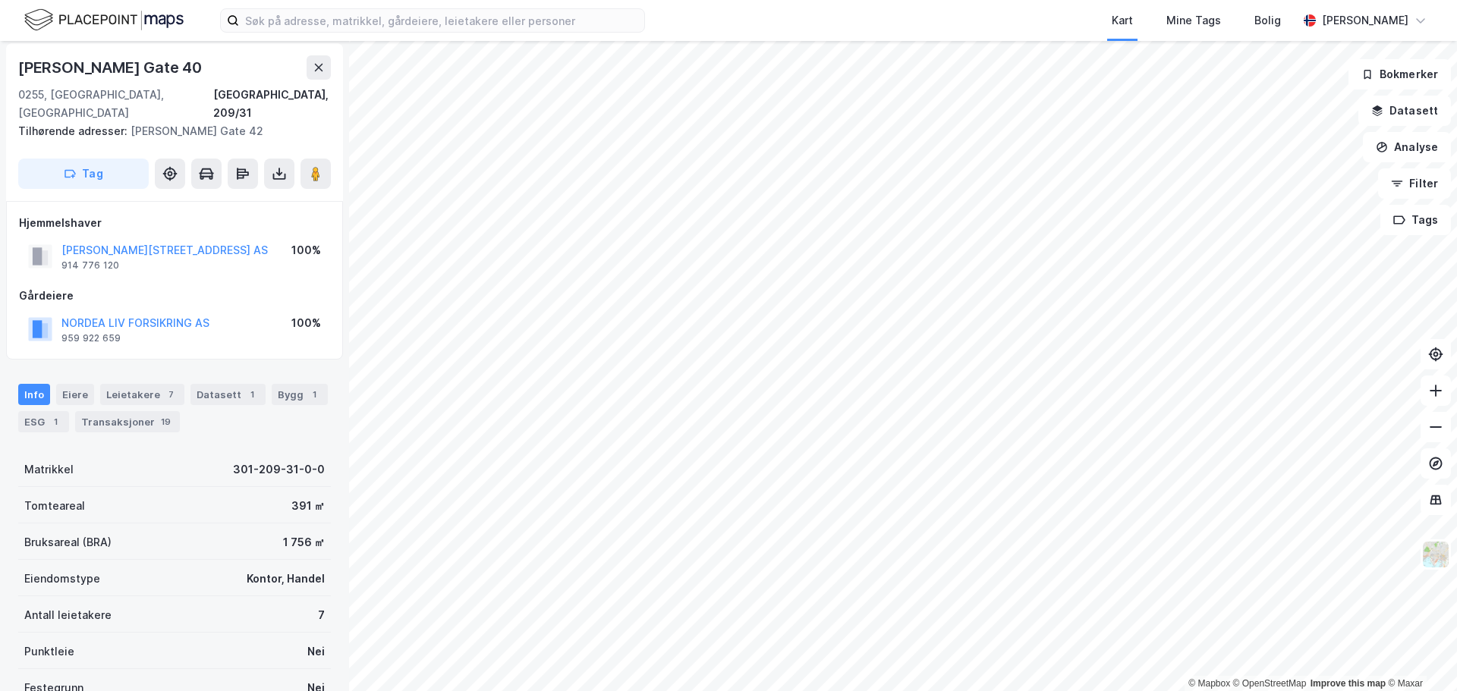
scroll to position [4, 0]
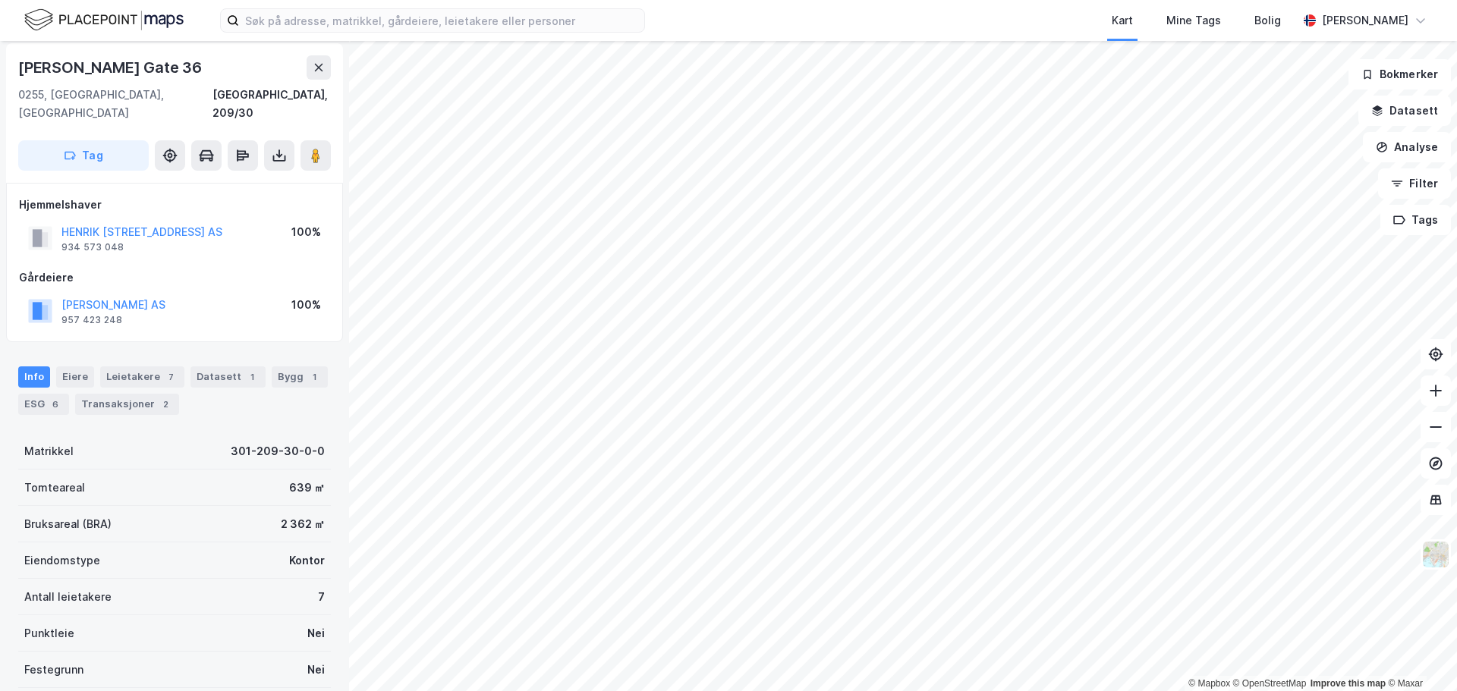
scroll to position [4, 0]
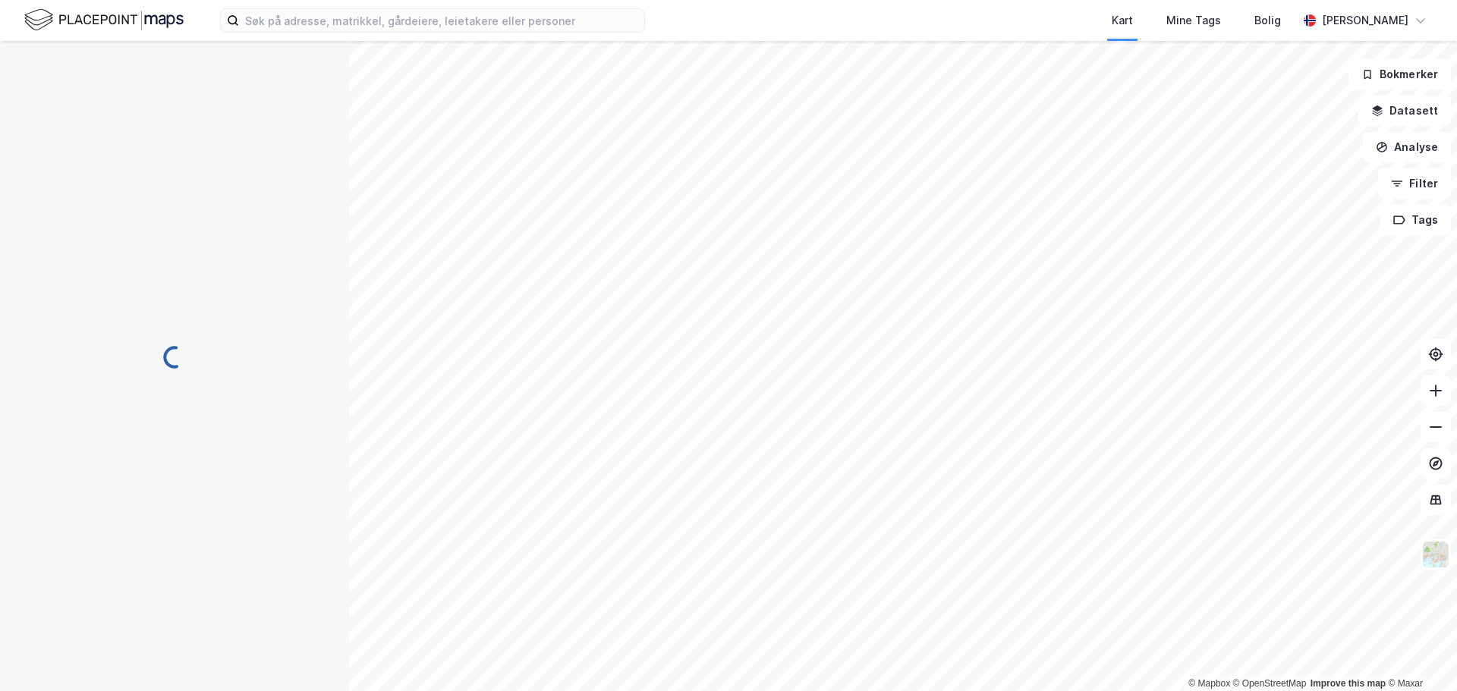
scroll to position [4, 0]
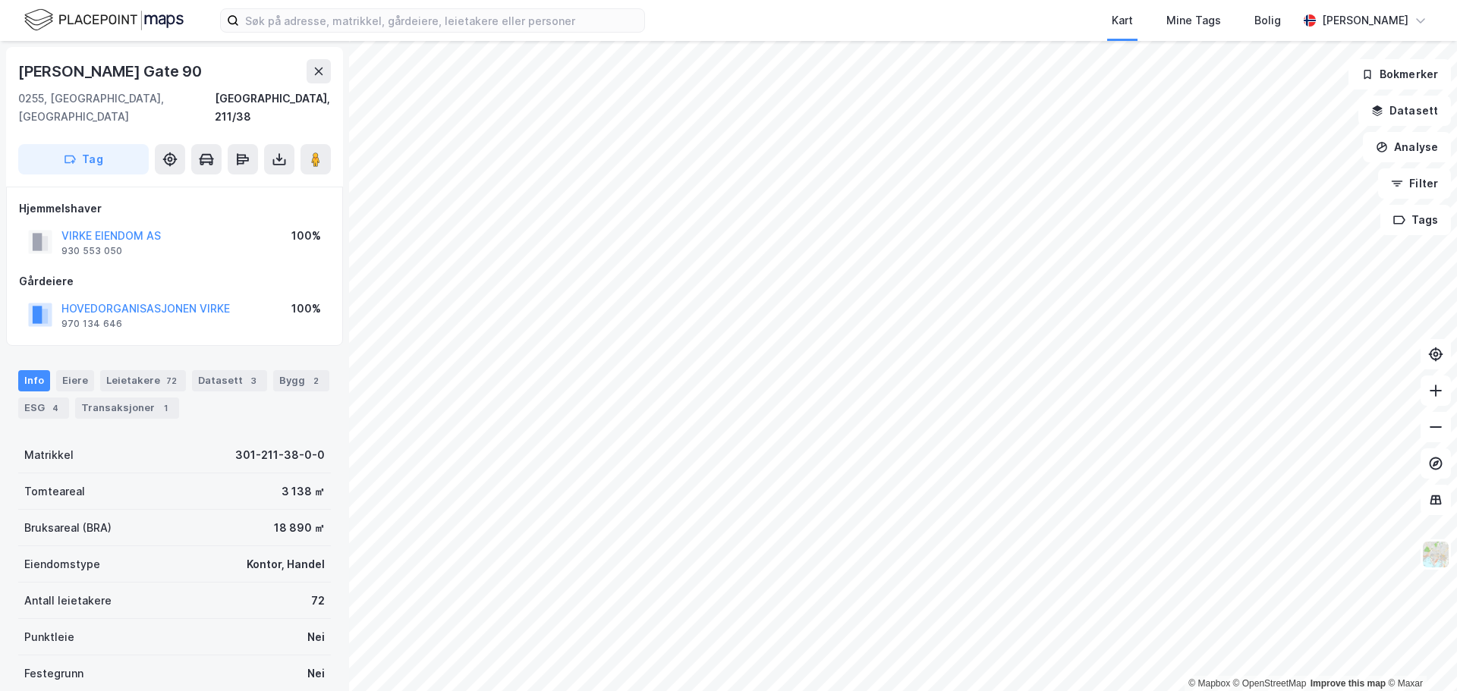
scroll to position [4, 0]
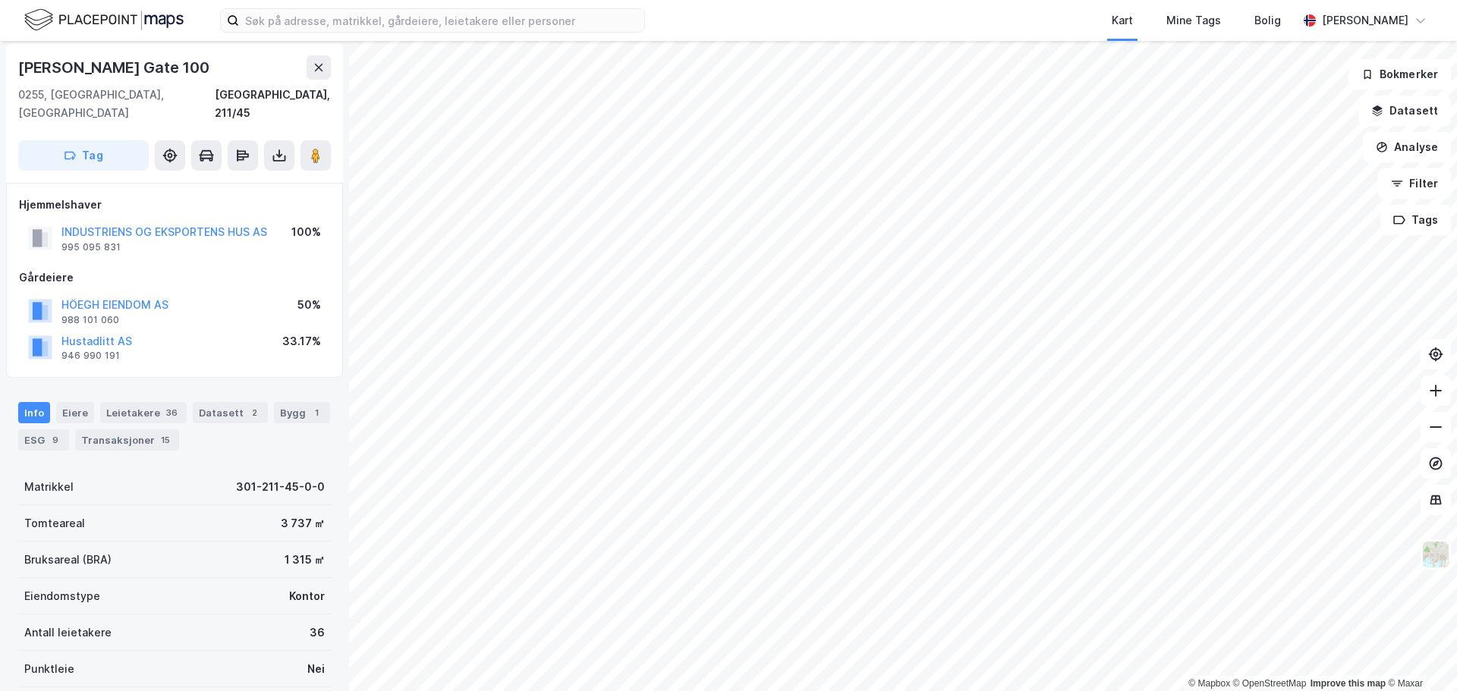
scroll to position [4, 0]
click at [0, 0] on button "Hustadlitt AS" at bounding box center [0, 0] width 0 height 0
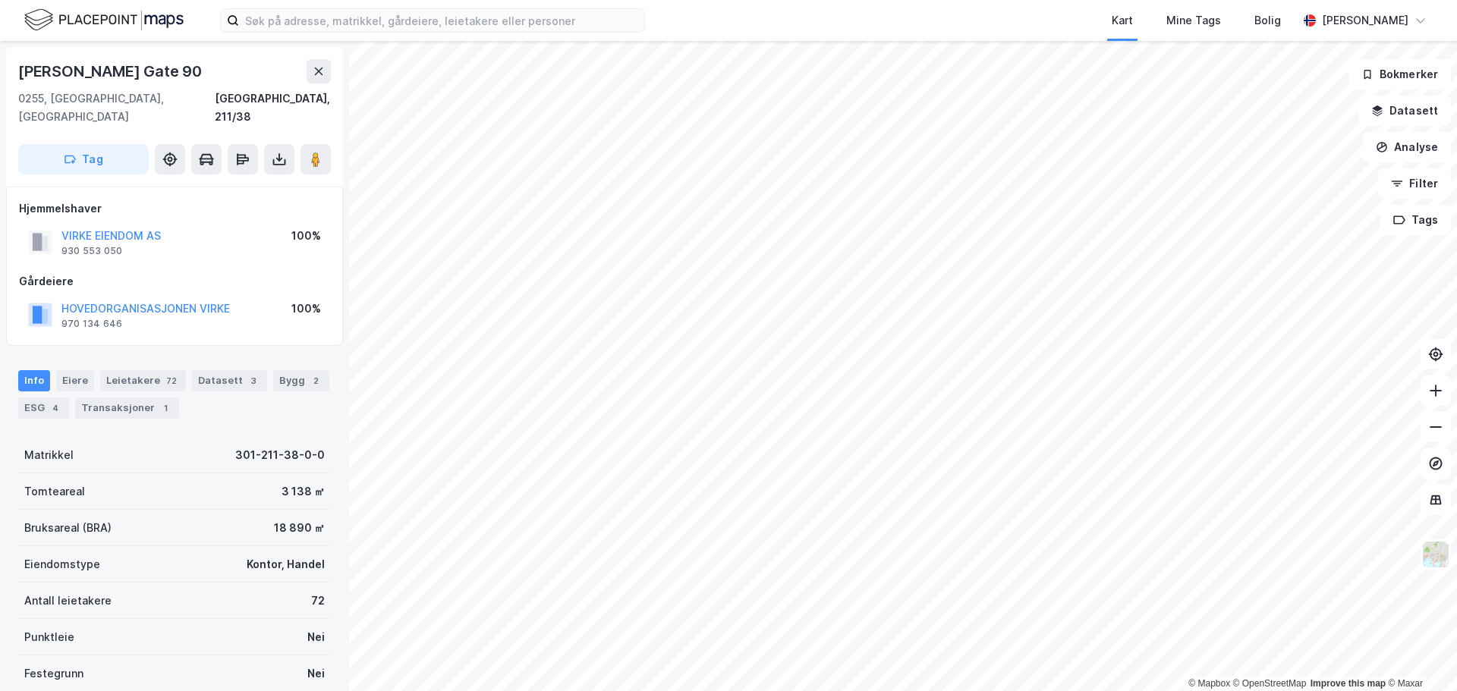
scroll to position [4, 0]
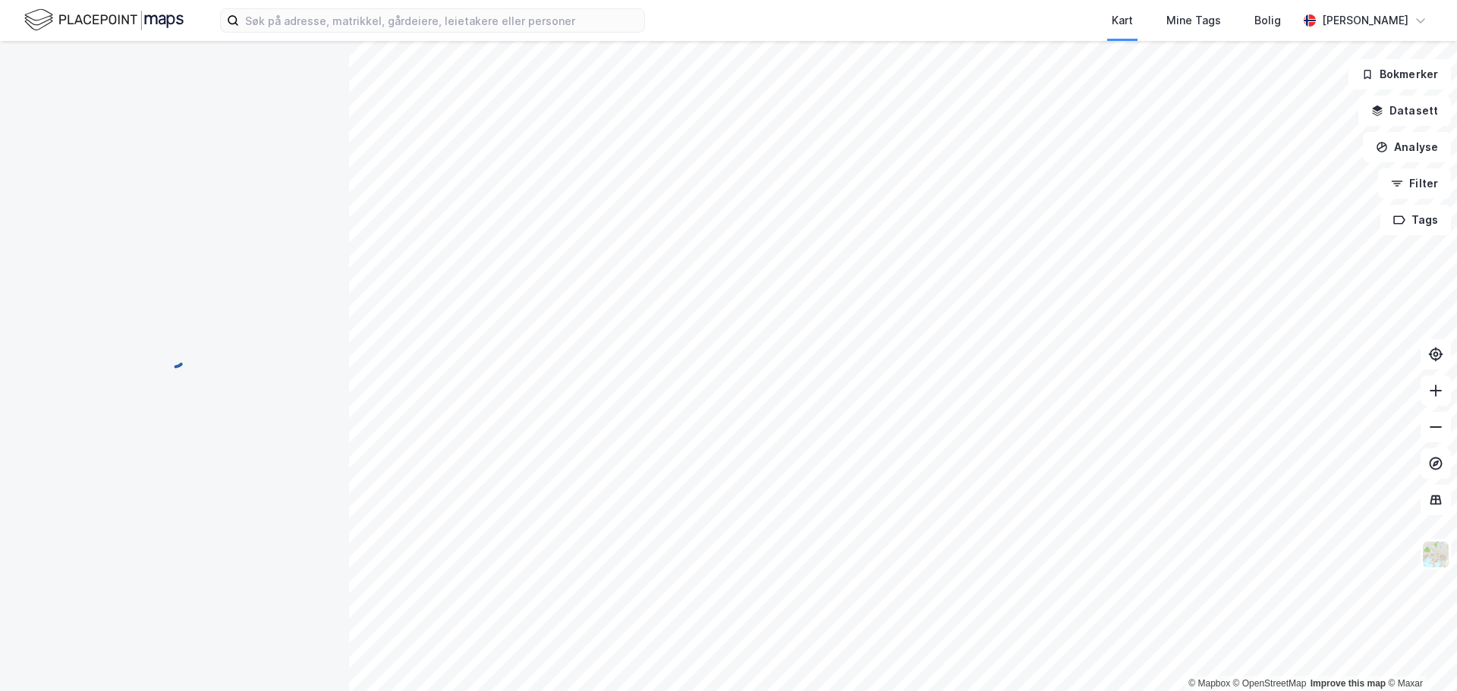
scroll to position [4, 0]
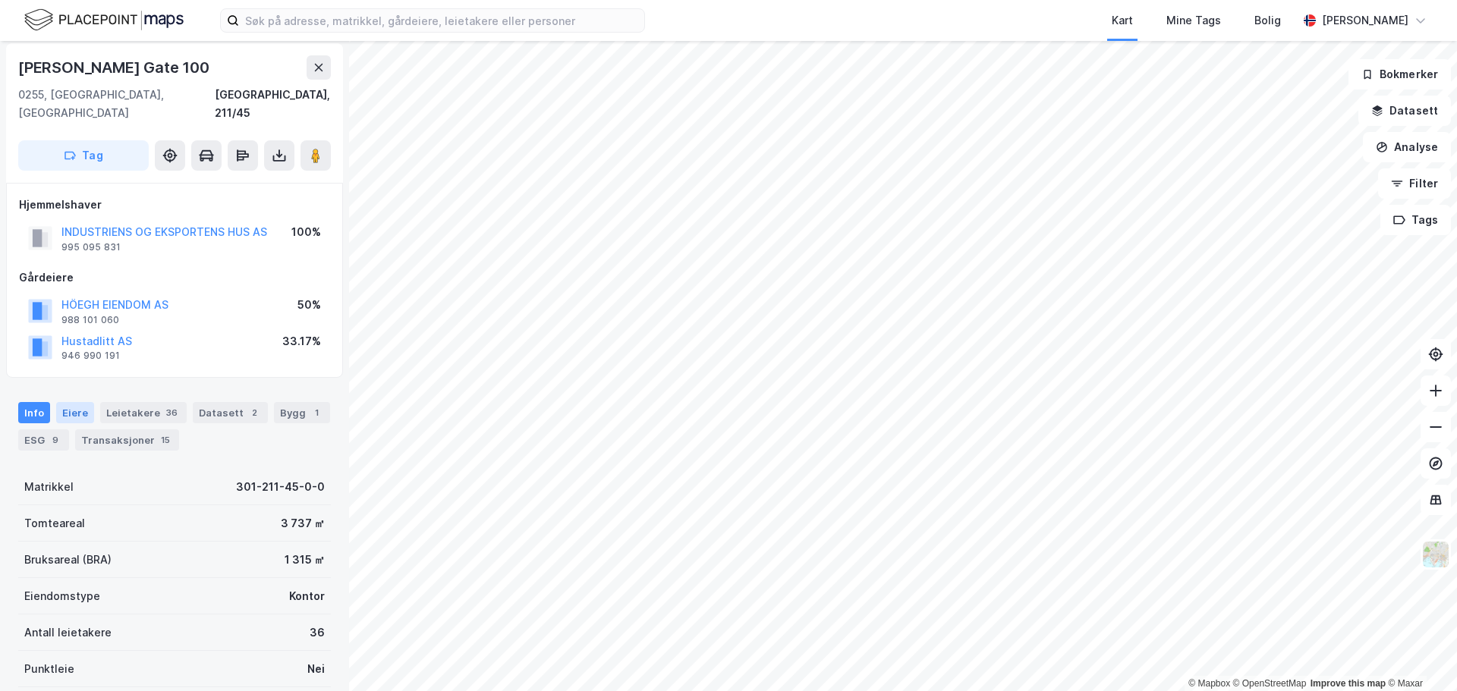
click at [77, 402] on div "Eiere" at bounding box center [75, 412] width 38 height 21
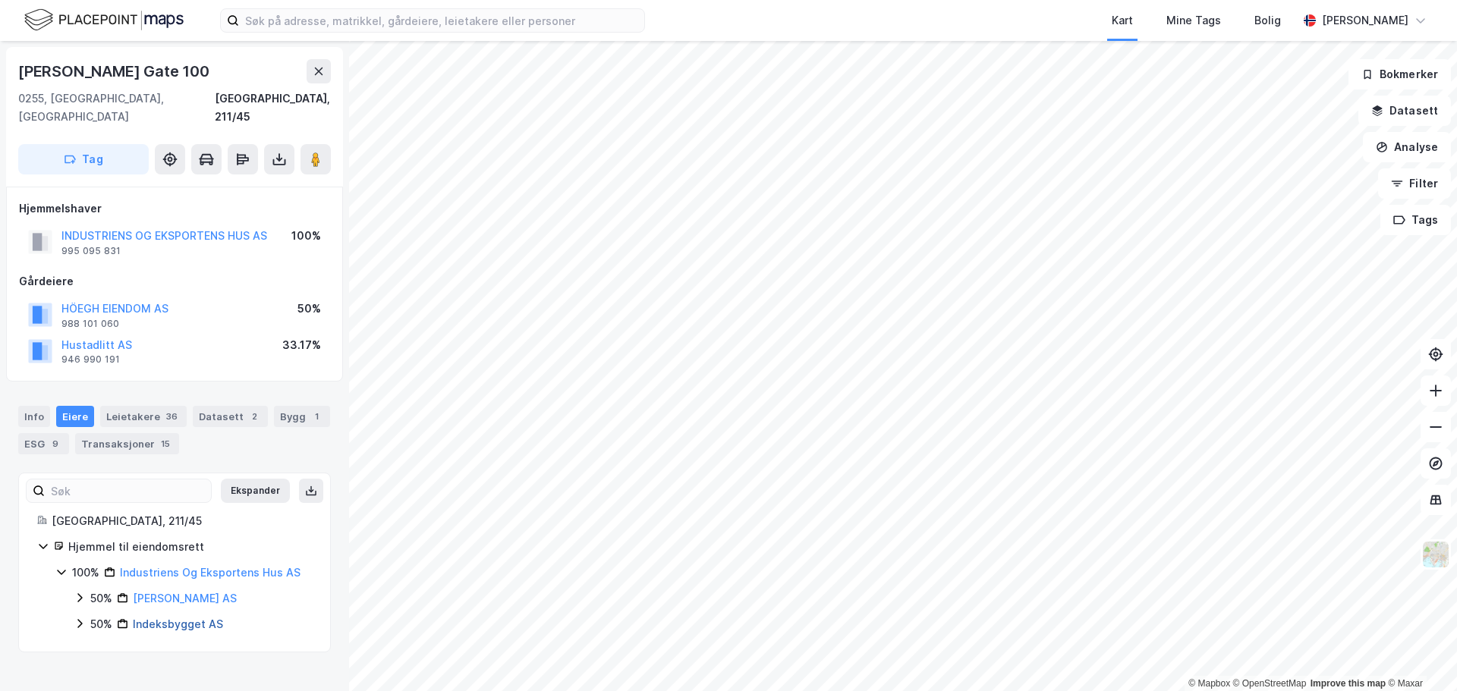
click at [170, 618] on link "Indeksbygget AS" at bounding box center [178, 624] width 90 height 13
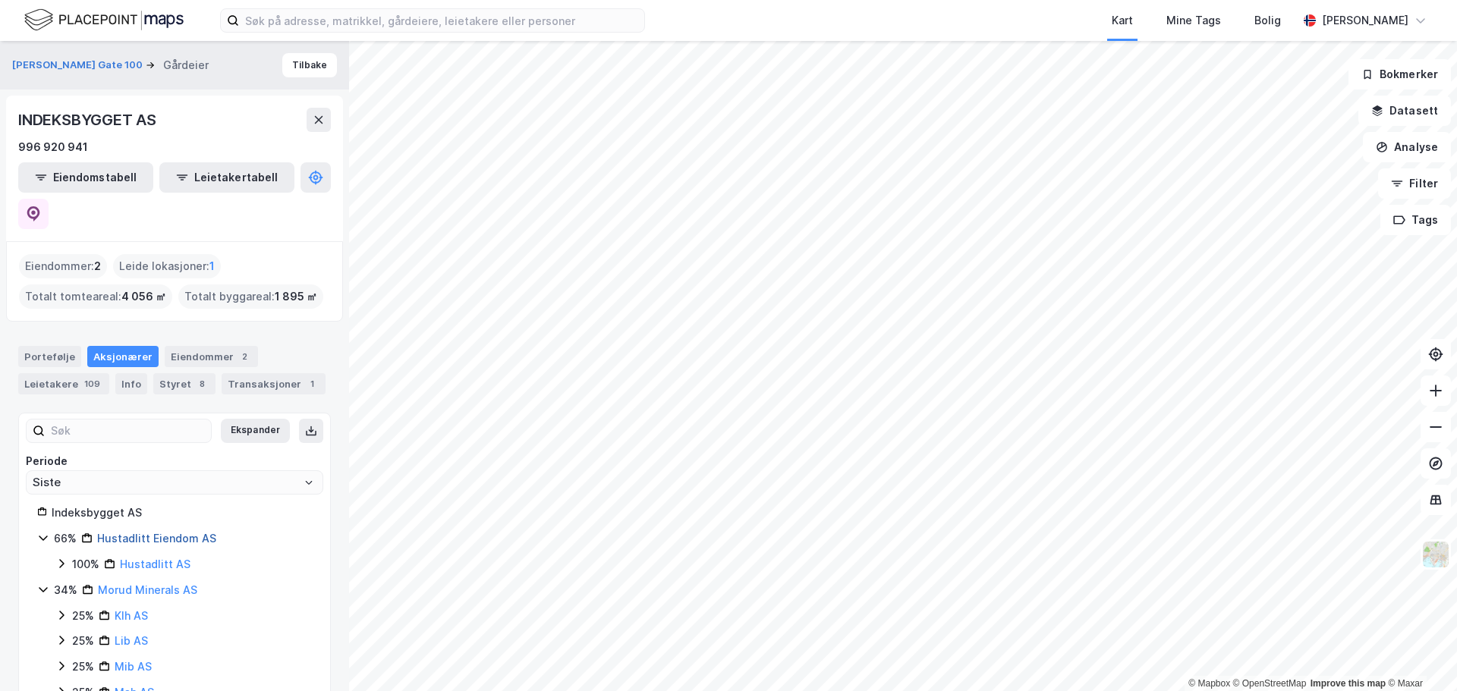
click at [153, 532] on link "Hustadlitt Eiendom AS" at bounding box center [156, 538] width 119 height 13
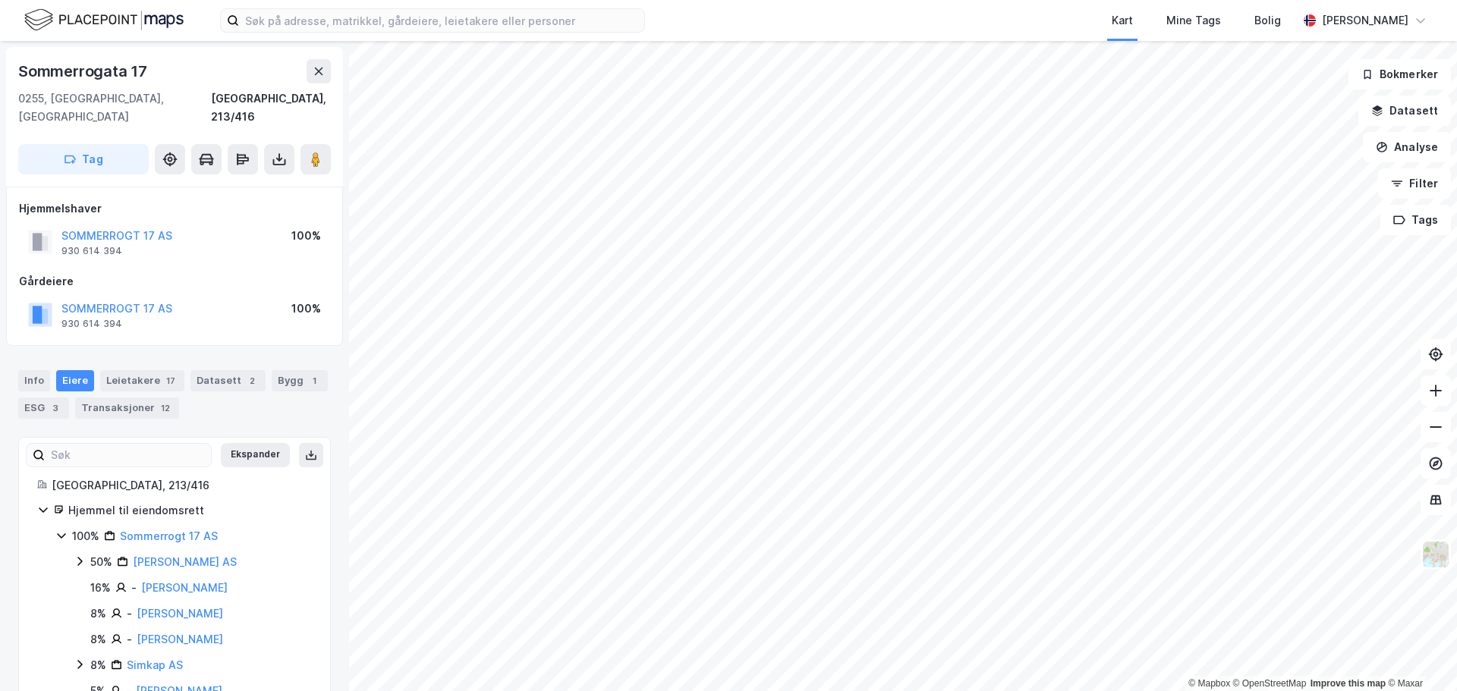
scroll to position [4, 0]
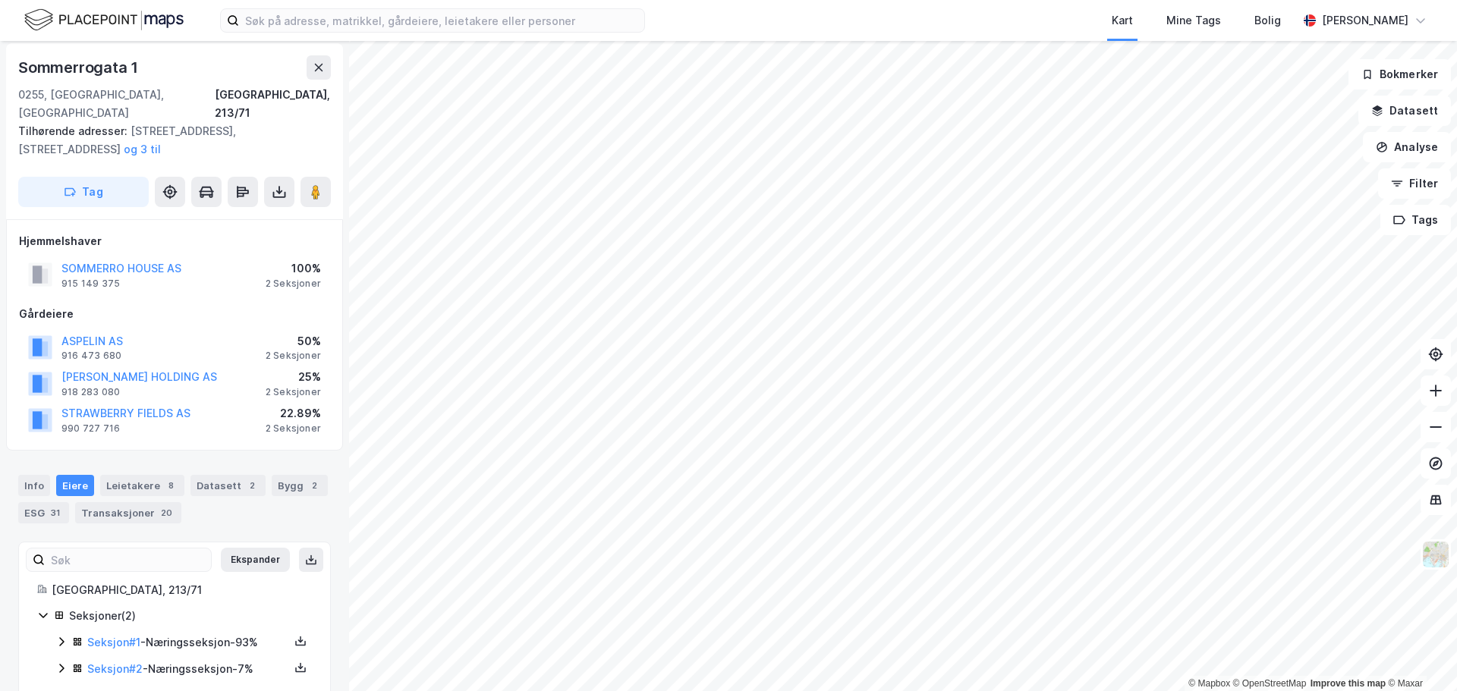
scroll to position [4, 0]
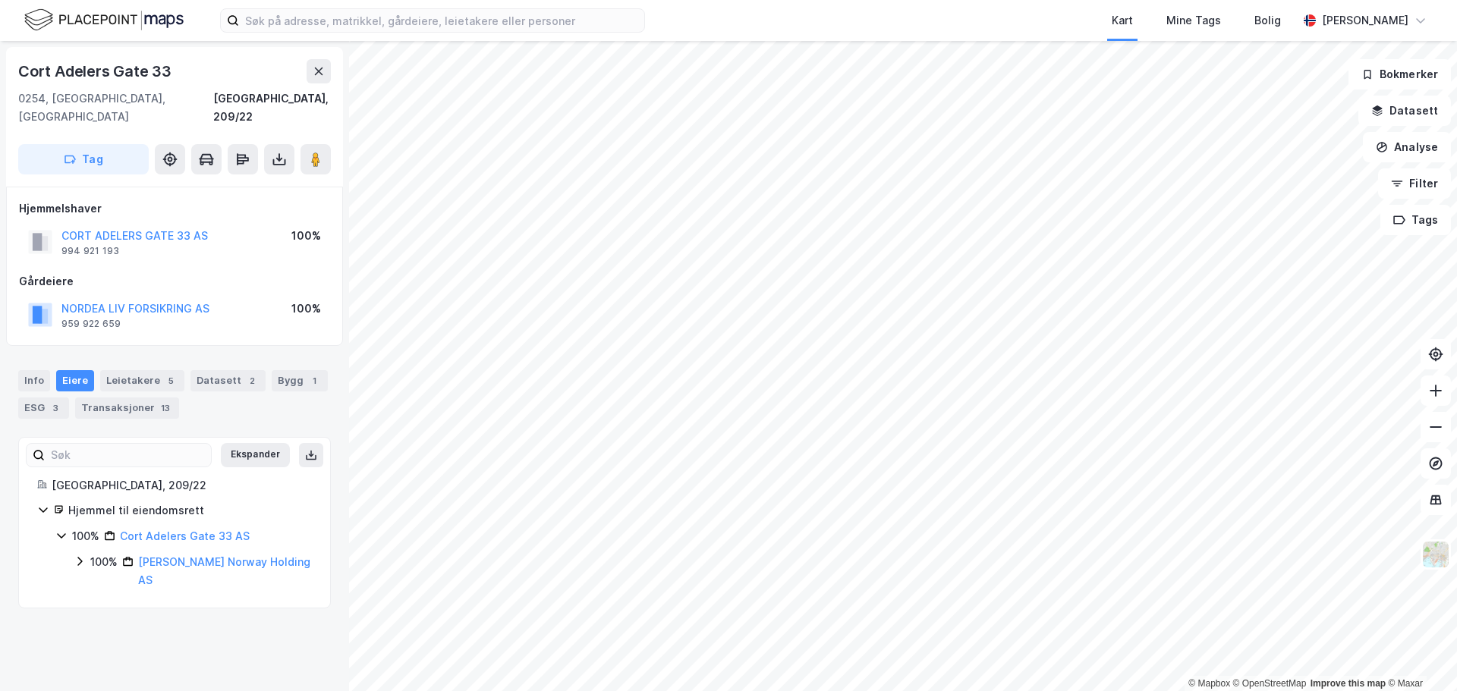
scroll to position [4, 0]
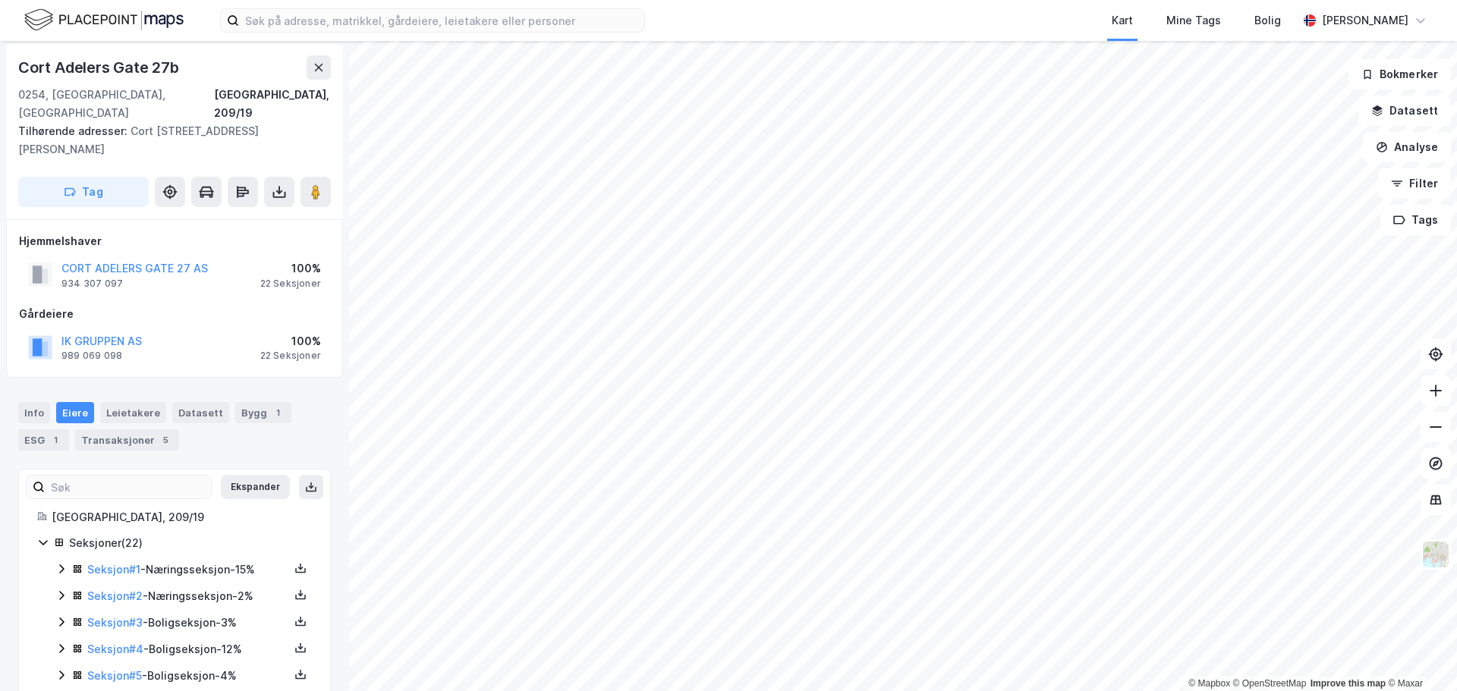
click at [1456, 380] on html "Kart Mine Tags Bolig [PERSON_NAME] © Mapbox © OpenStreetMap Improve this map © …" at bounding box center [728, 345] width 1457 height 691
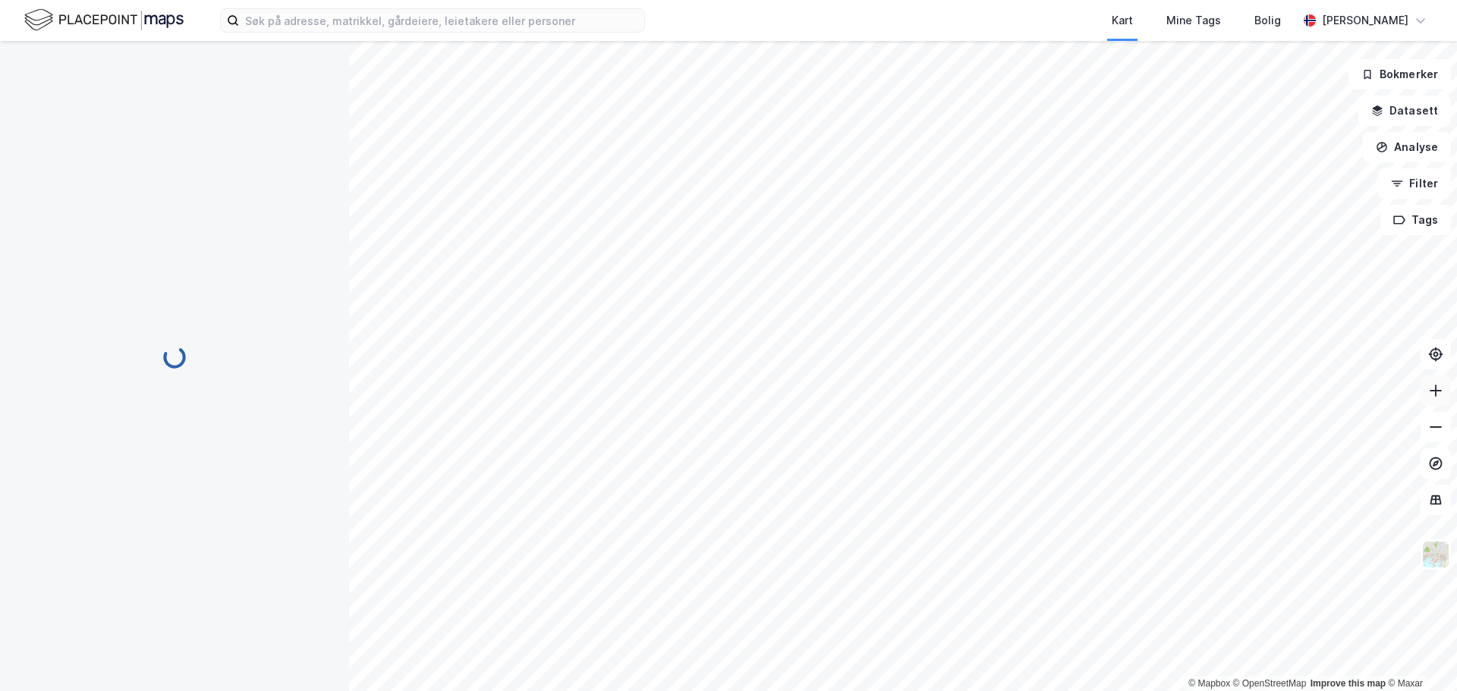
scroll to position [0, 0]
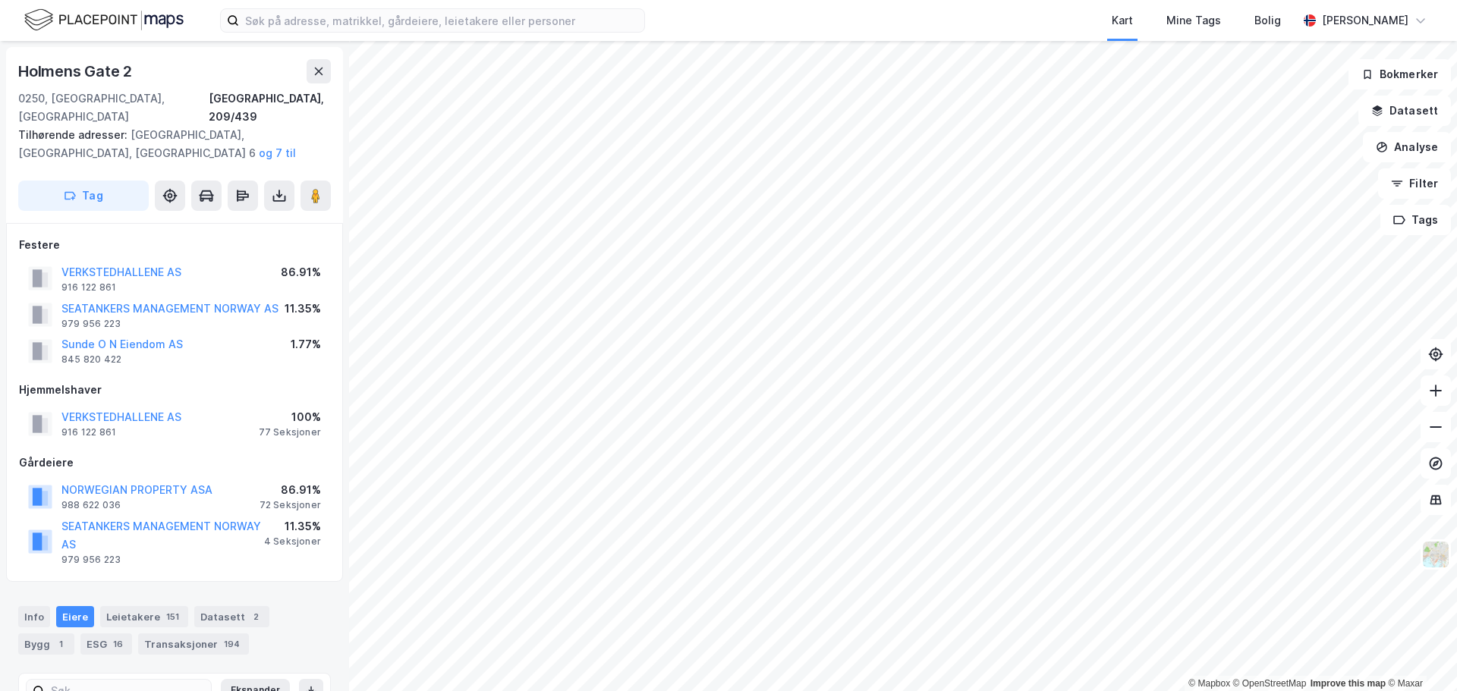
scroll to position [4, 0]
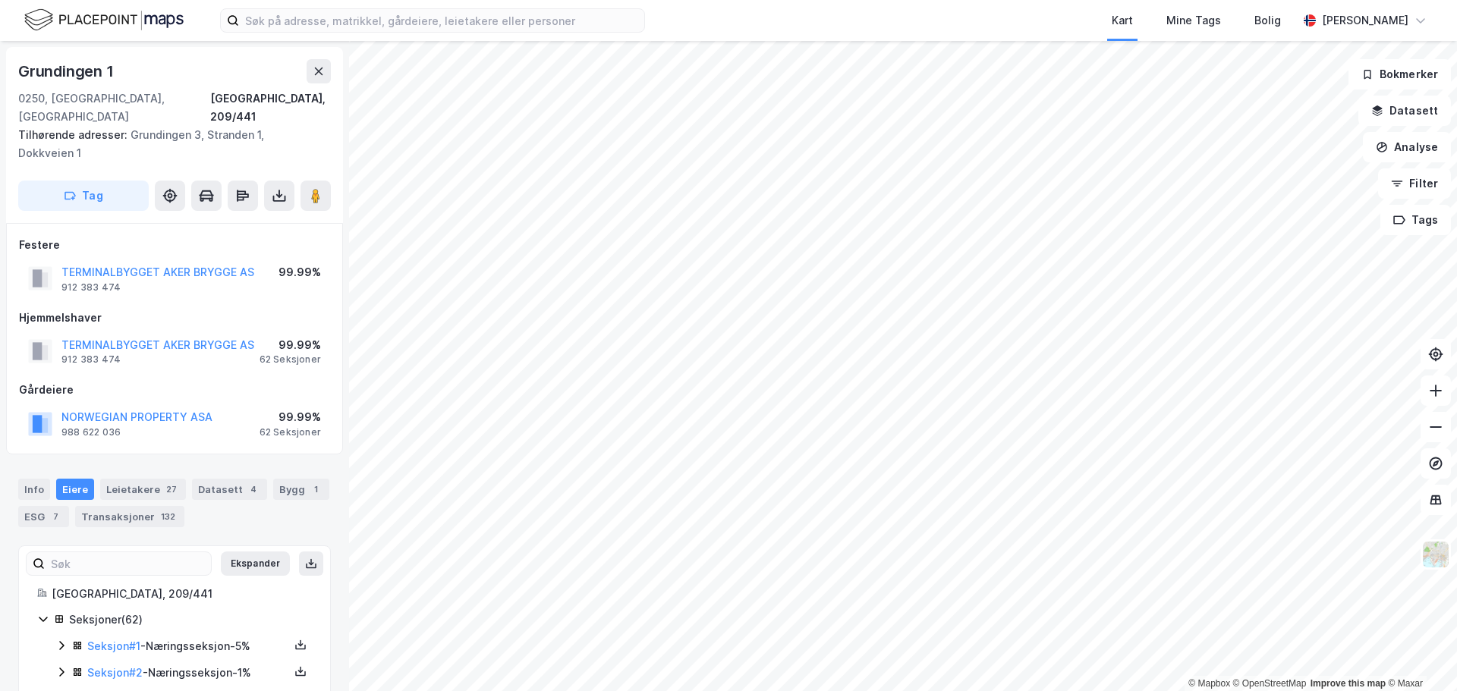
scroll to position [4, 0]
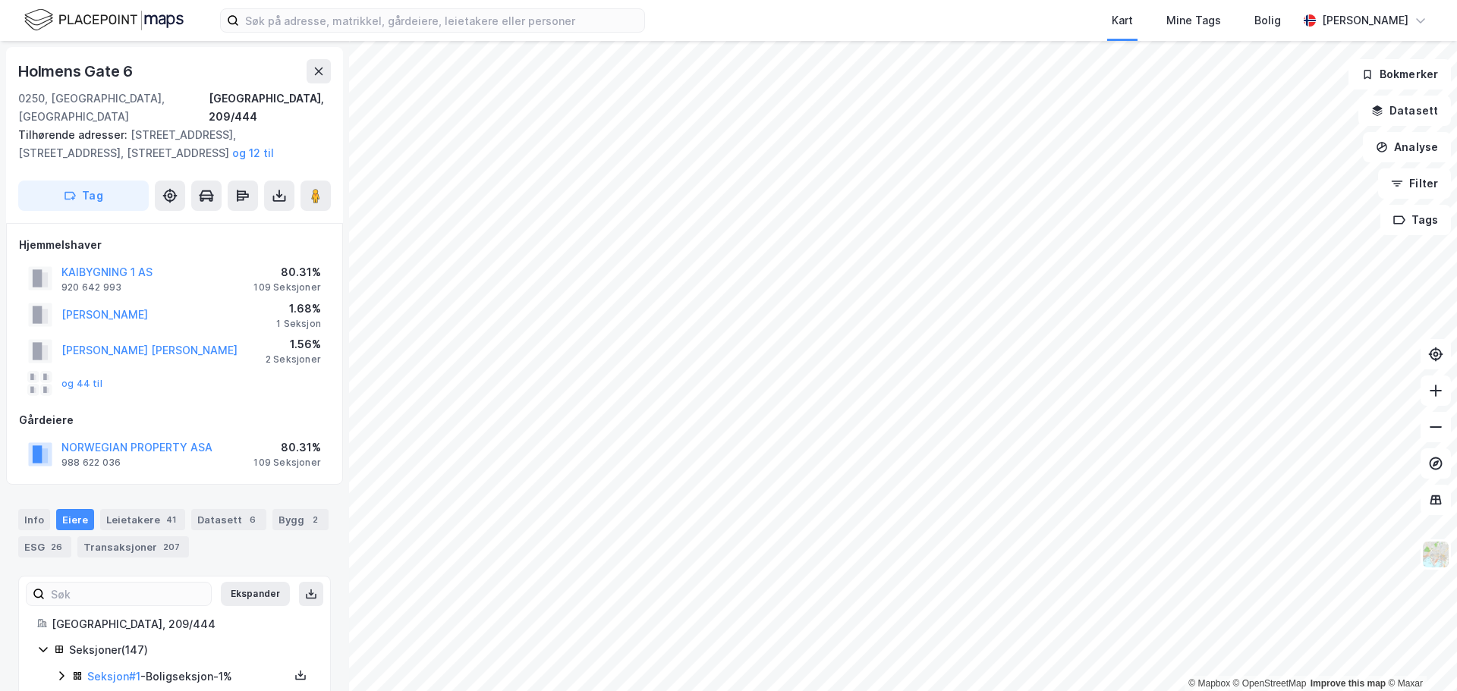
scroll to position [4, 0]
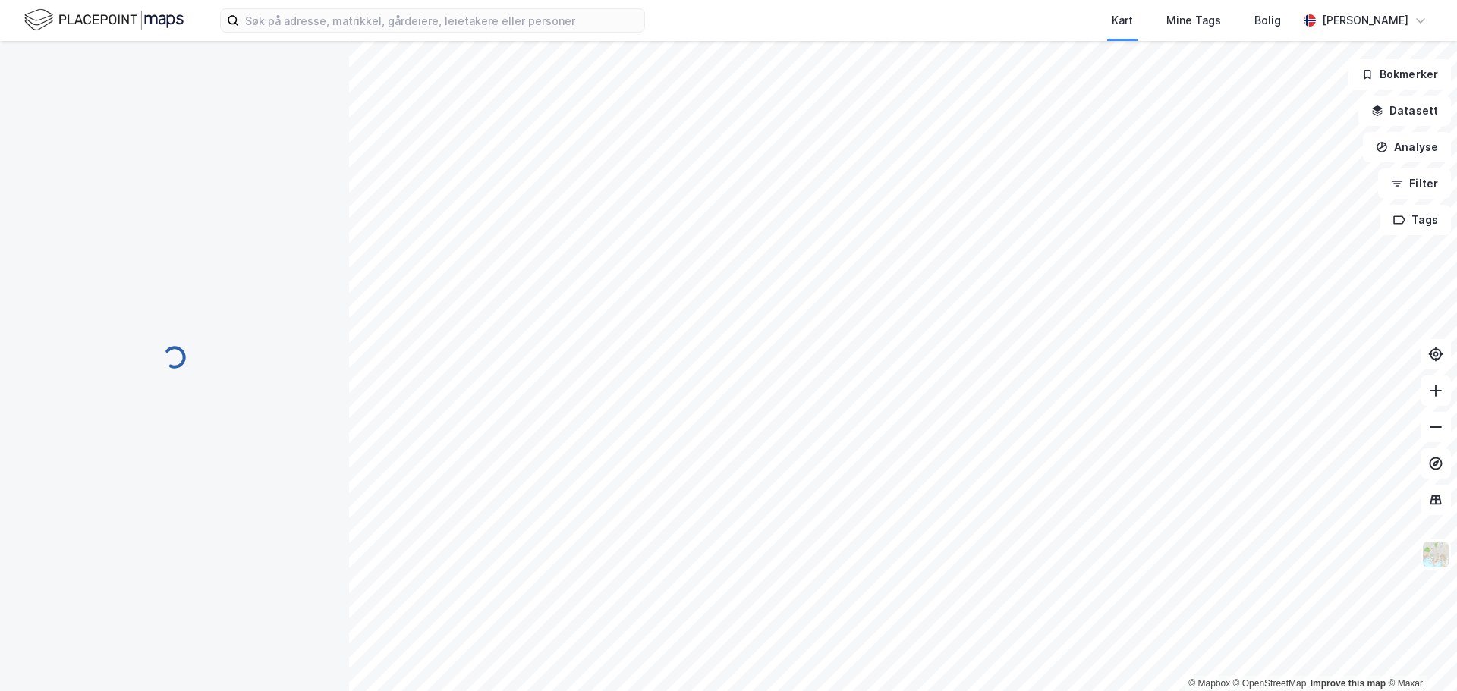
scroll to position [4, 0]
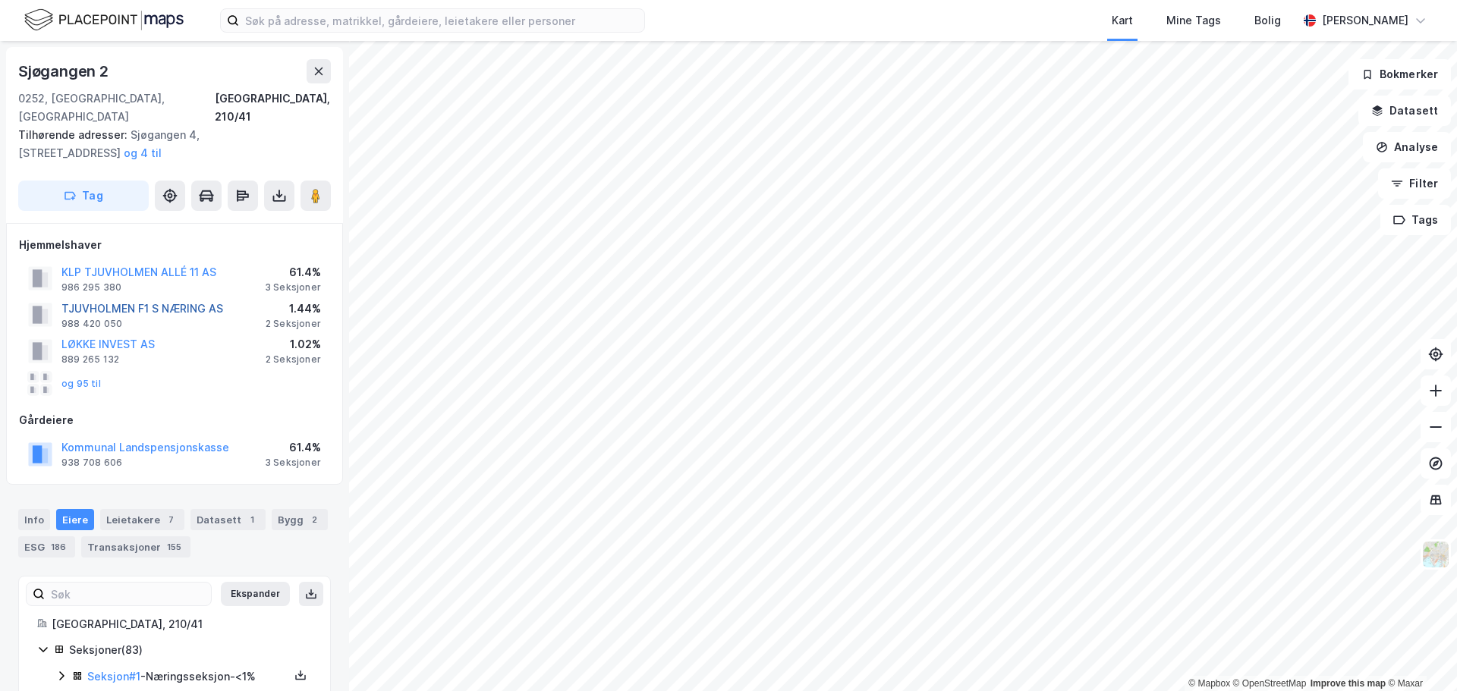
click at [0, 0] on button "TJUVHOLMEN F1 S NÆRING AS" at bounding box center [0, 0] width 0 height 0
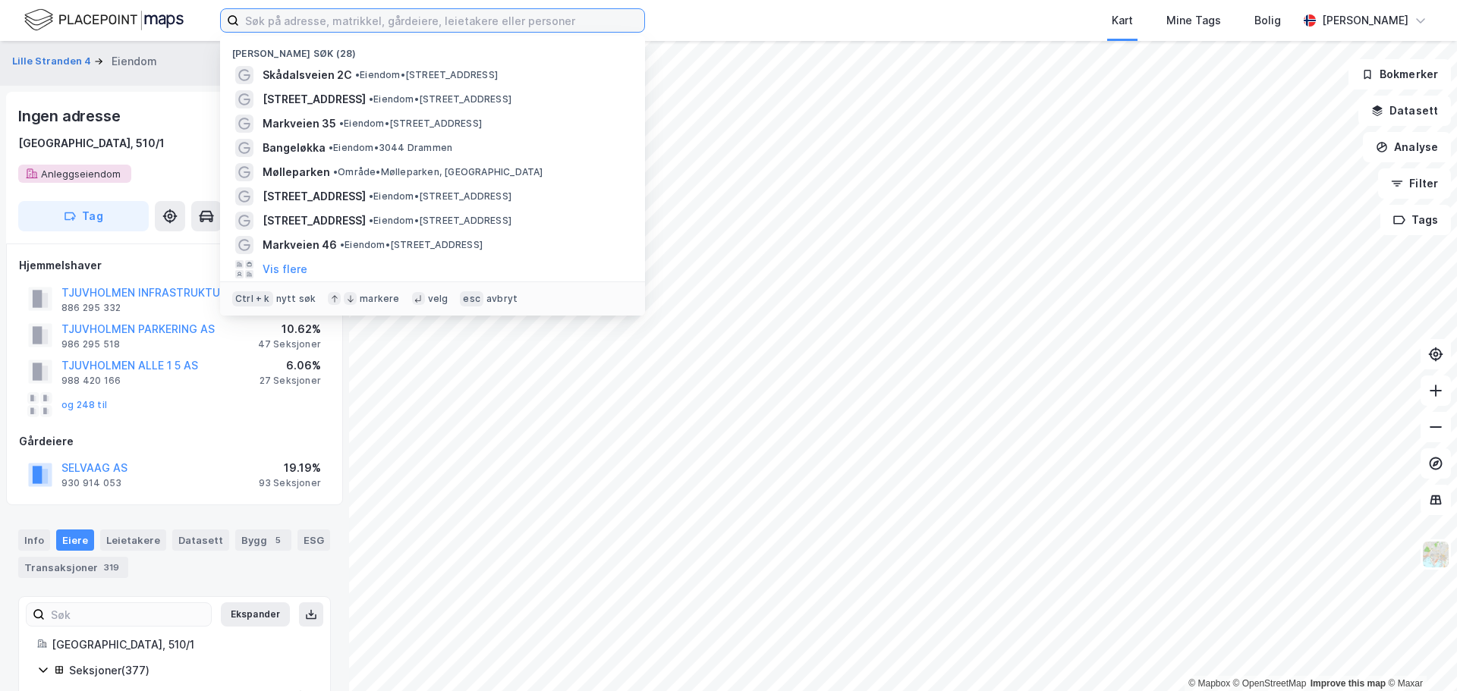
click at [546, 21] on input at bounding box center [441, 20] width 405 height 23
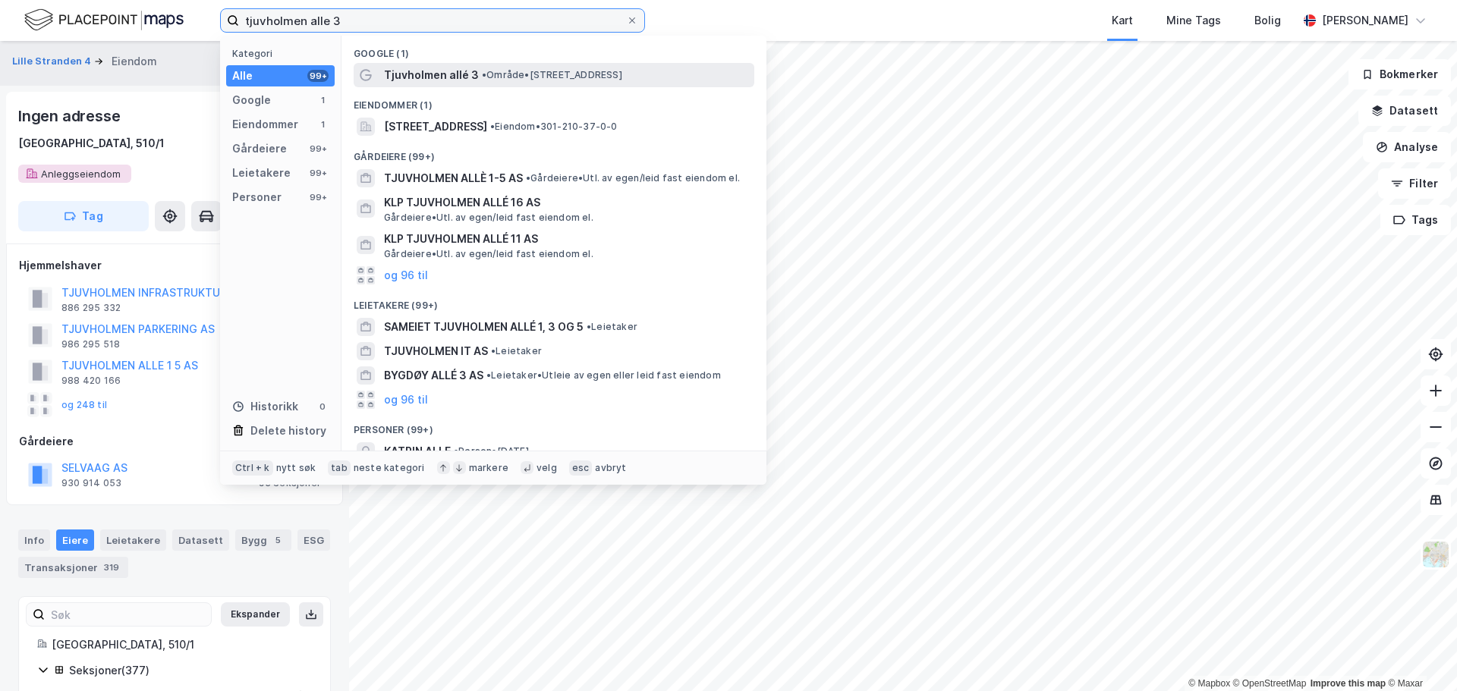
type input "tjuvholmen alle 3"
click at [424, 77] on span "Tjuvholmen allé 3" at bounding box center [431, 75] width 95 height 18
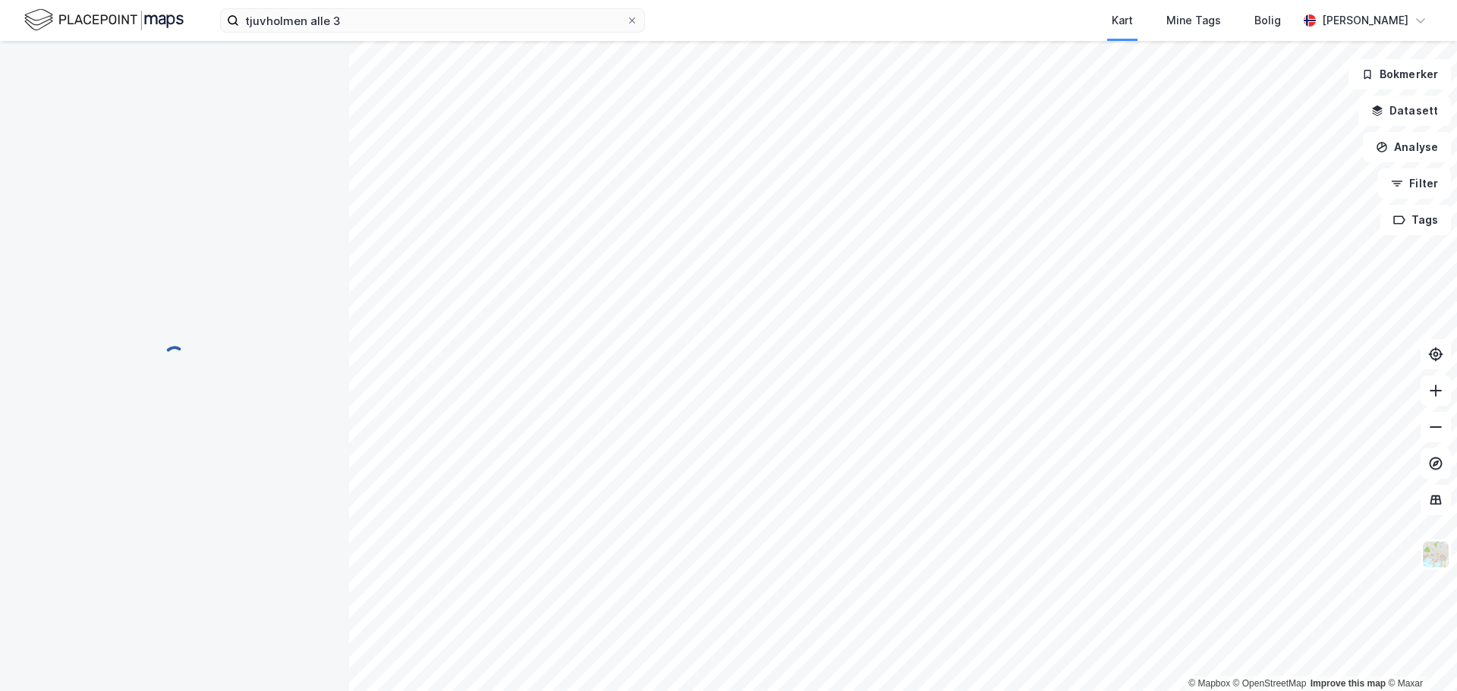
scroll to position [4, 0]
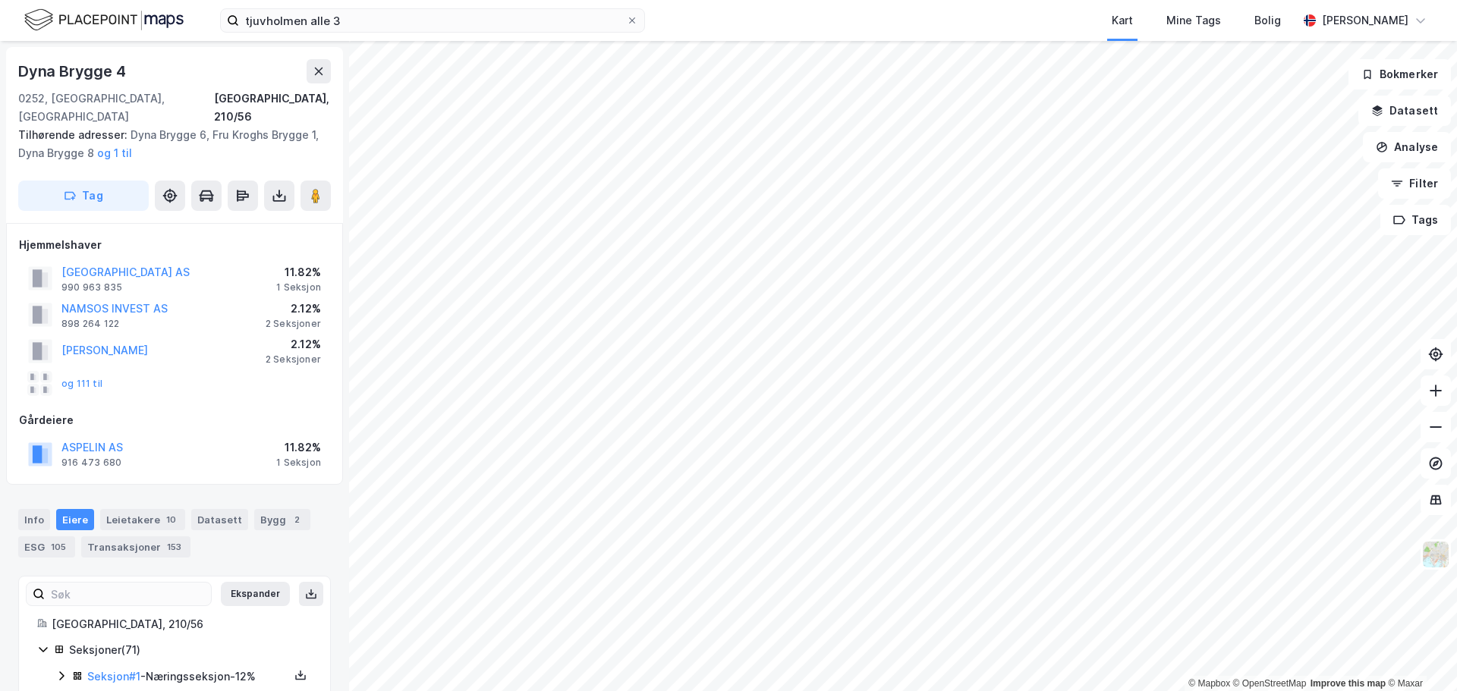
scroll to position [4, 0]
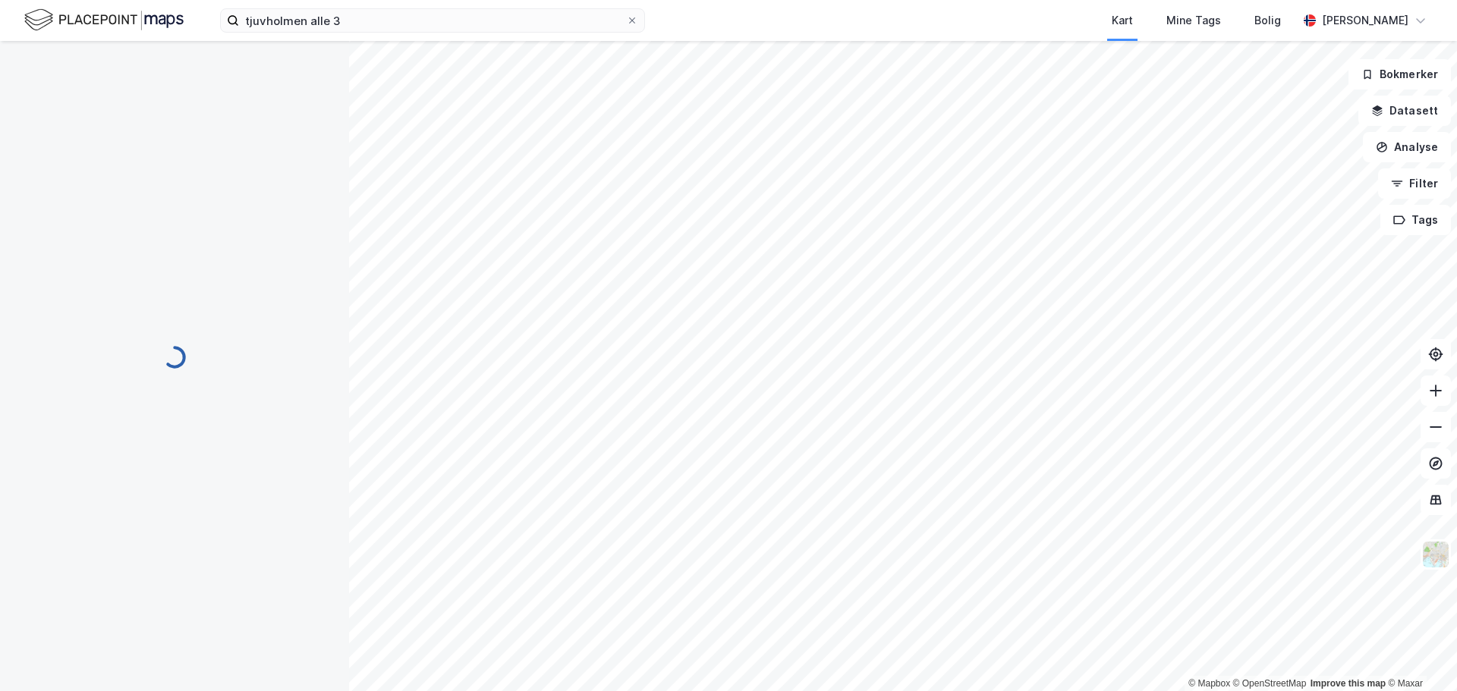
scroll to position [4, 0]
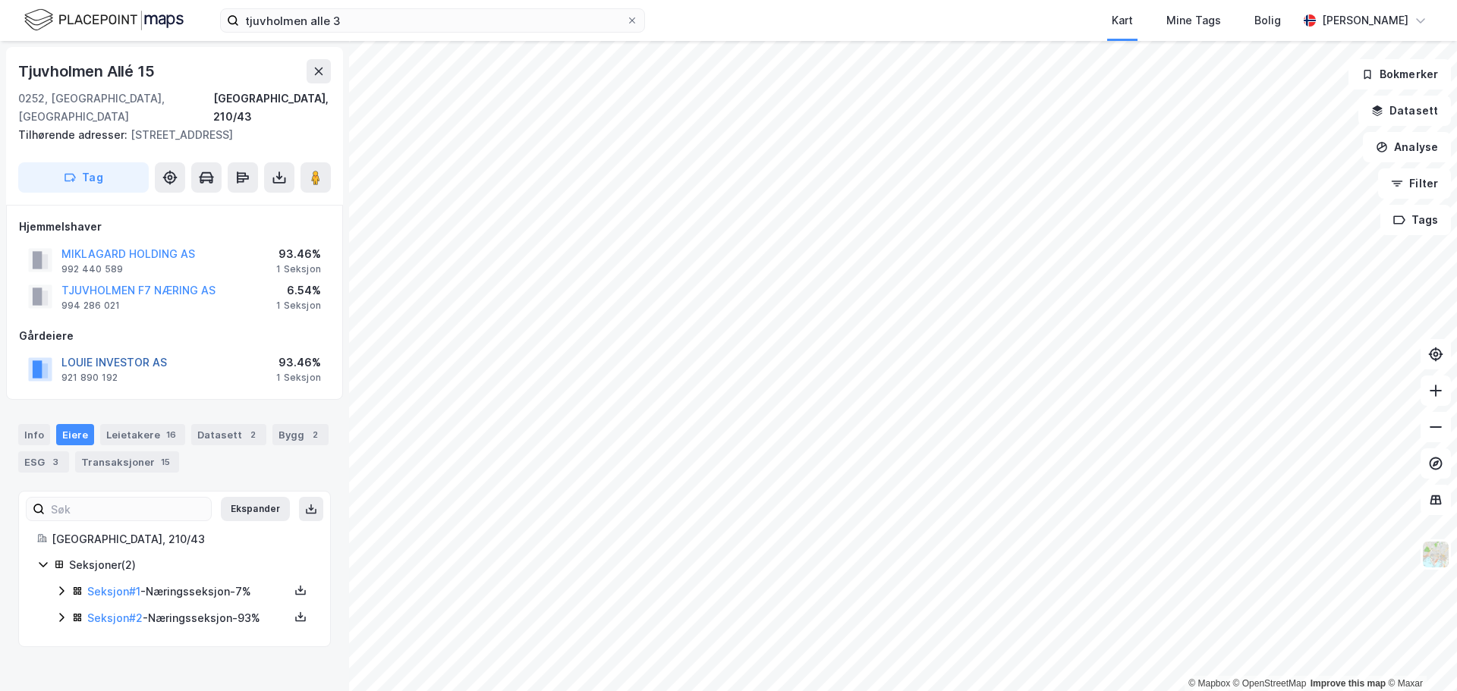
click at [0, 0] on button "LOUIE INVESTOR AS" at bounding box center [0, 0] width 0 height 0
click at [0, 0] on button "TJUVHOLMEN F7 NÆRING AS" at bounding box center [0, 0] width 0 height 0
click at [0, 0] on button "LOUIE INVESTOR AS" at bounding box center [0, 0] width 0 height 0
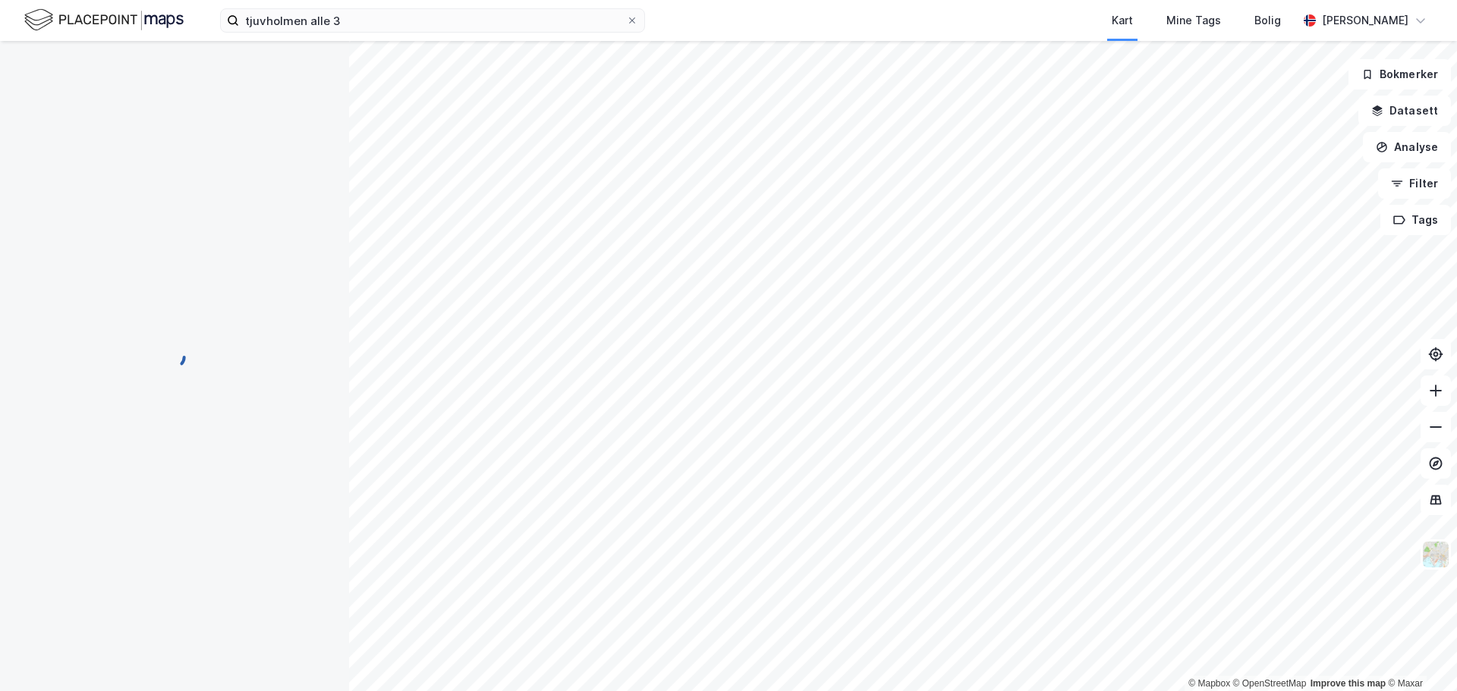
scroll to position [4, 0]
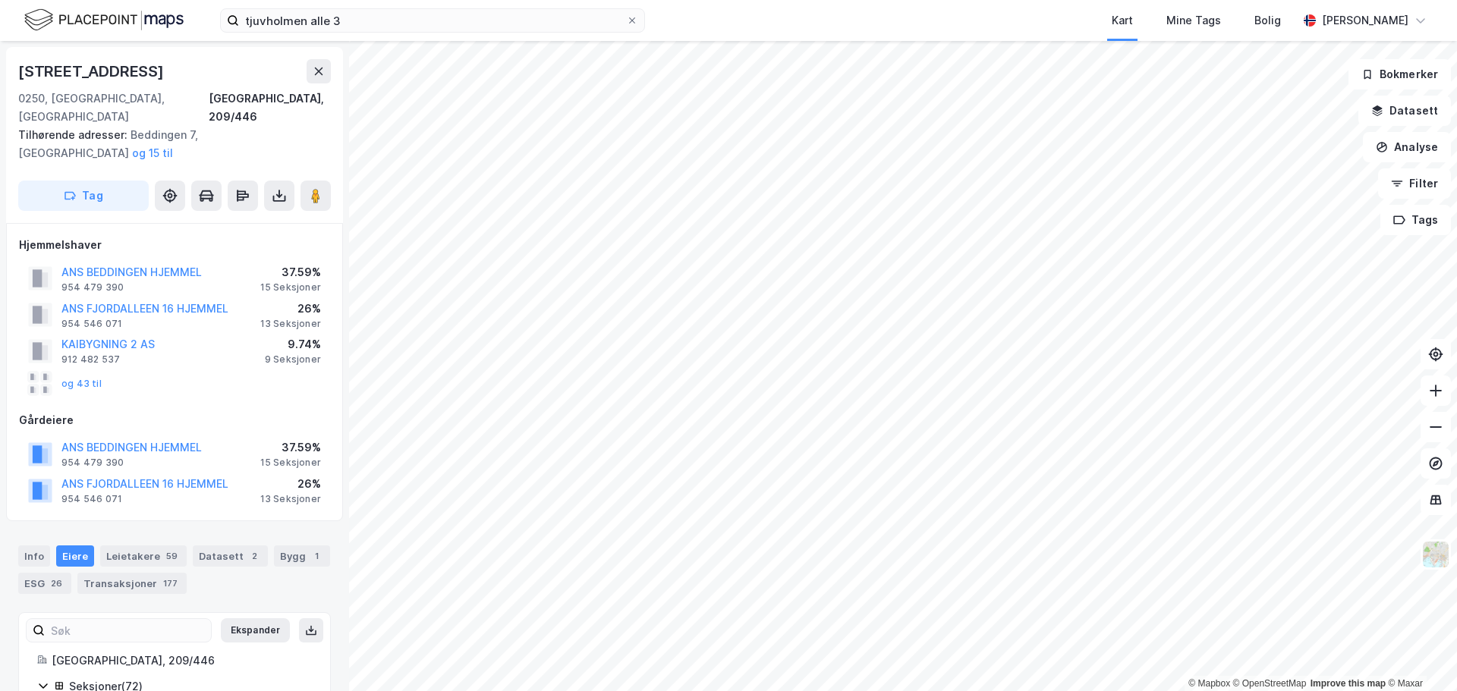
scroll to position [4, 0]
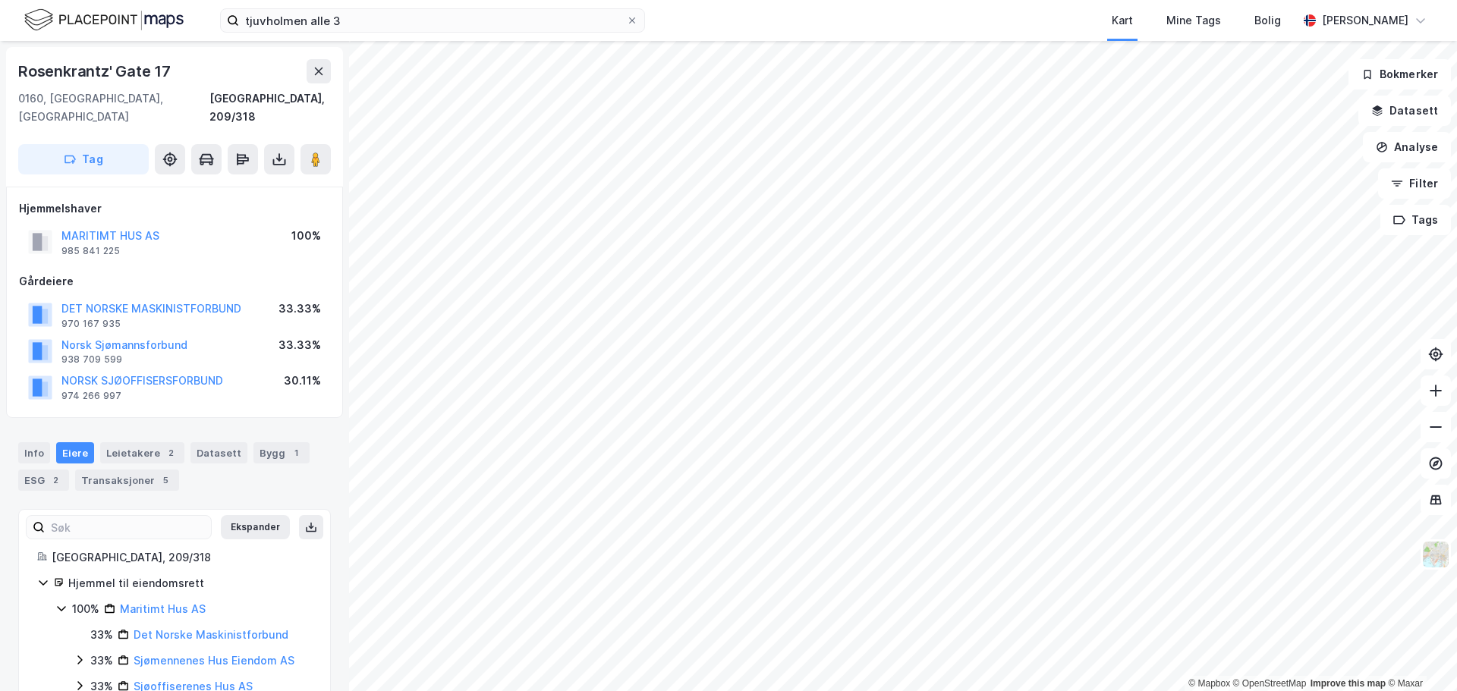
scroll to position [4, 0]
